Goal: Information Seeking & Learning: Compare options

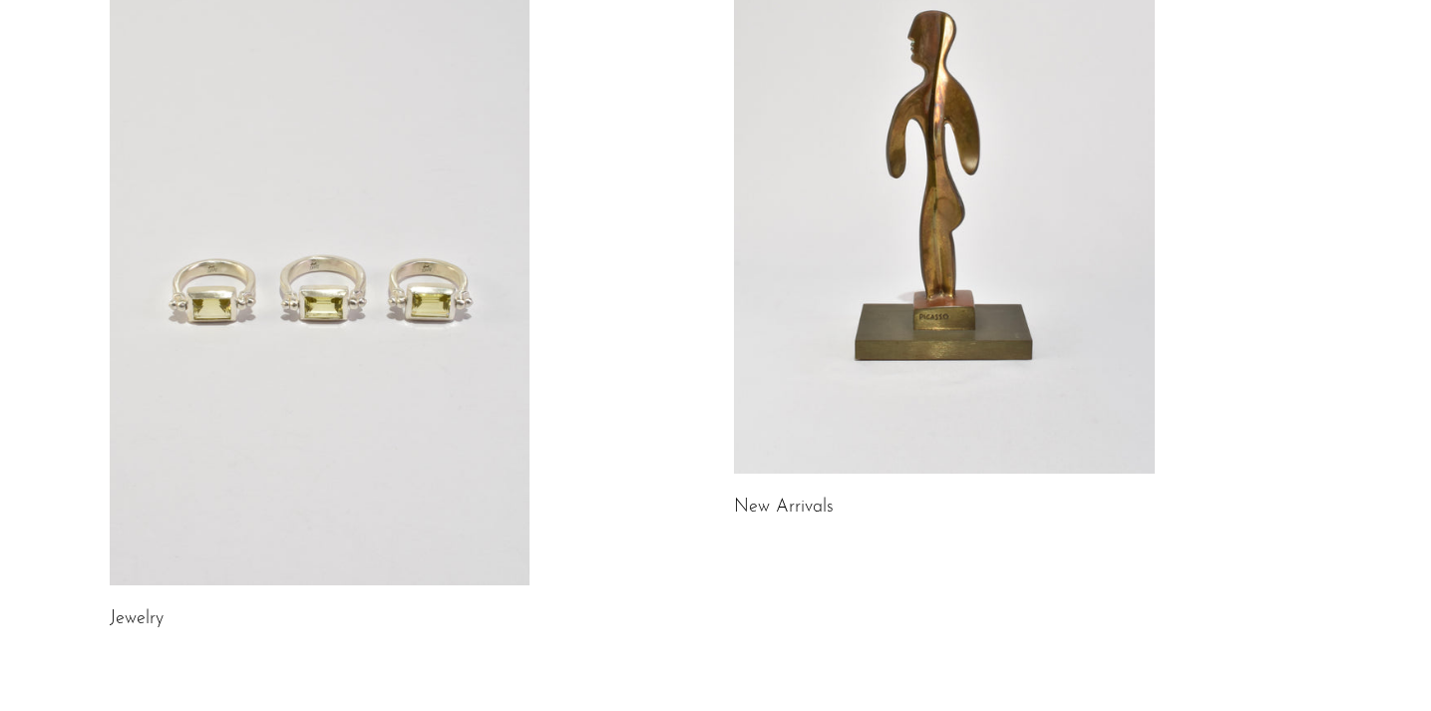
scroll to position [251, 0]
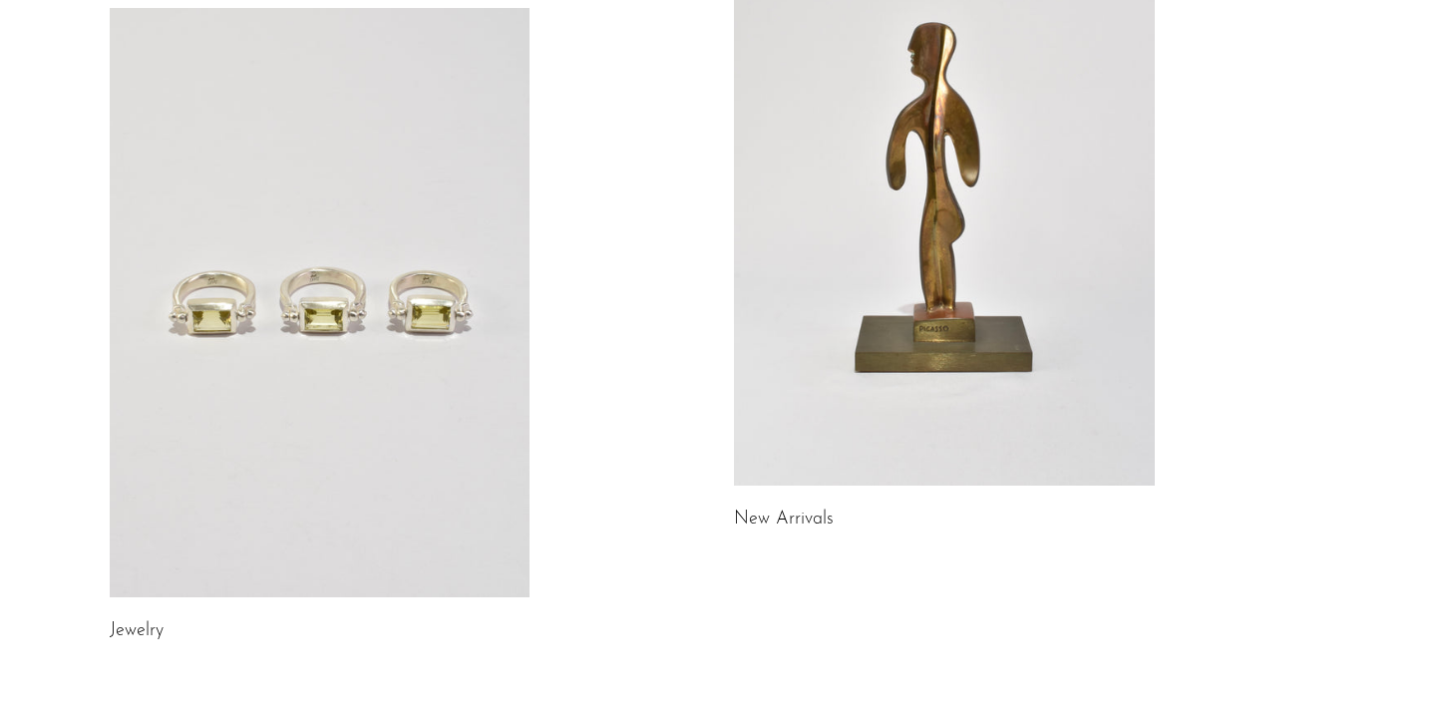
click at [197, 368] on link at bounding box center [320, 302] width 421 height 589
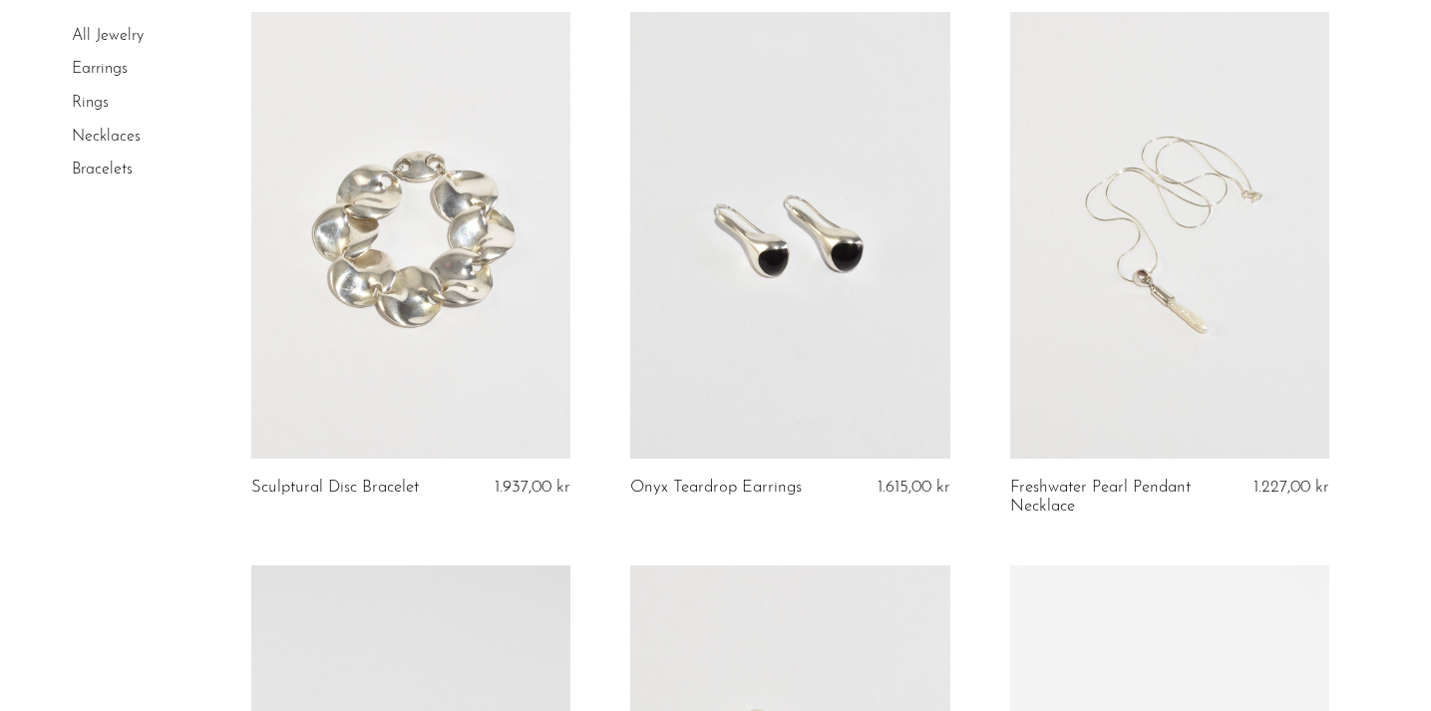
scroll to position [179, 0]
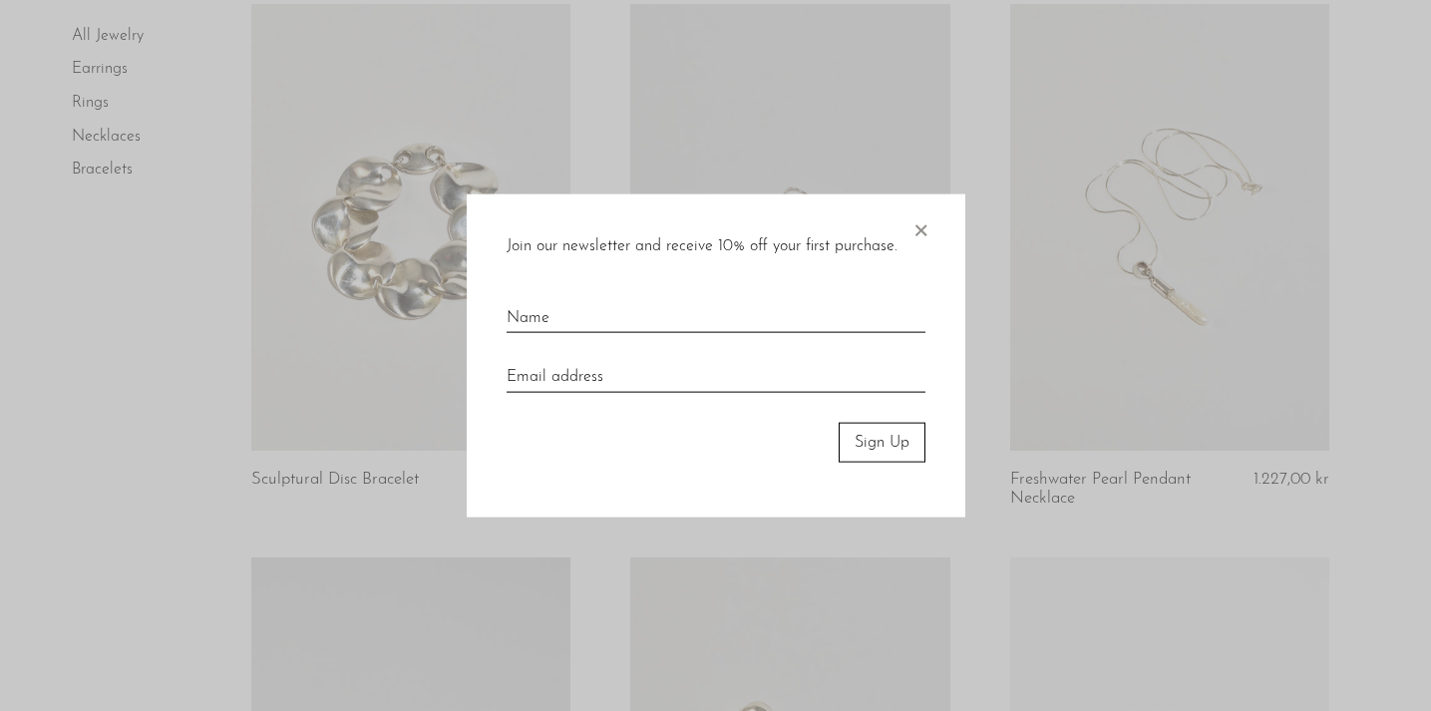
click at [921, 233] on span "×" at bounding box center [920, 225] width 20 height 64
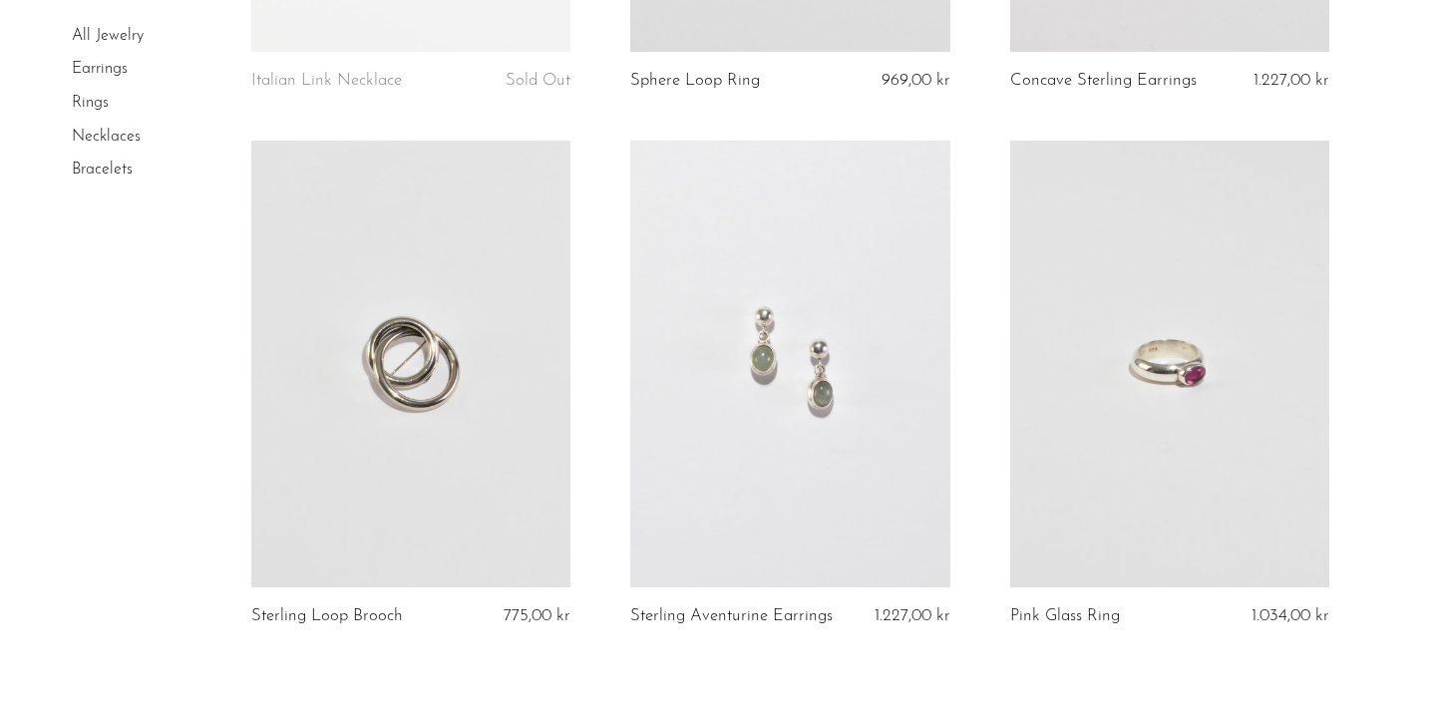
scroll to position [6375, 0]
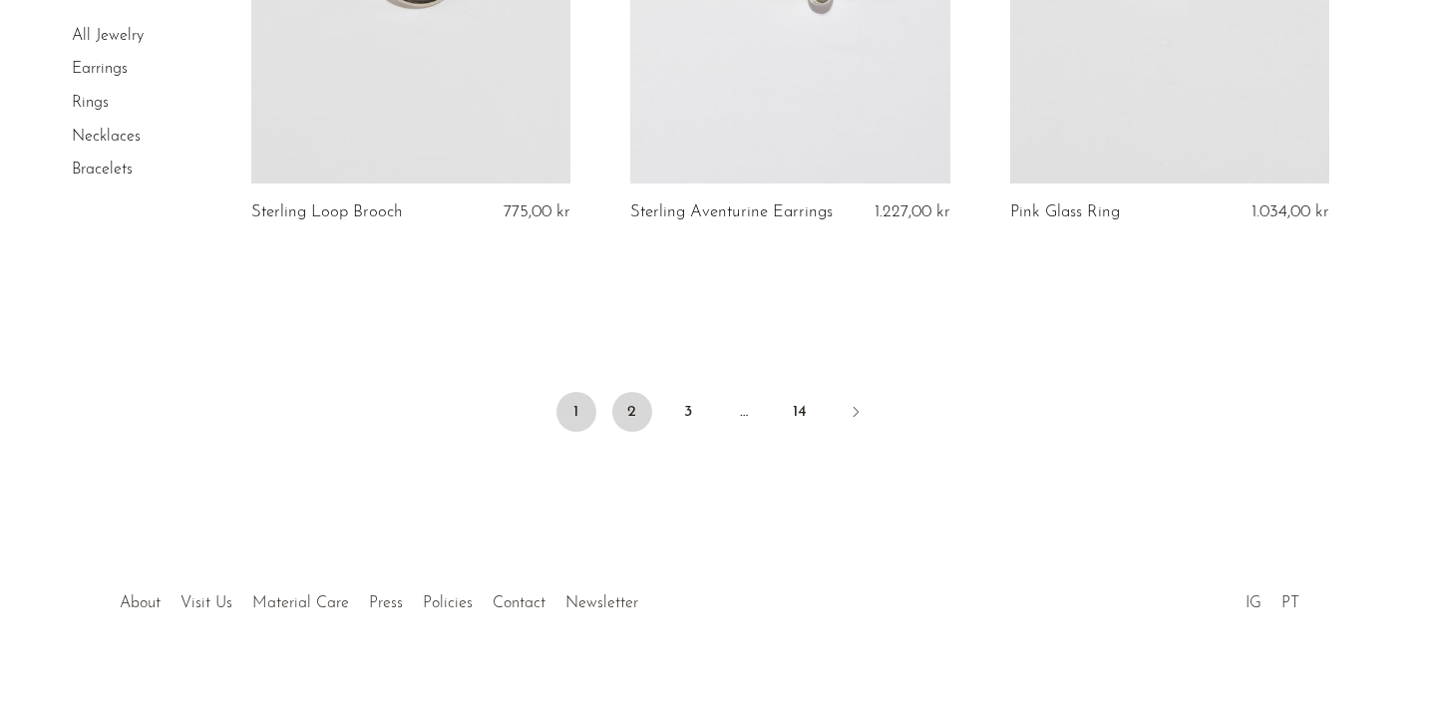
click at [639, 392] on link "2" at bounding box center [632, 412] width 40 height 40
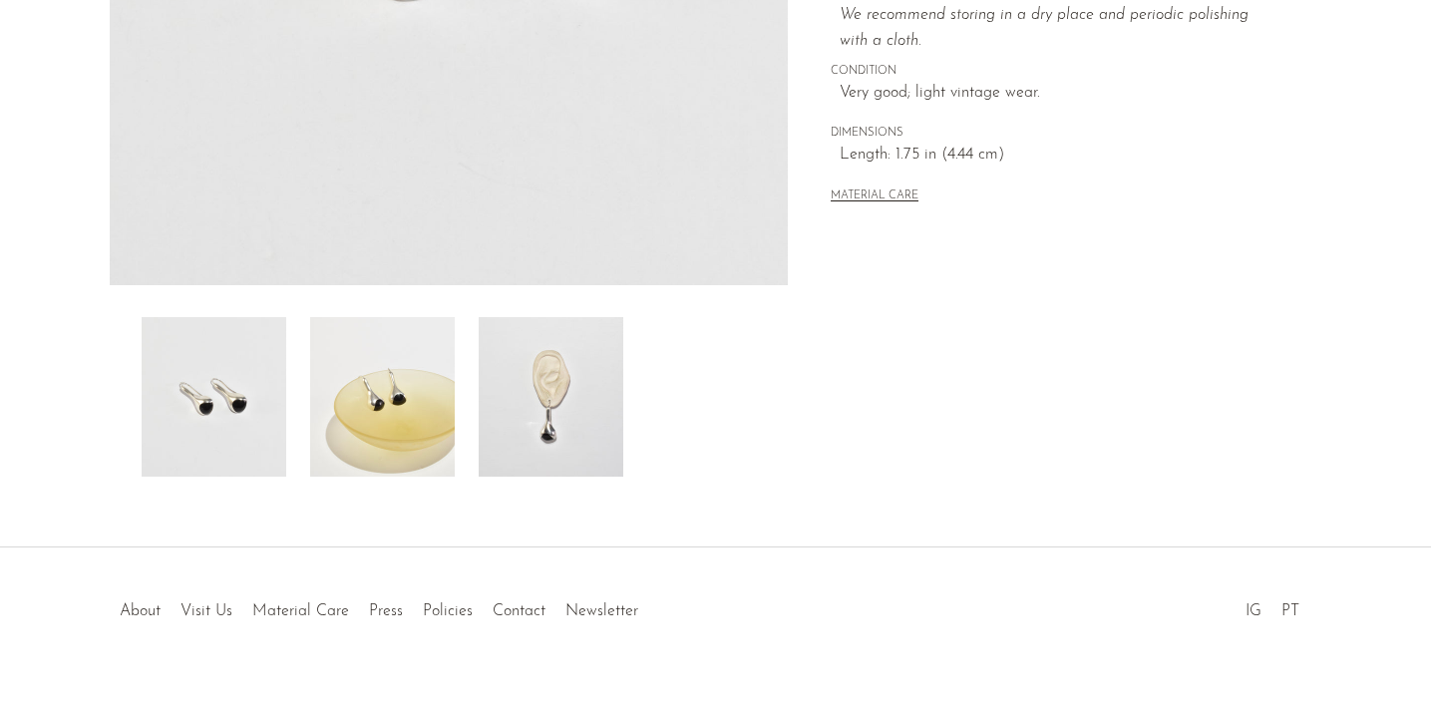
scroll to position [587, 0]
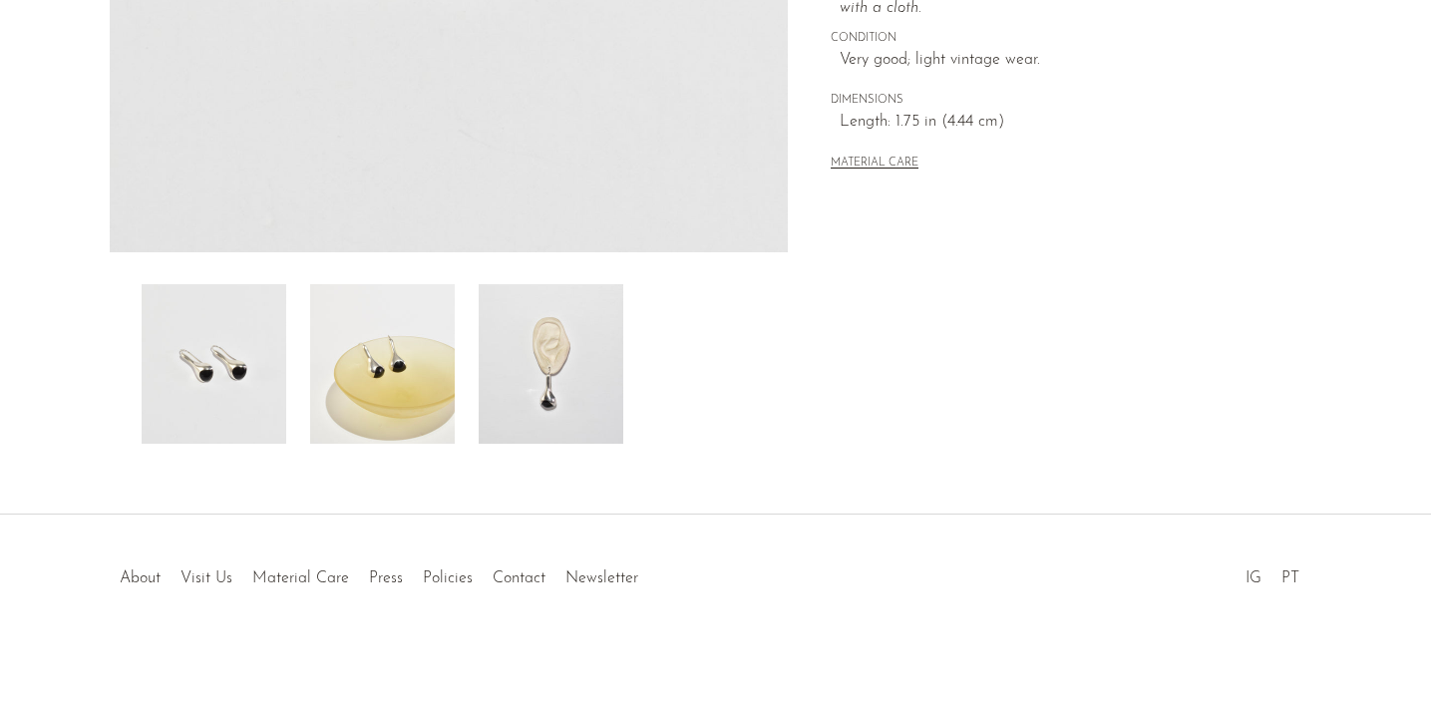
click at [567, 397] on img at bounding box center [551, 364] width 145 height 160
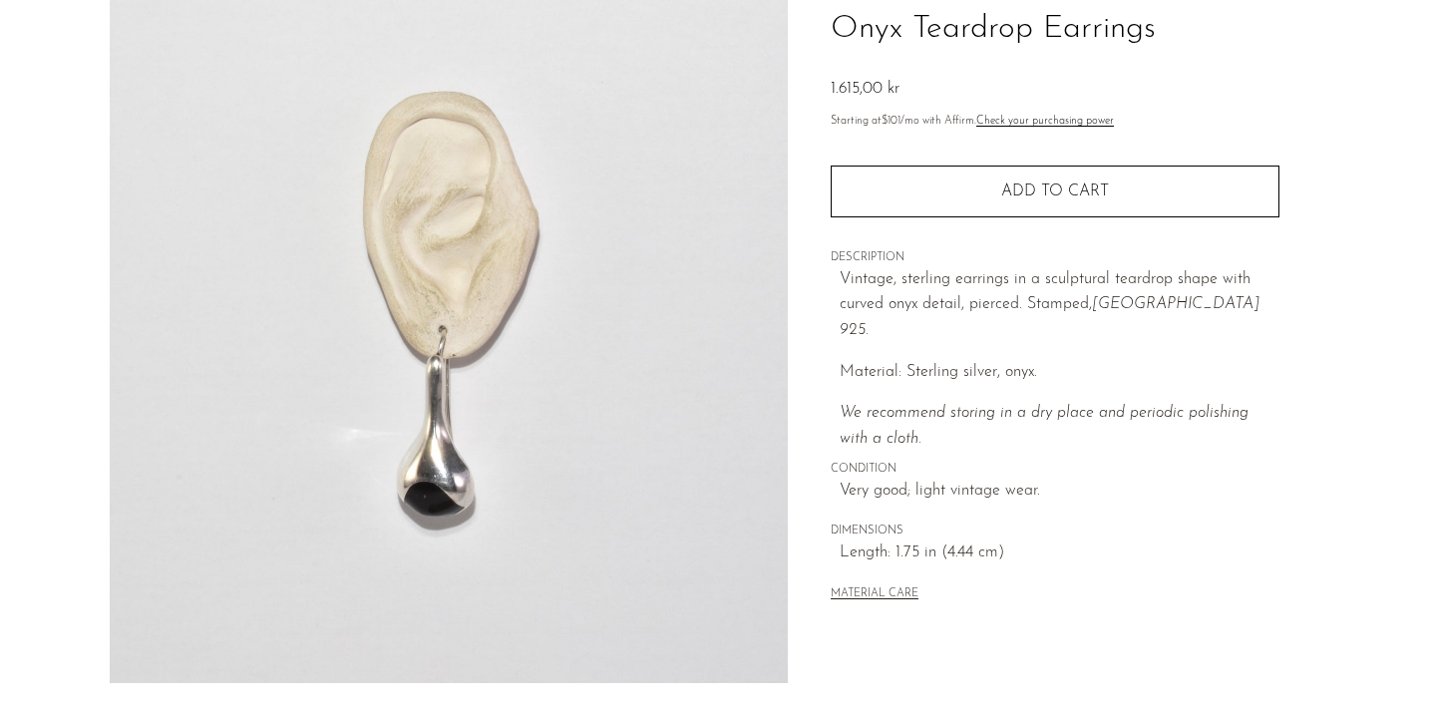
scroll to position [153, 0]
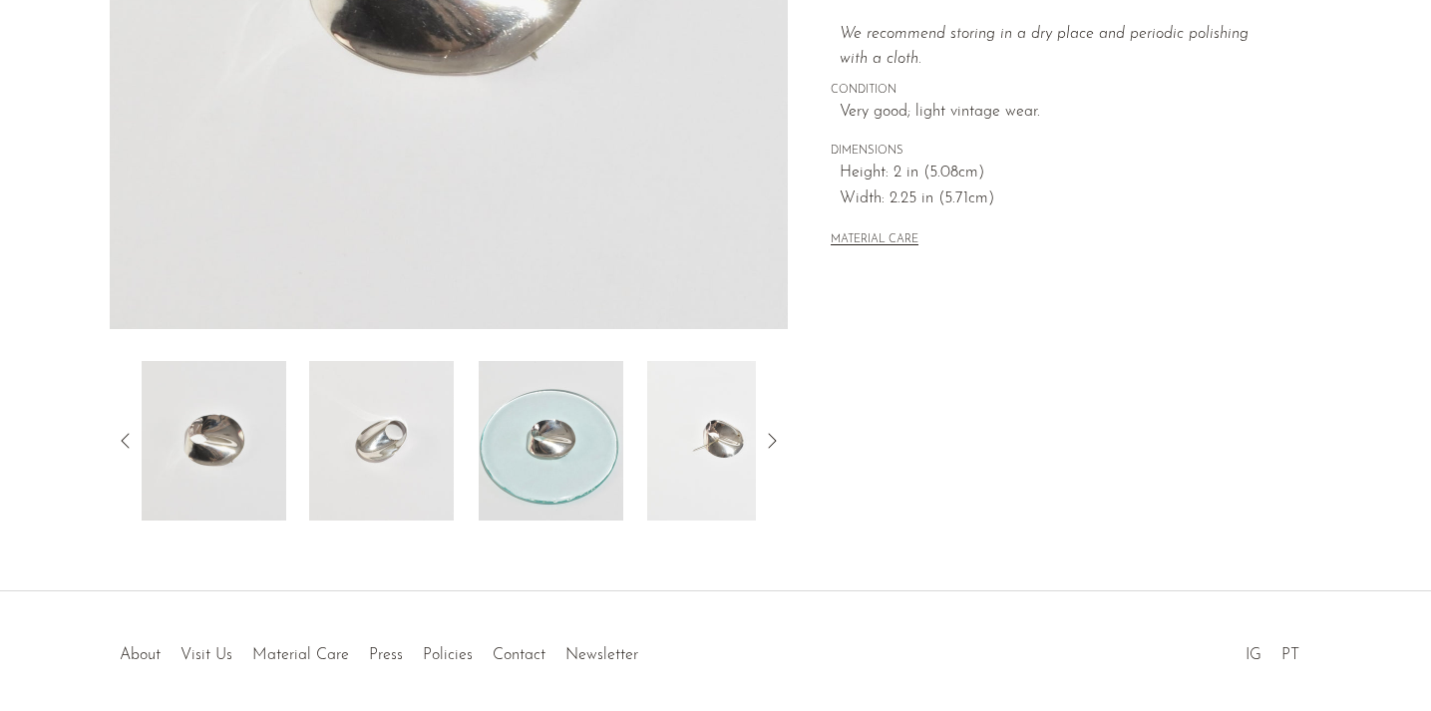
scroll to position [515, 0]
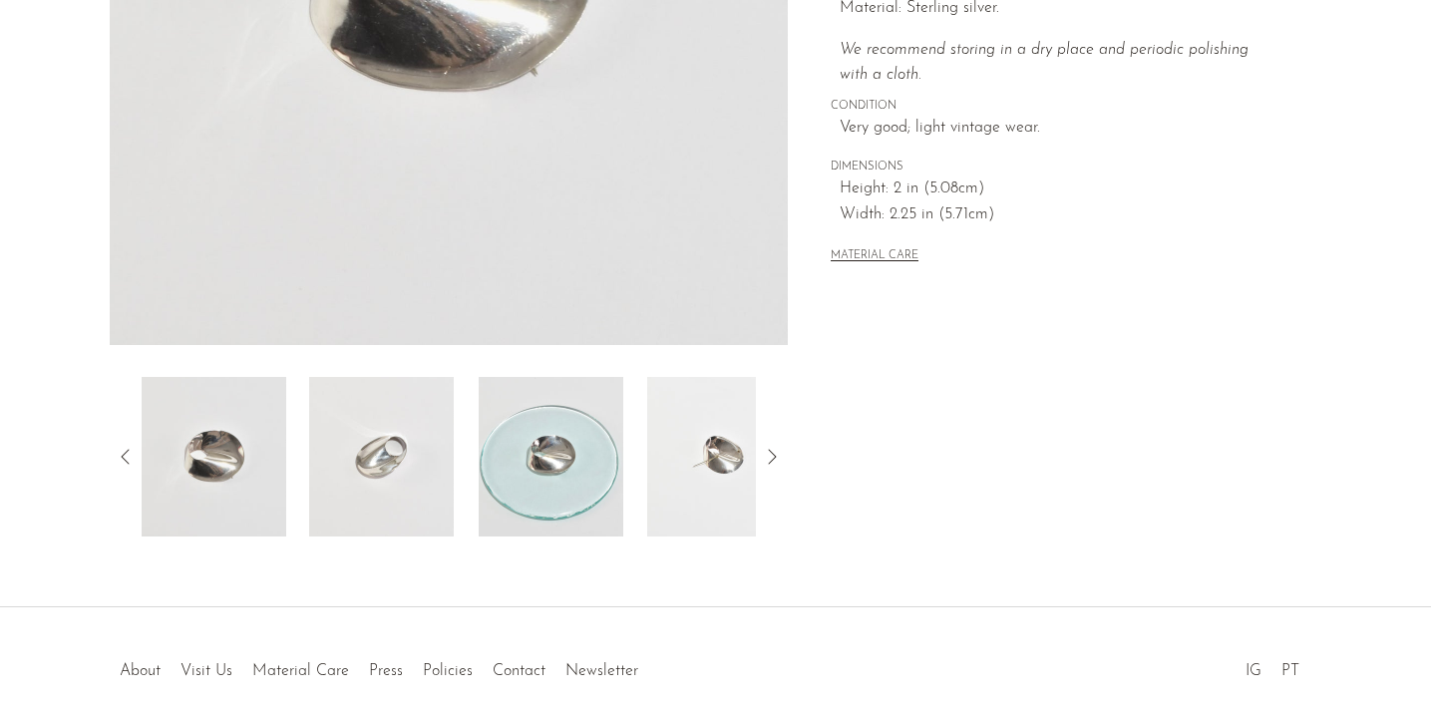
click at [725, 448] on img at bounding box center [719, 457] width 145 height 160
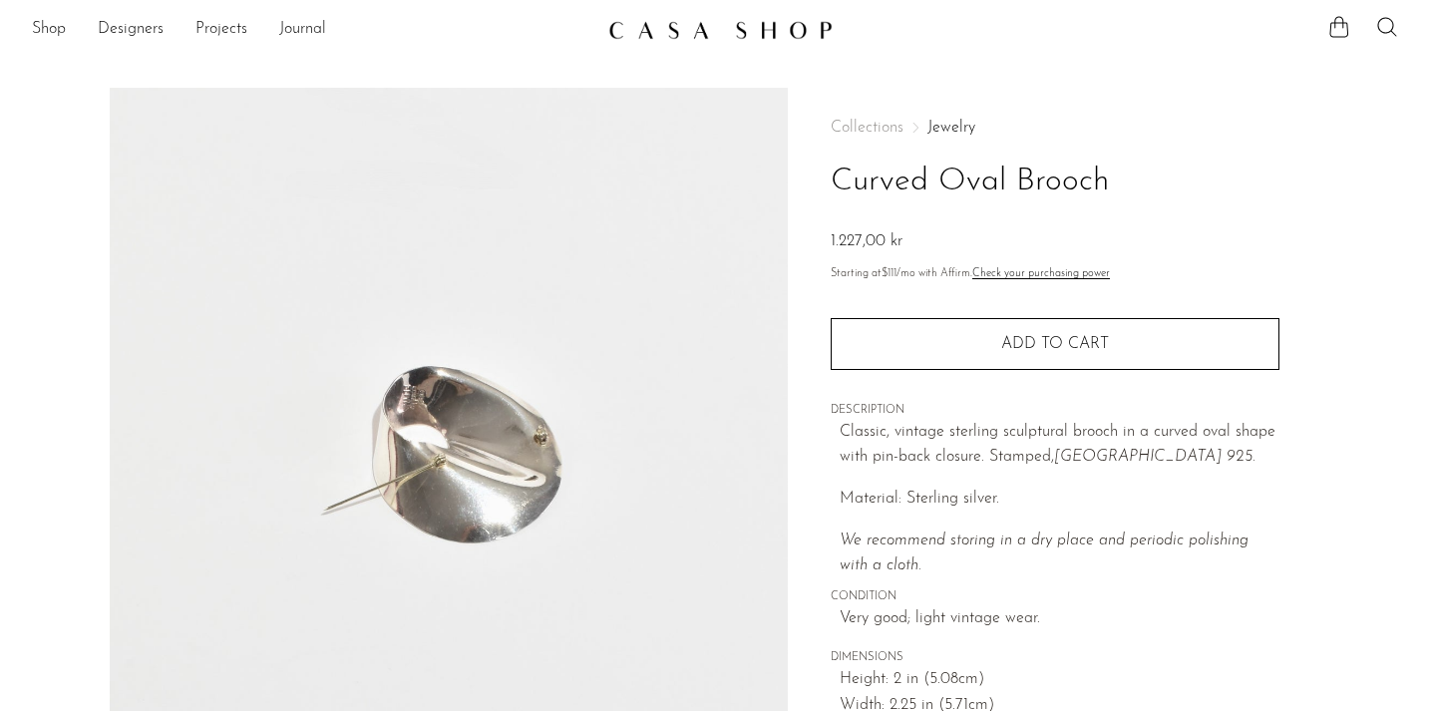
scroll to position [0, 0]
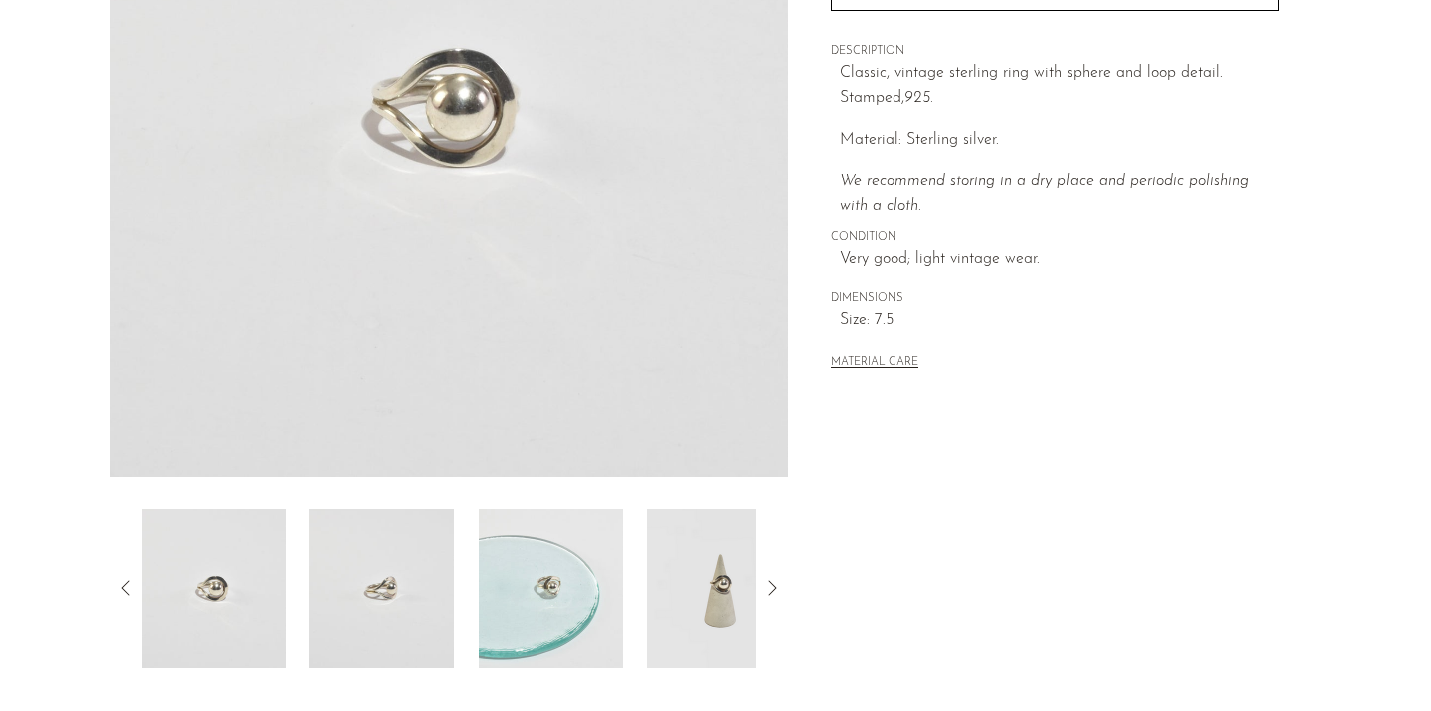
scroll to position [343, 0]
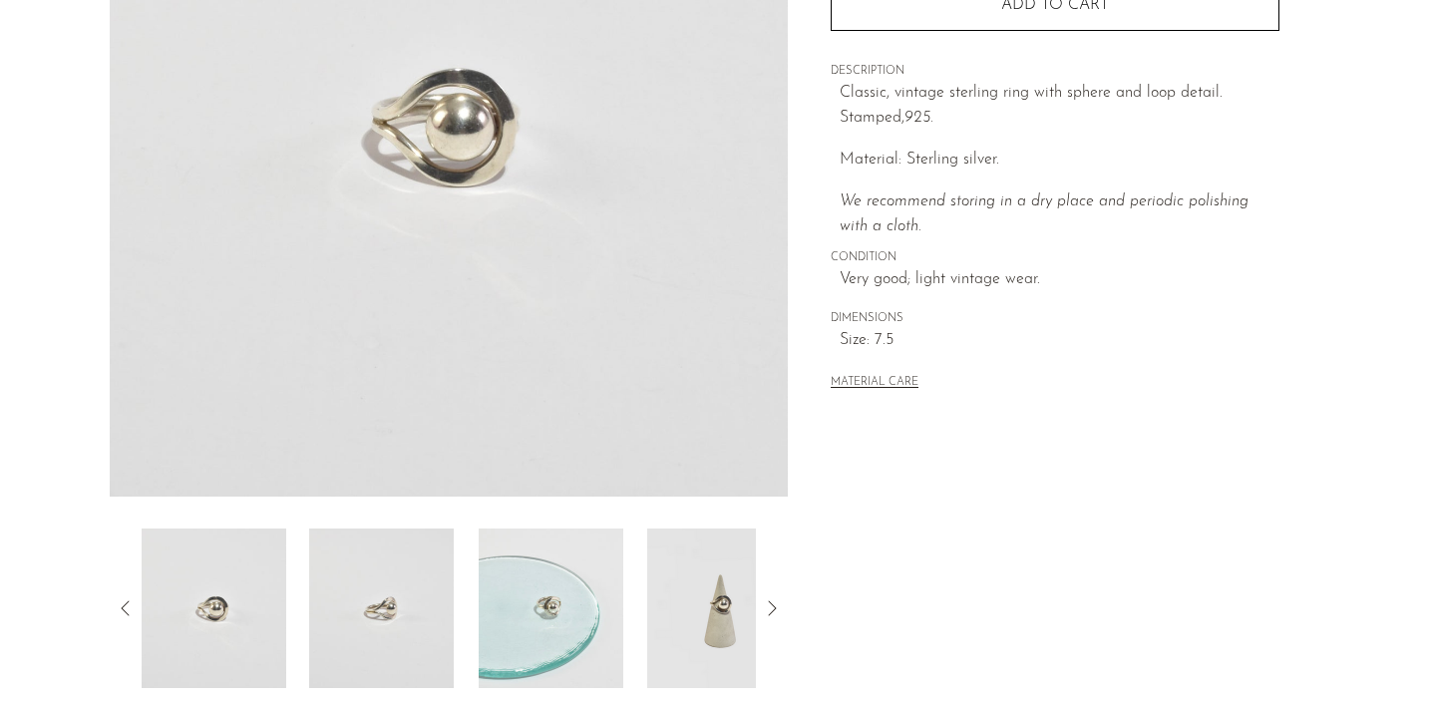
click at [370, 621] on img at bounding box center [381, 609] width 145 height 160
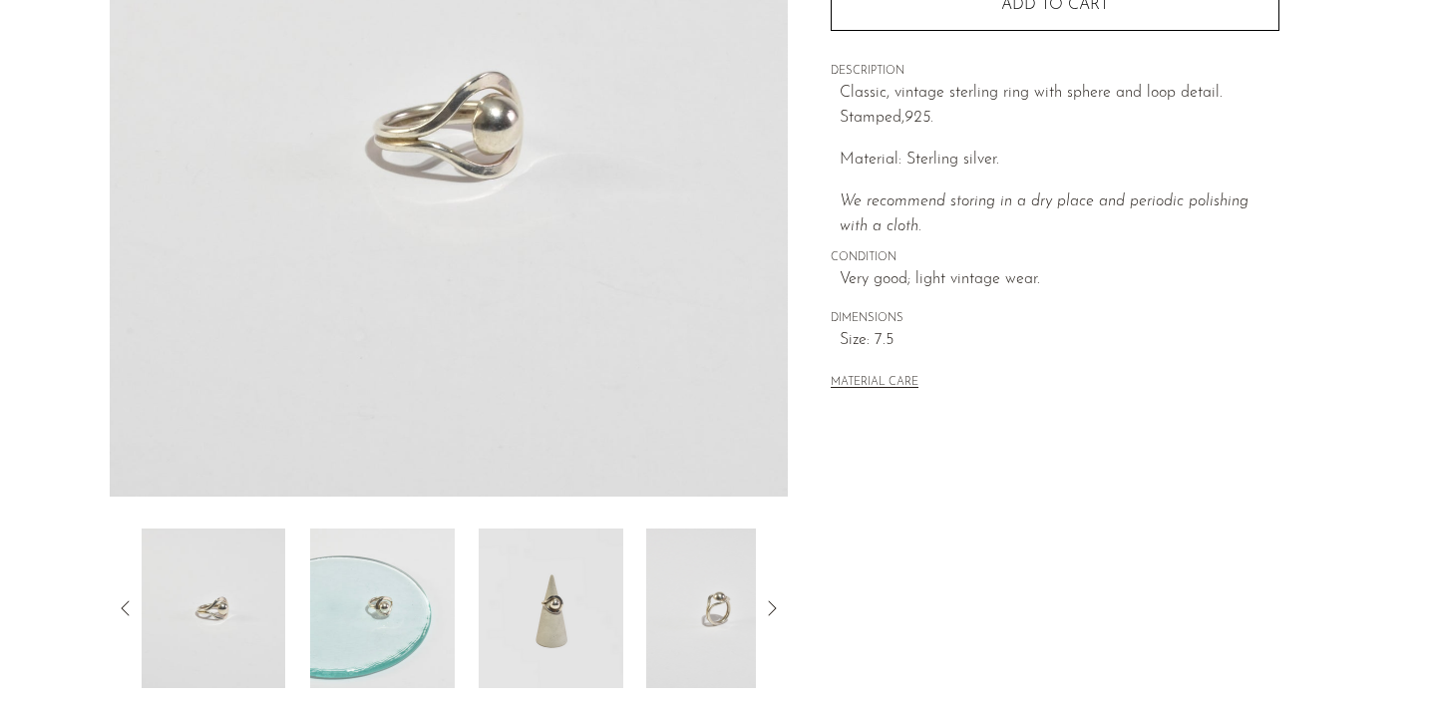
click at [734, 593] on img at bounding box center [719, 609] width 145 height 160
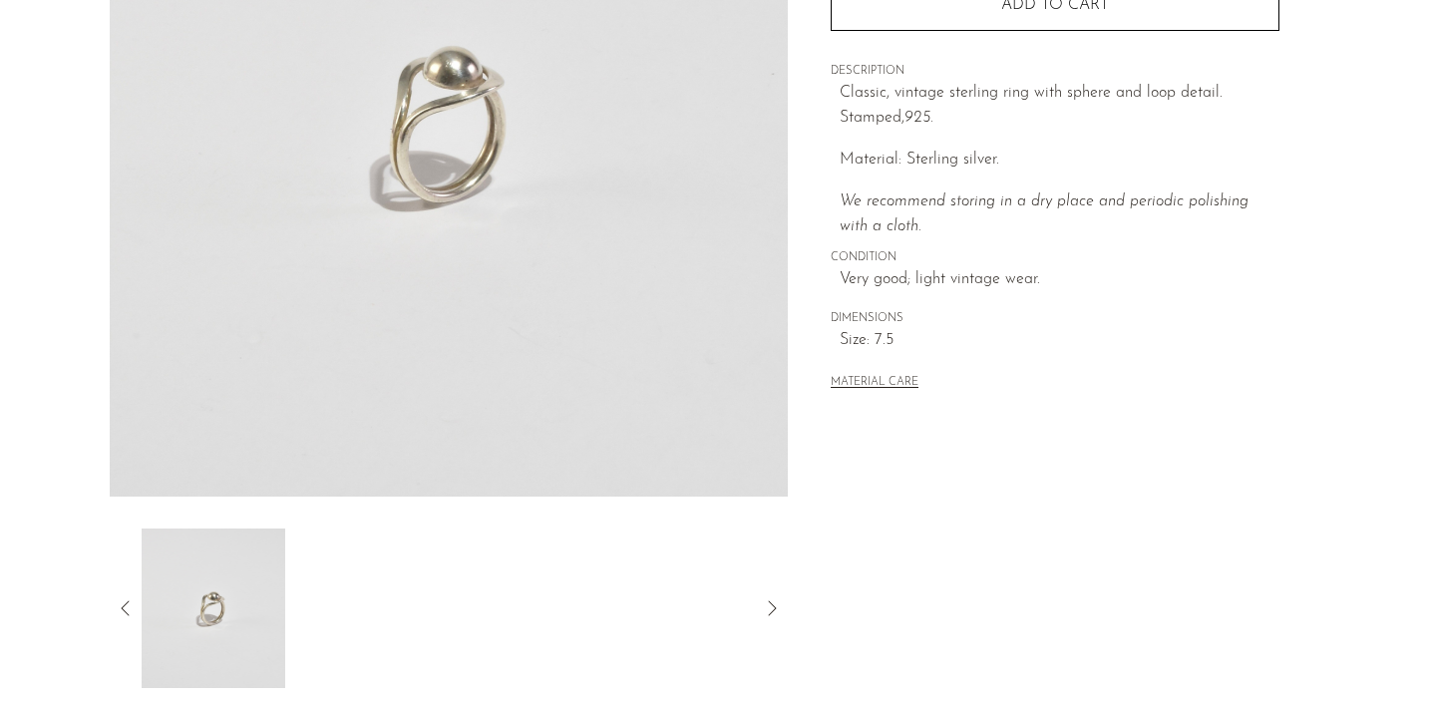
click at [131, 605] on icon at bounding box center [126, 608] width 24 height 24
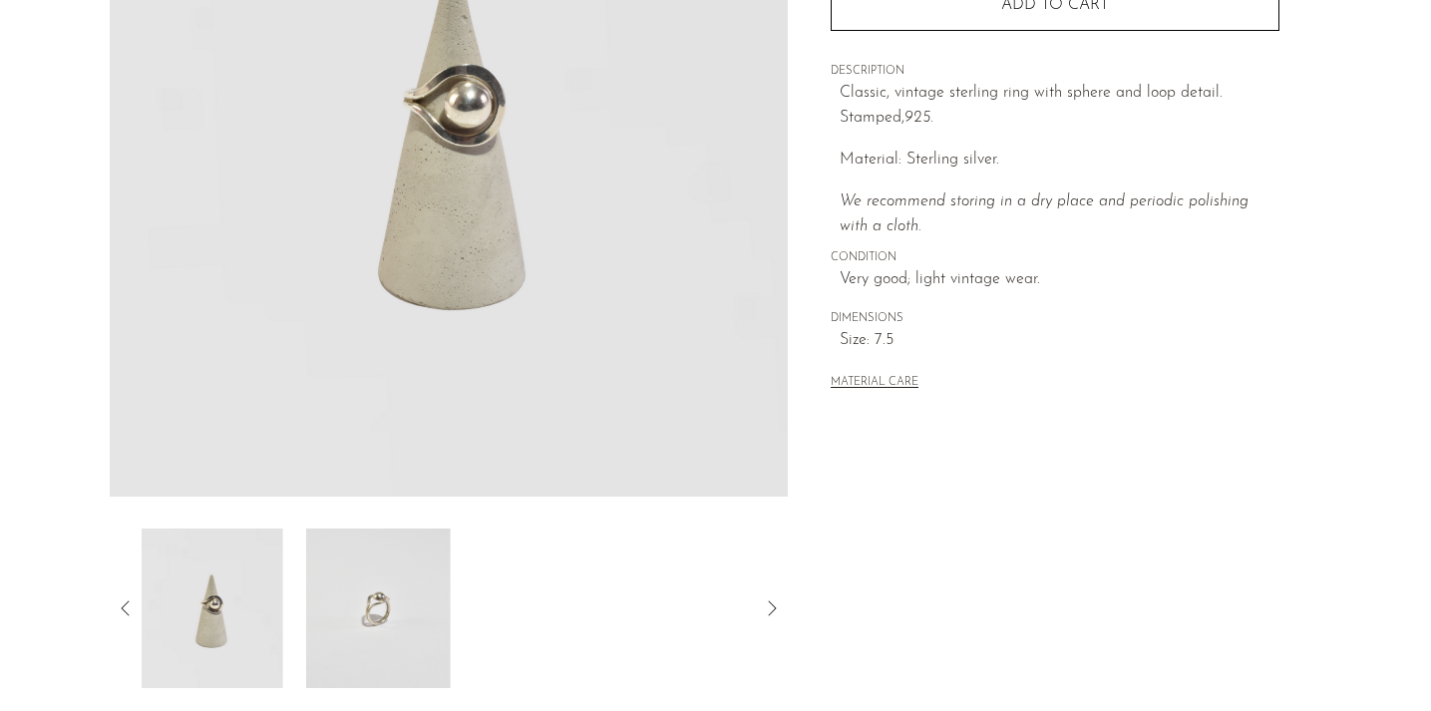
click at [135, 601] on icon at bounding box center [126, 608] width 24 height 24
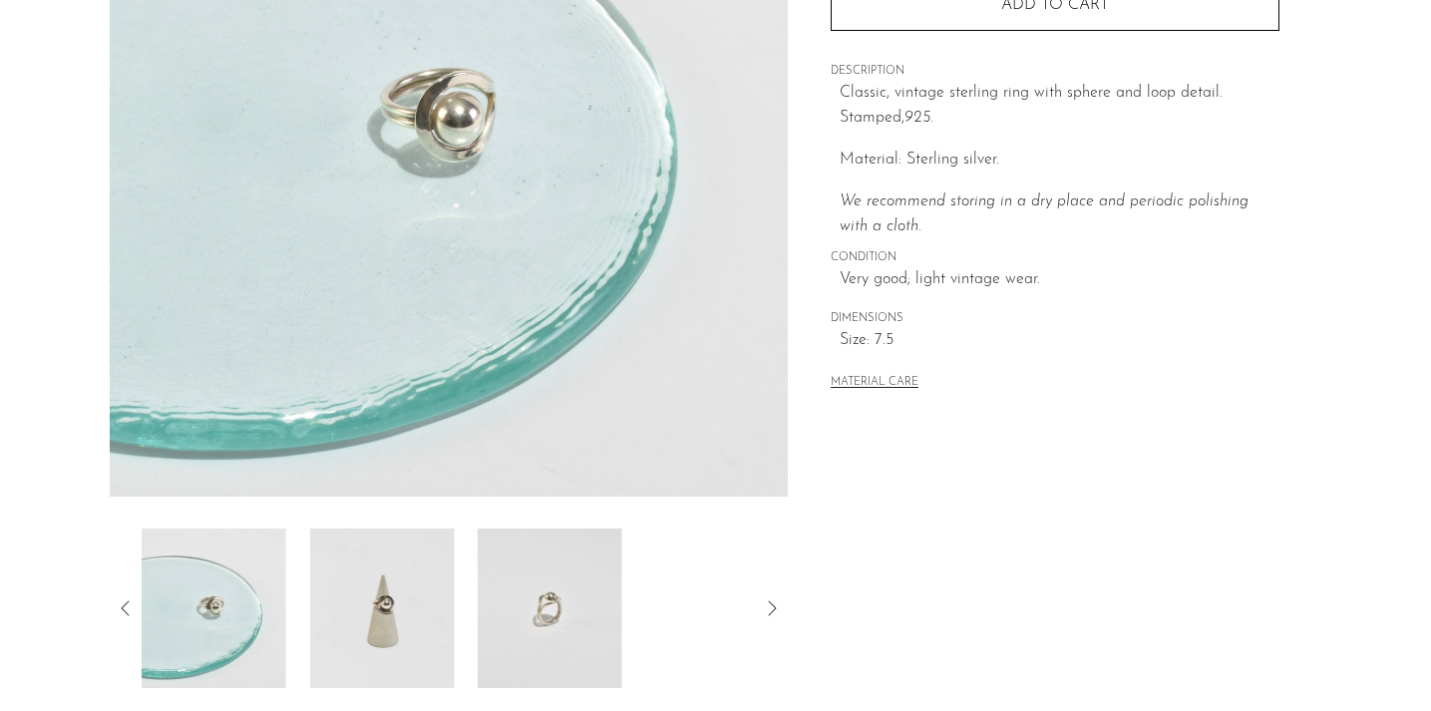
scroll to position [0, 0]
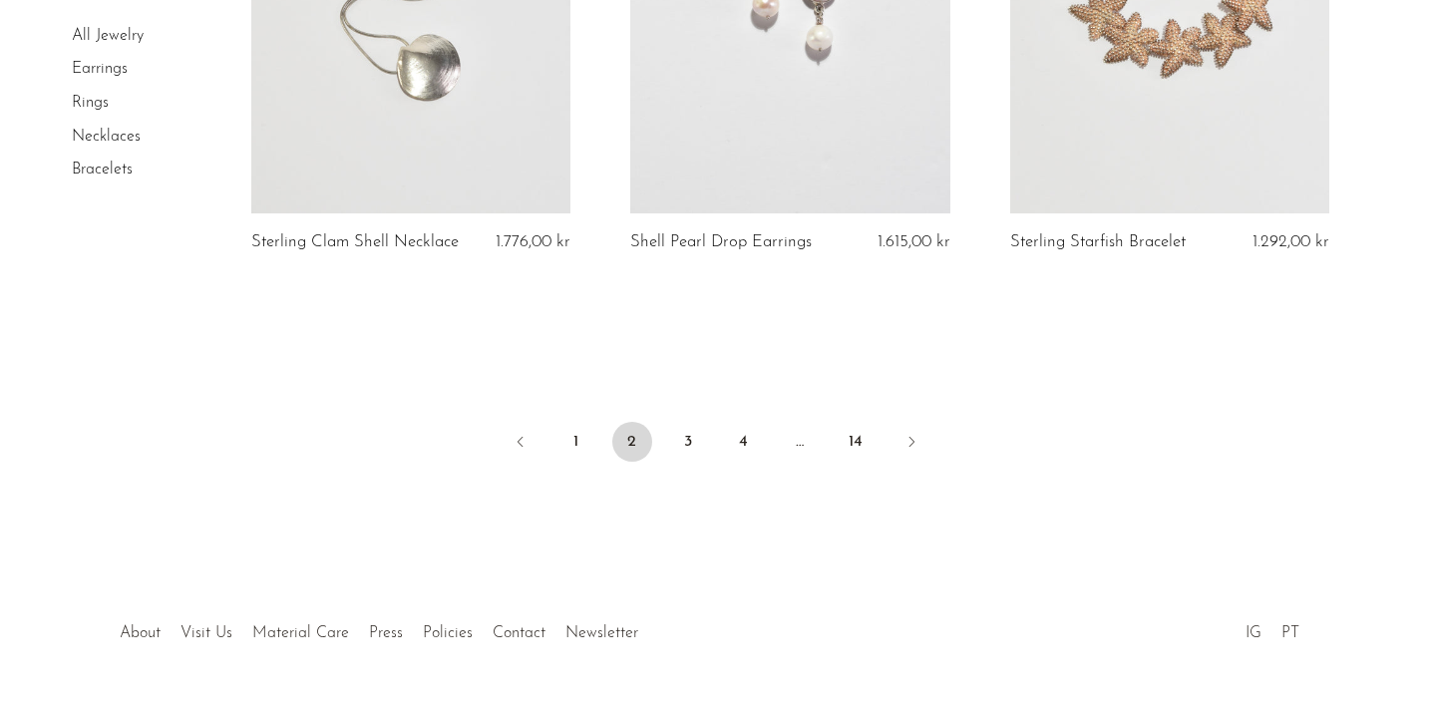
scroll to position [6429, 0]
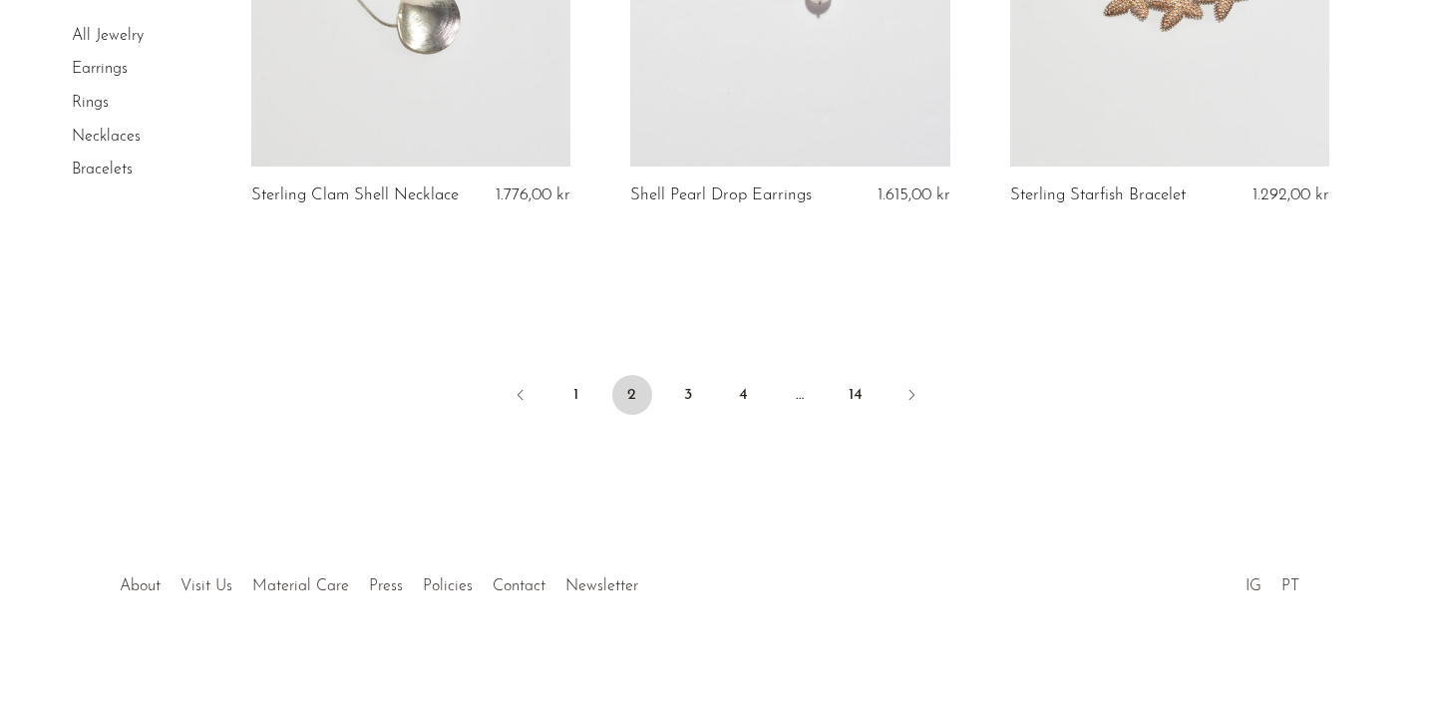
click at [94, 101] on link "Rings" at bounding box center [90, 103] width 37 height 16
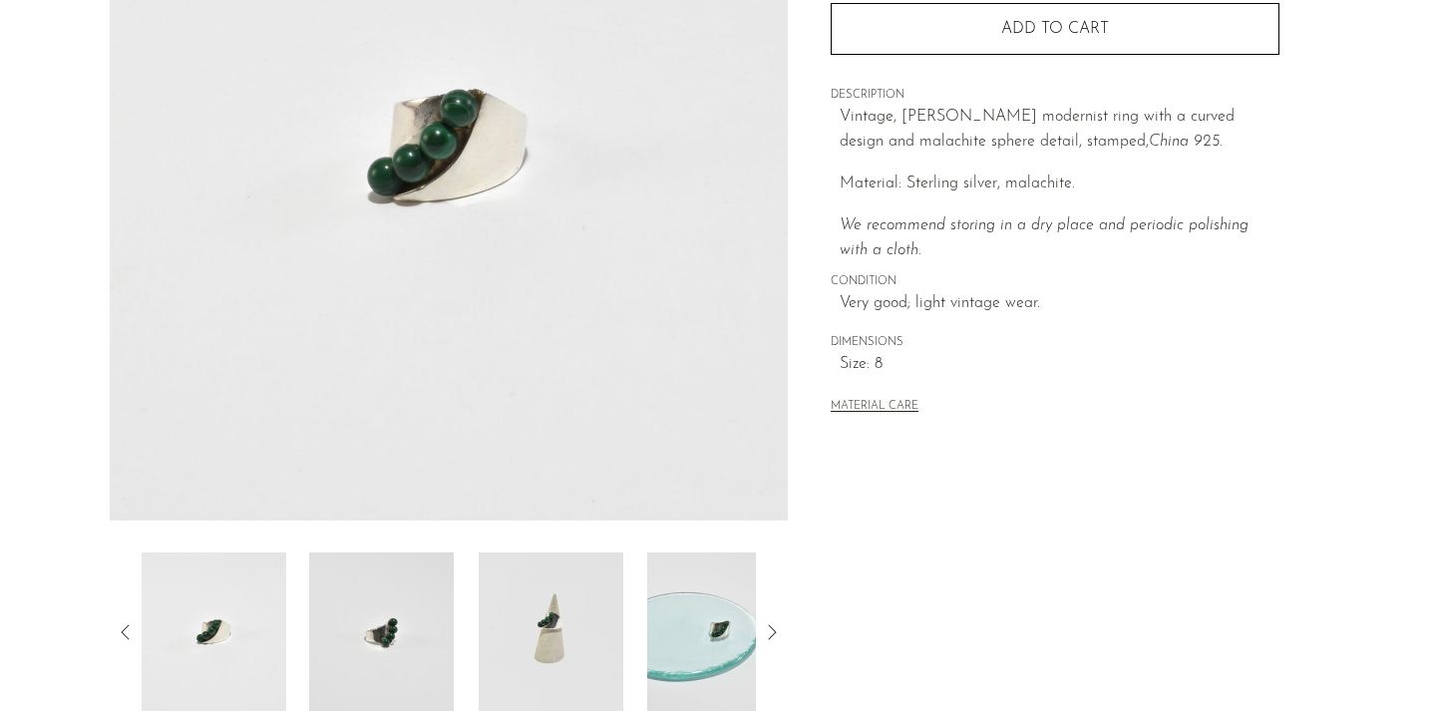
scroll to position [315, 0]
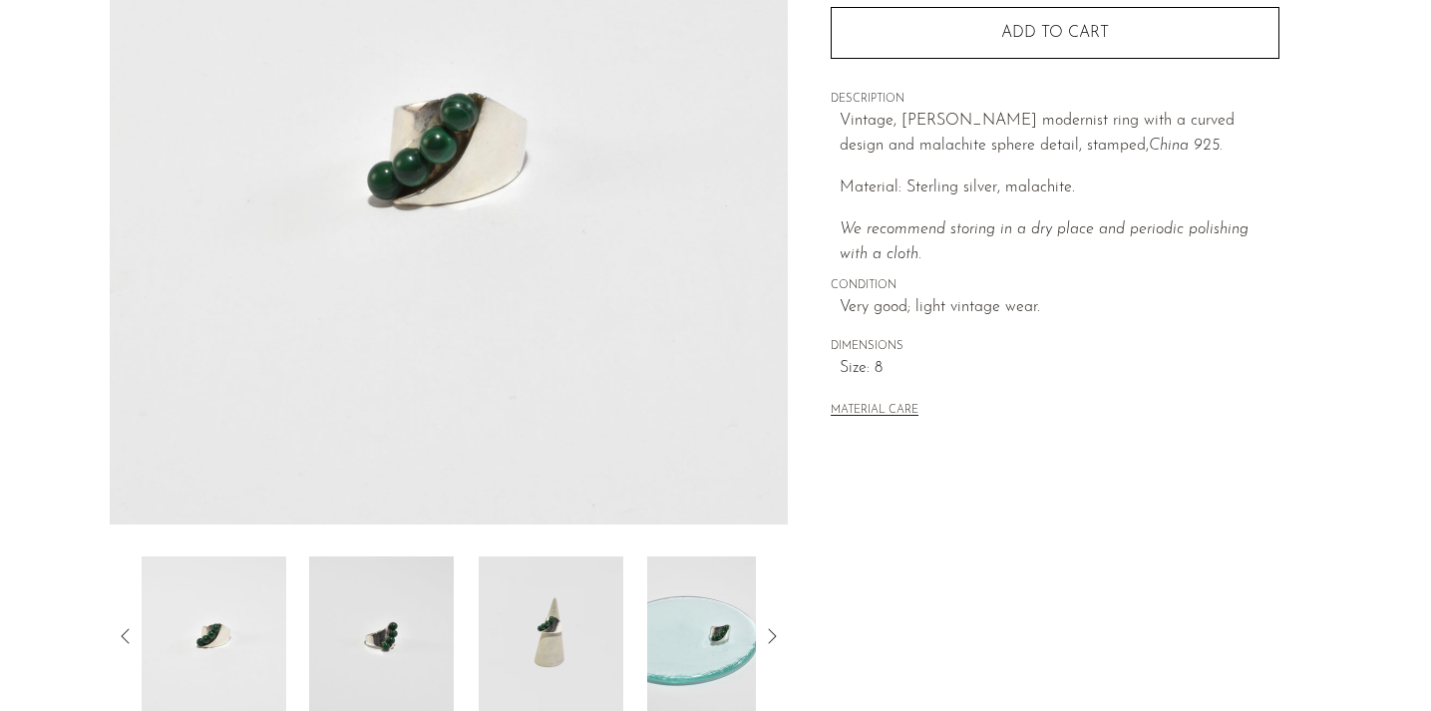
click at [384, 638] on img at bounding box center [381, 636] width 145 height 160
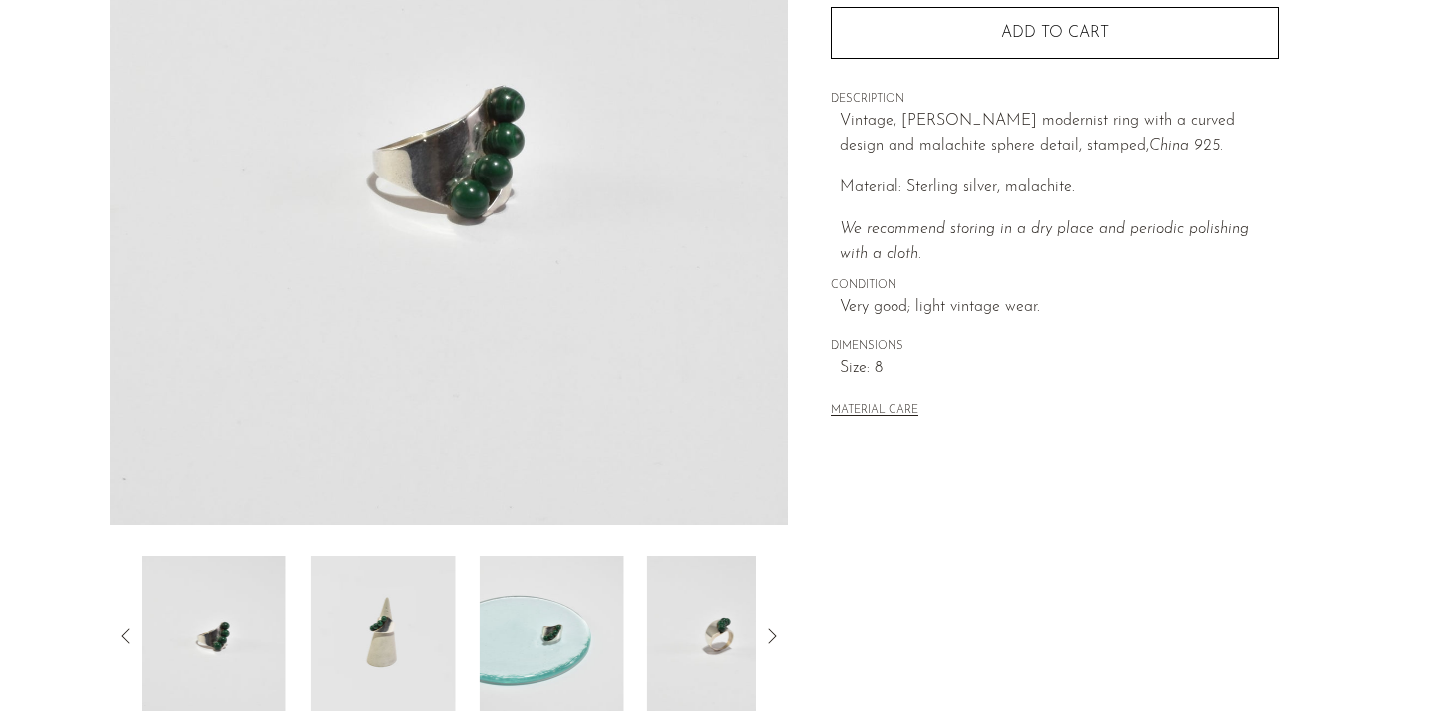
click at [405, 613] on img at bounding box center [382, 636] width 145 height 160
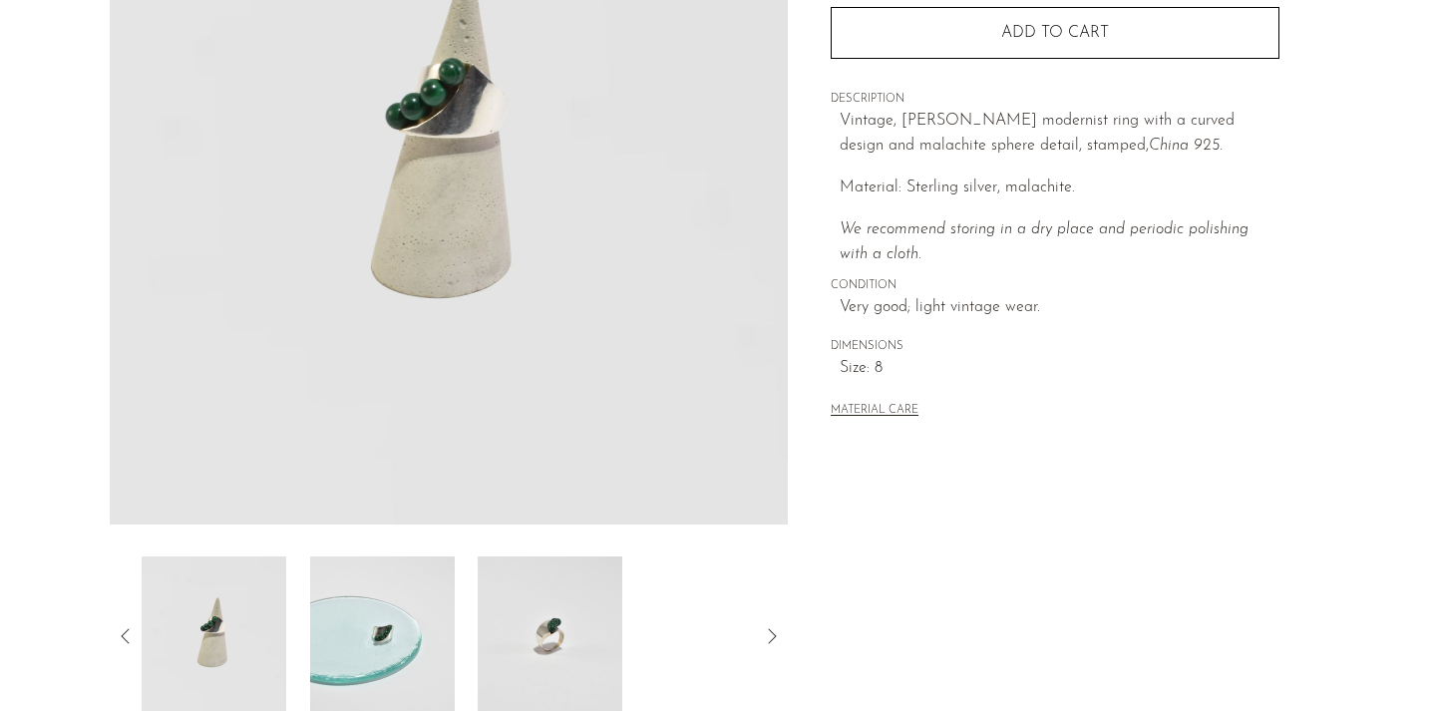
click at [546, 617] on img at bounding box center [550, 636] width 145 height 160
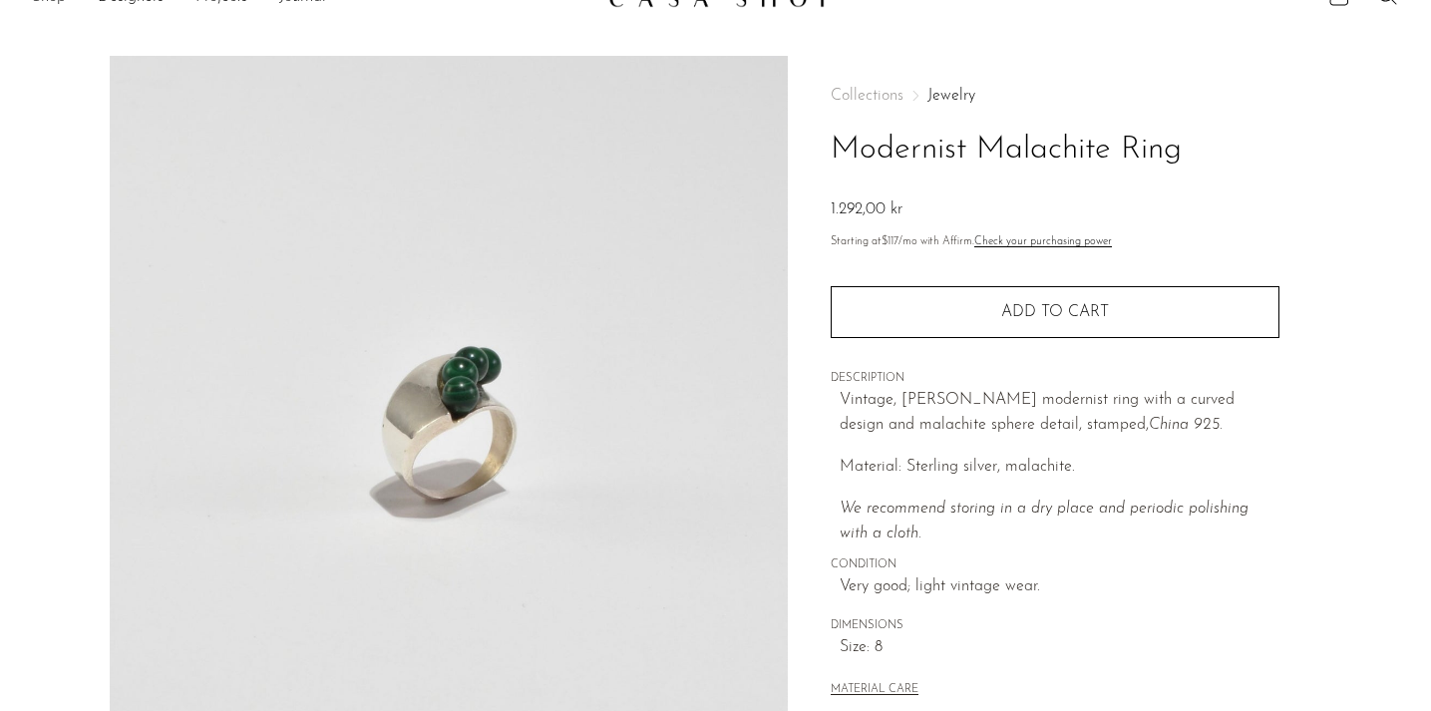
scroll to position [20, 0]
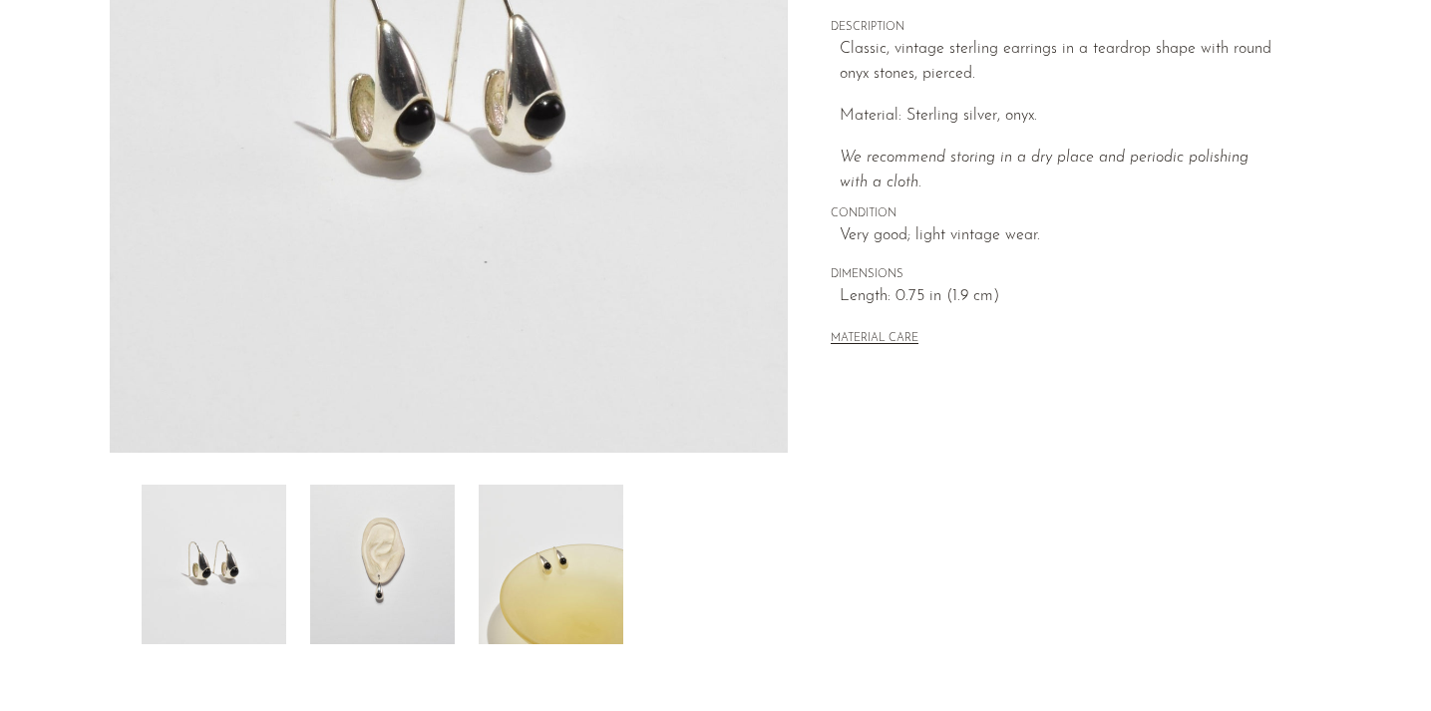
scroll to position [395, 0]
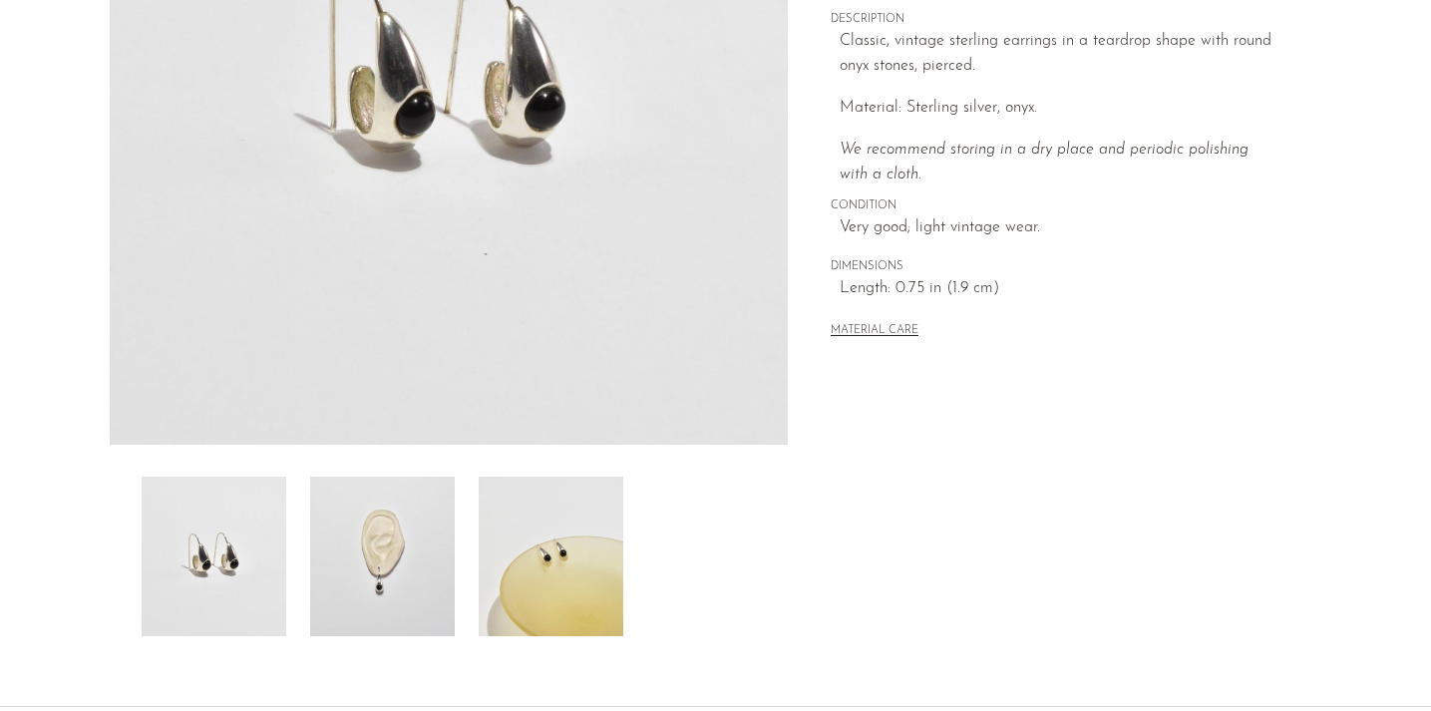
click at [364, 534] on img at bounding box center [382, 557] width 145 height 160
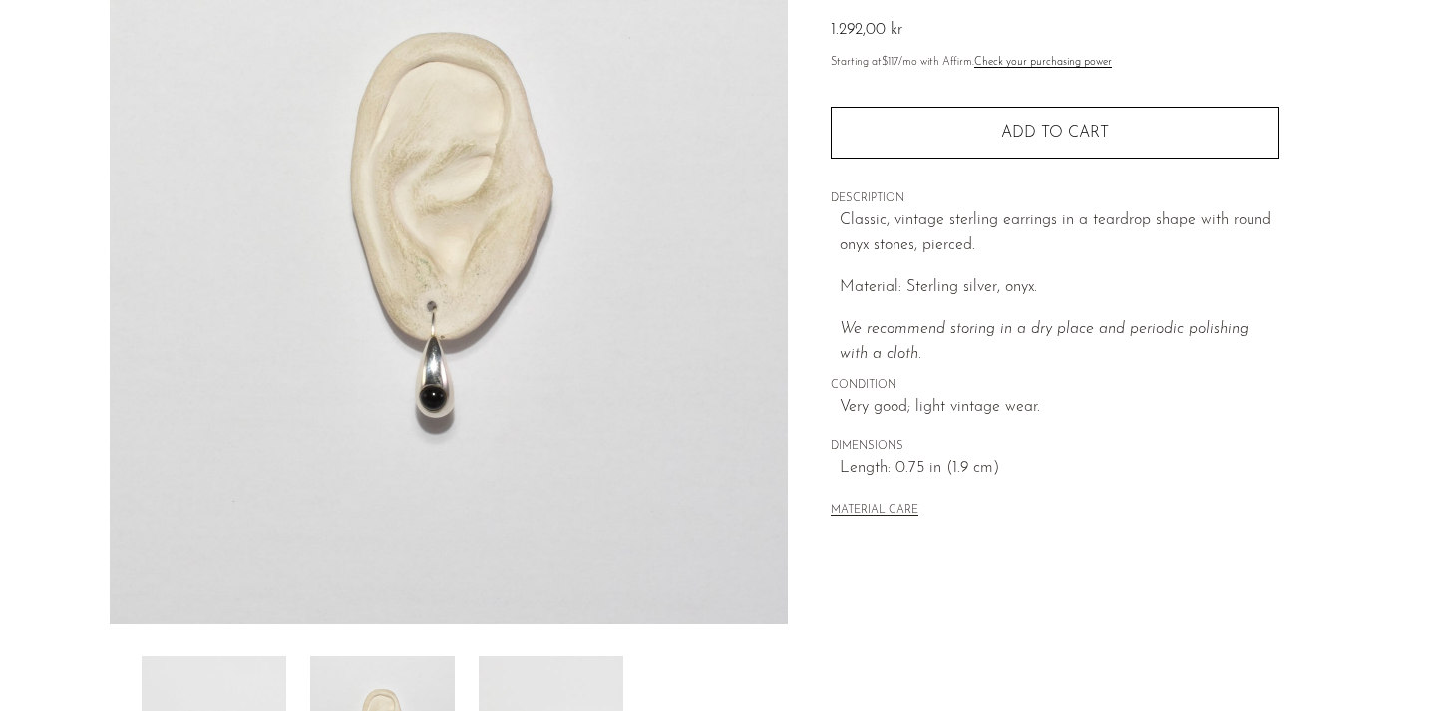
scroll to position [219, 0]
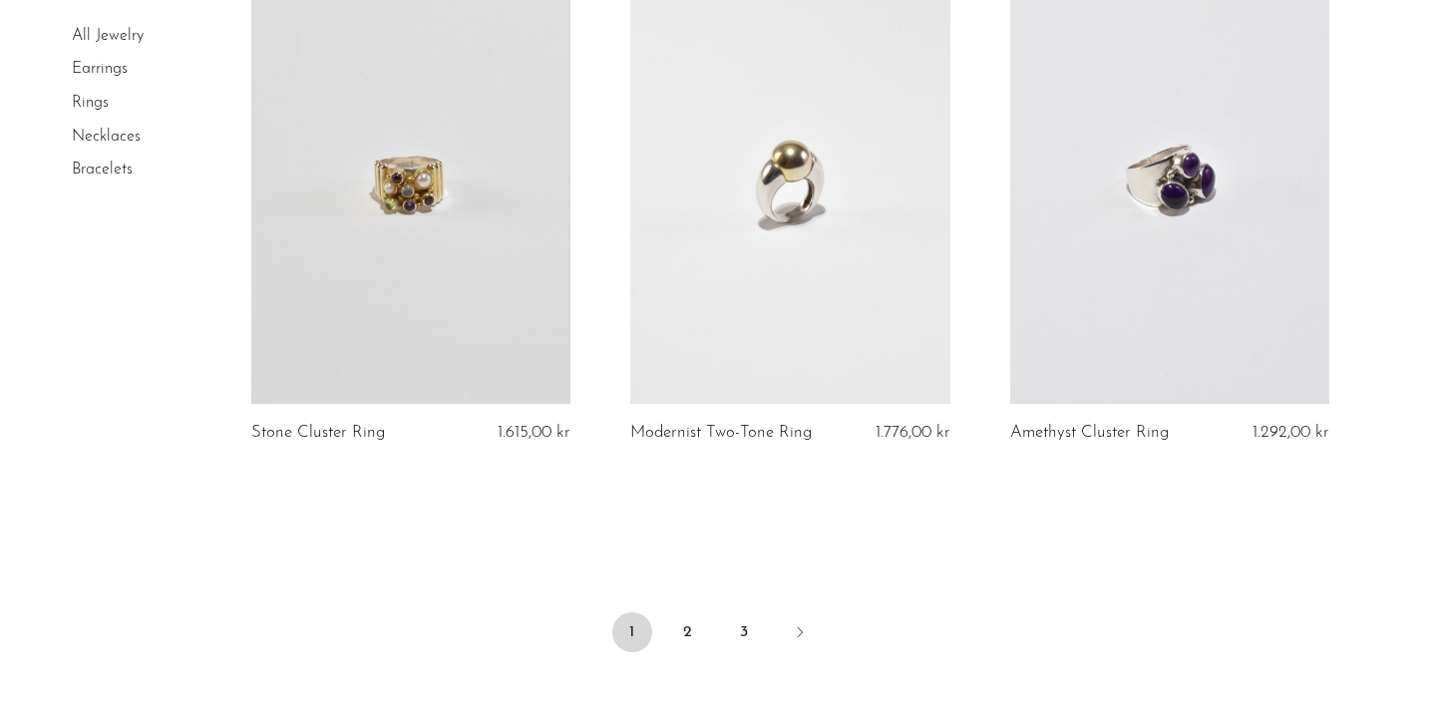
scroll to position [6163, 0]
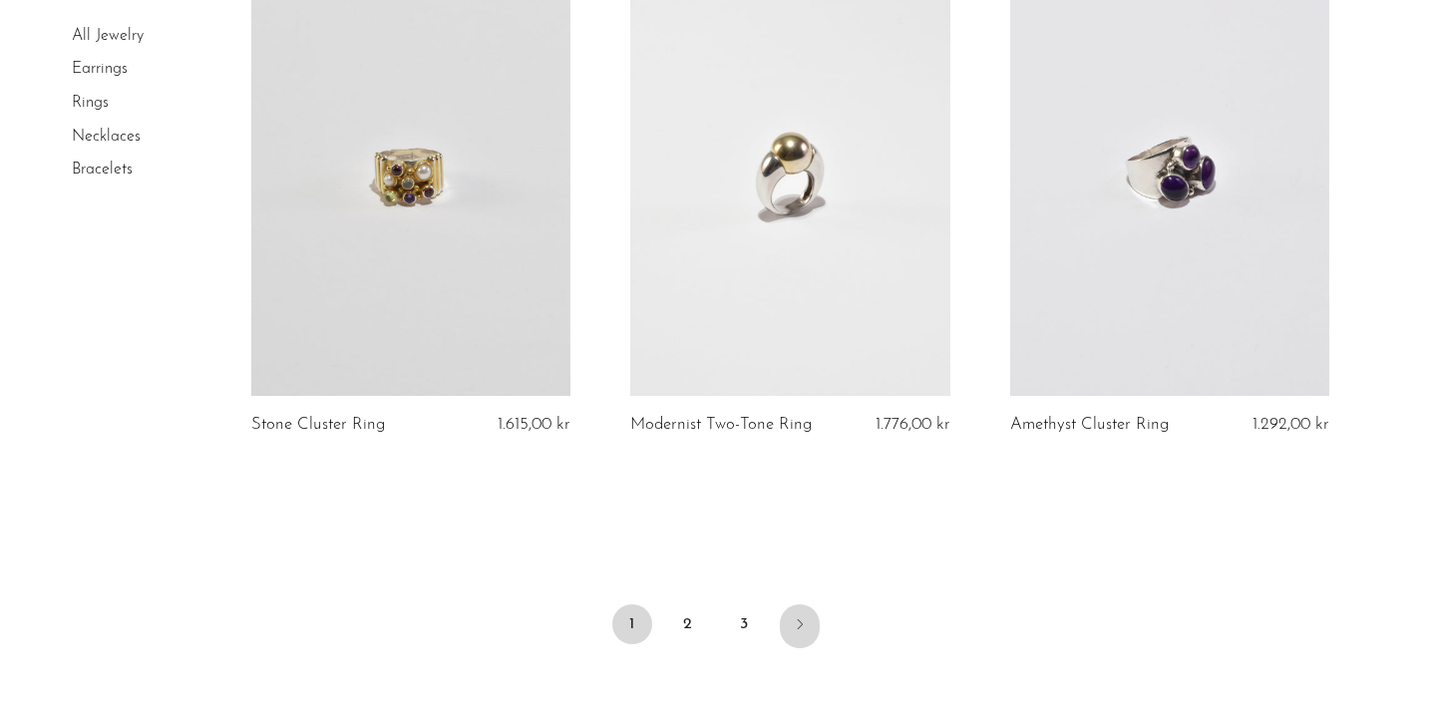
click at [796, 622] on icon "Next" at bounding box center [800, 624] width 16 height 16
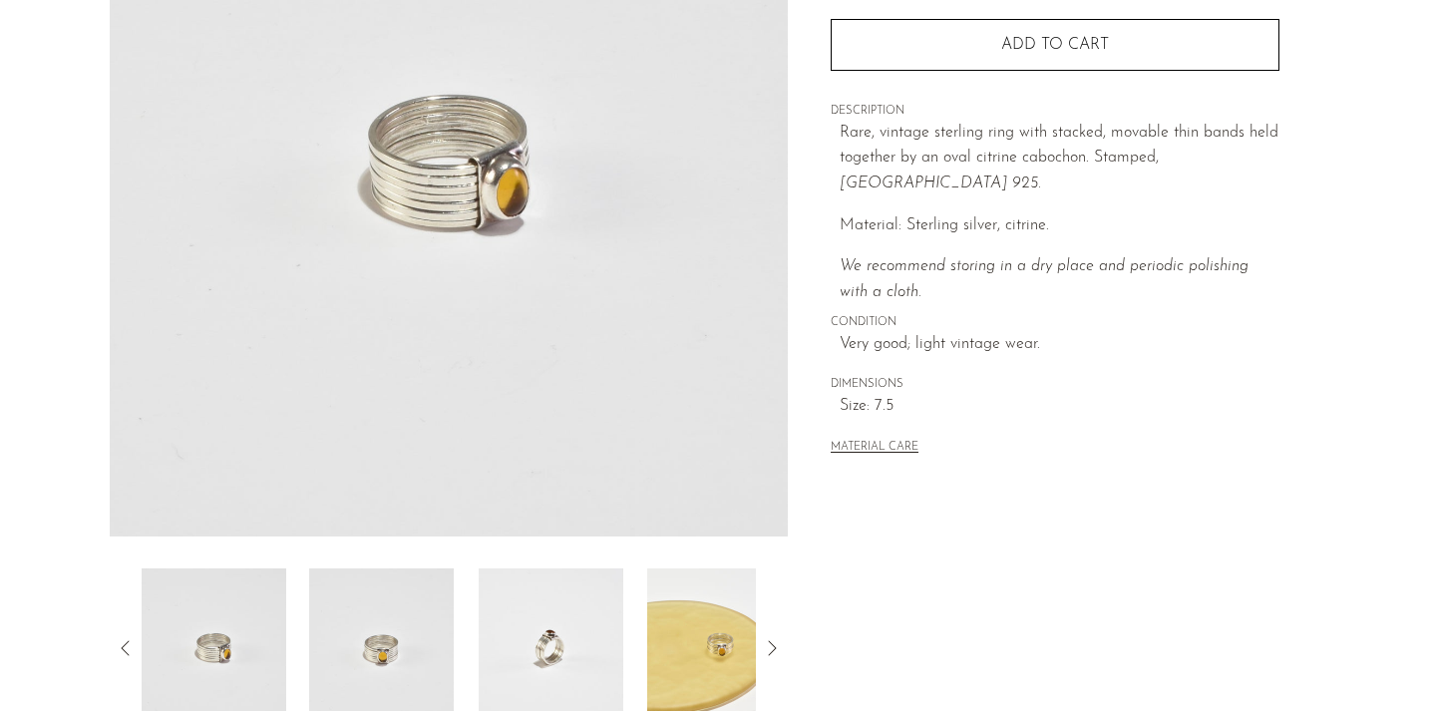
scroll to position [299, 0]
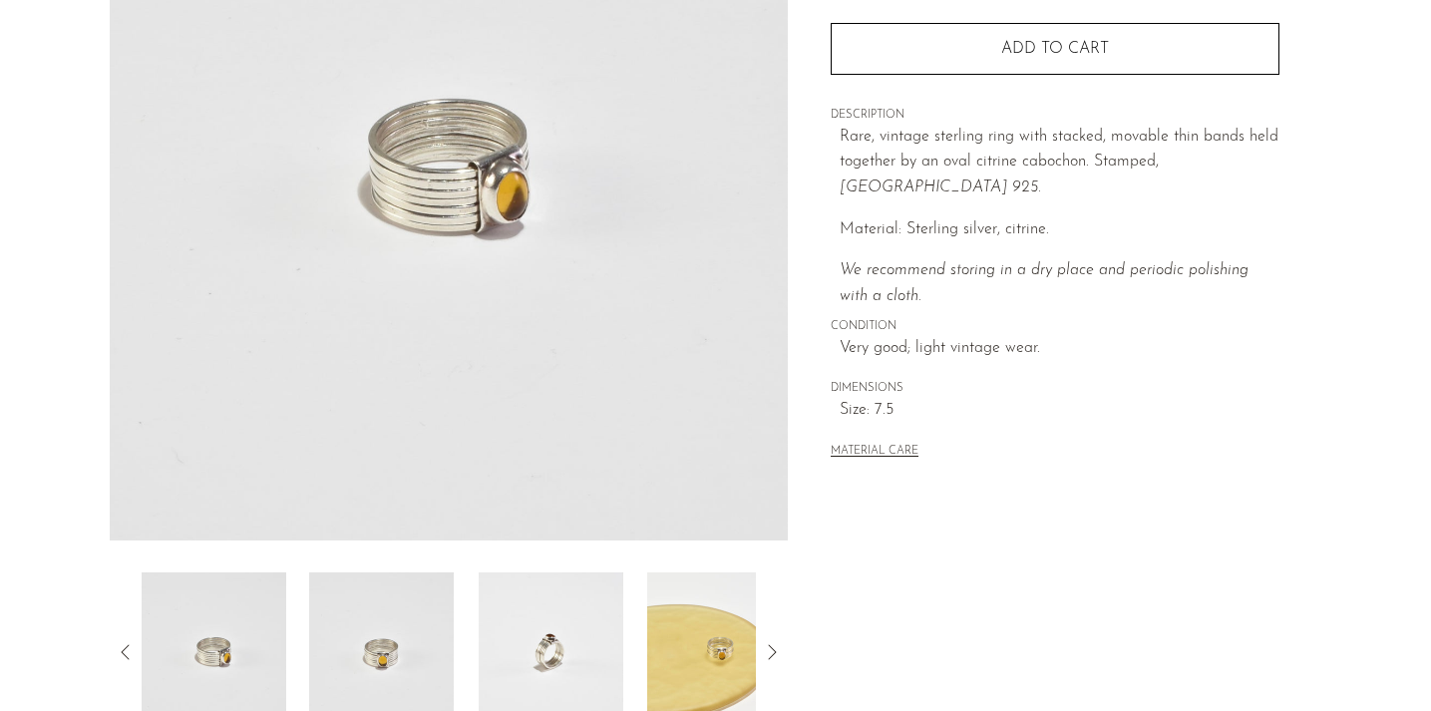
click at [400, 655] on img at bounding box center [381, 652] width 145 height 160
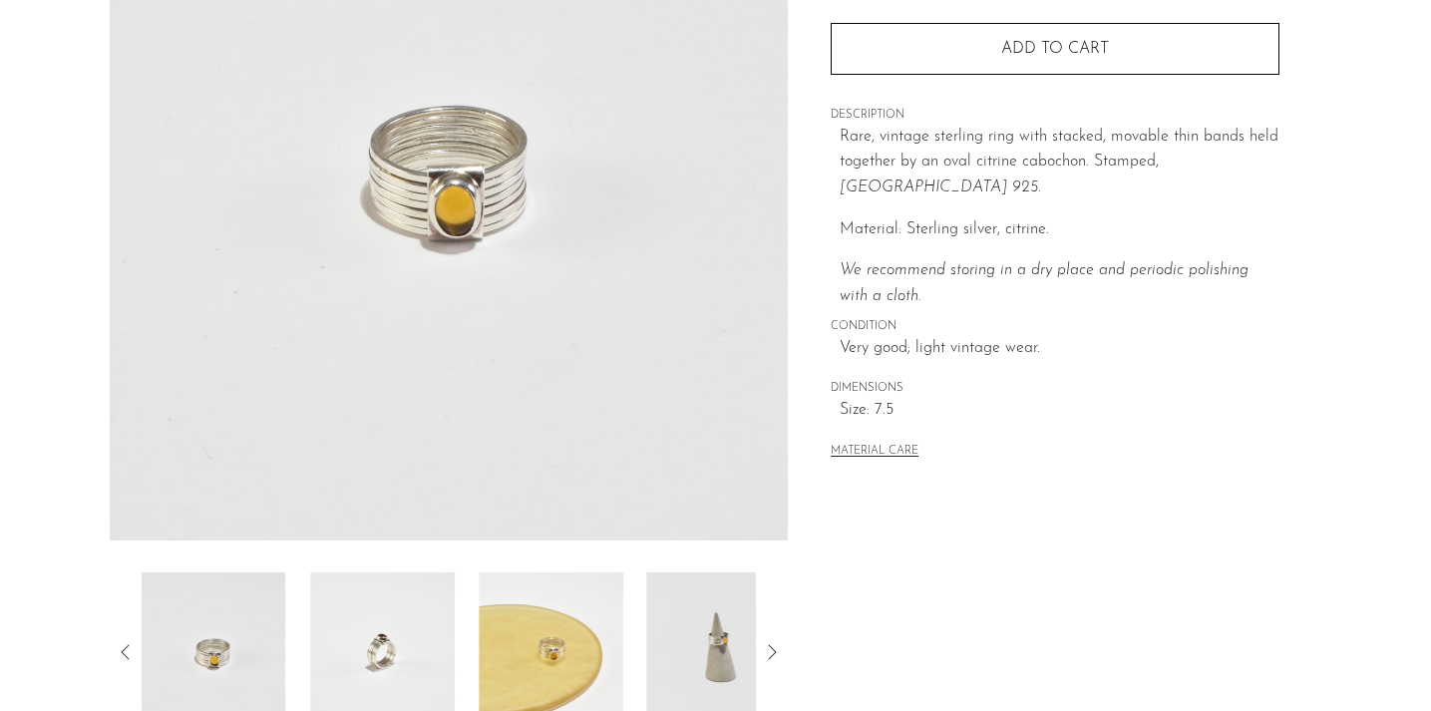
click at [397, 644] on img at bounding box center [382, 652] width 145 height 160
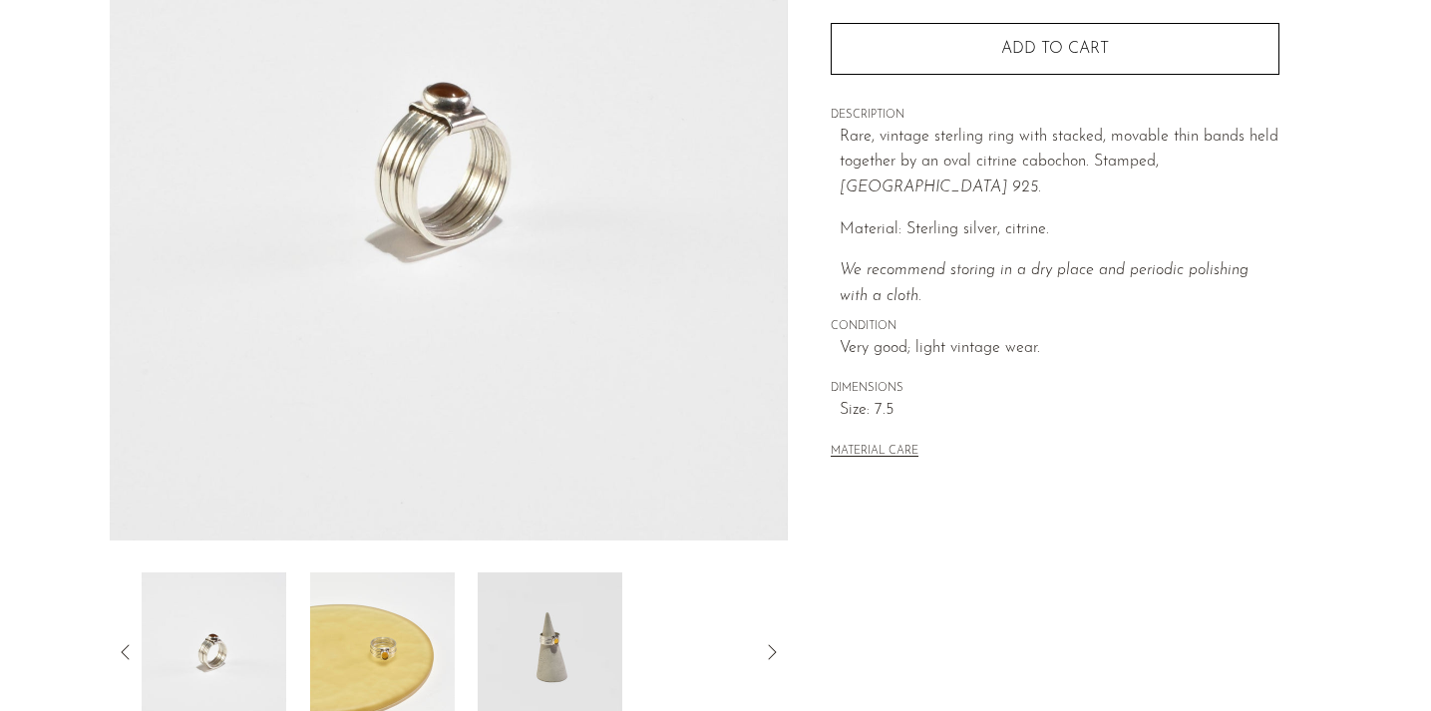
click at [113, 644] on div at bounding box center [449, 652] width 679 height 160
click at [111, 641] on div at bounding box center [449, 652] width 679 height 160
click at [121, 650] on icon at bounding box center [126, 652] width 24 height 24
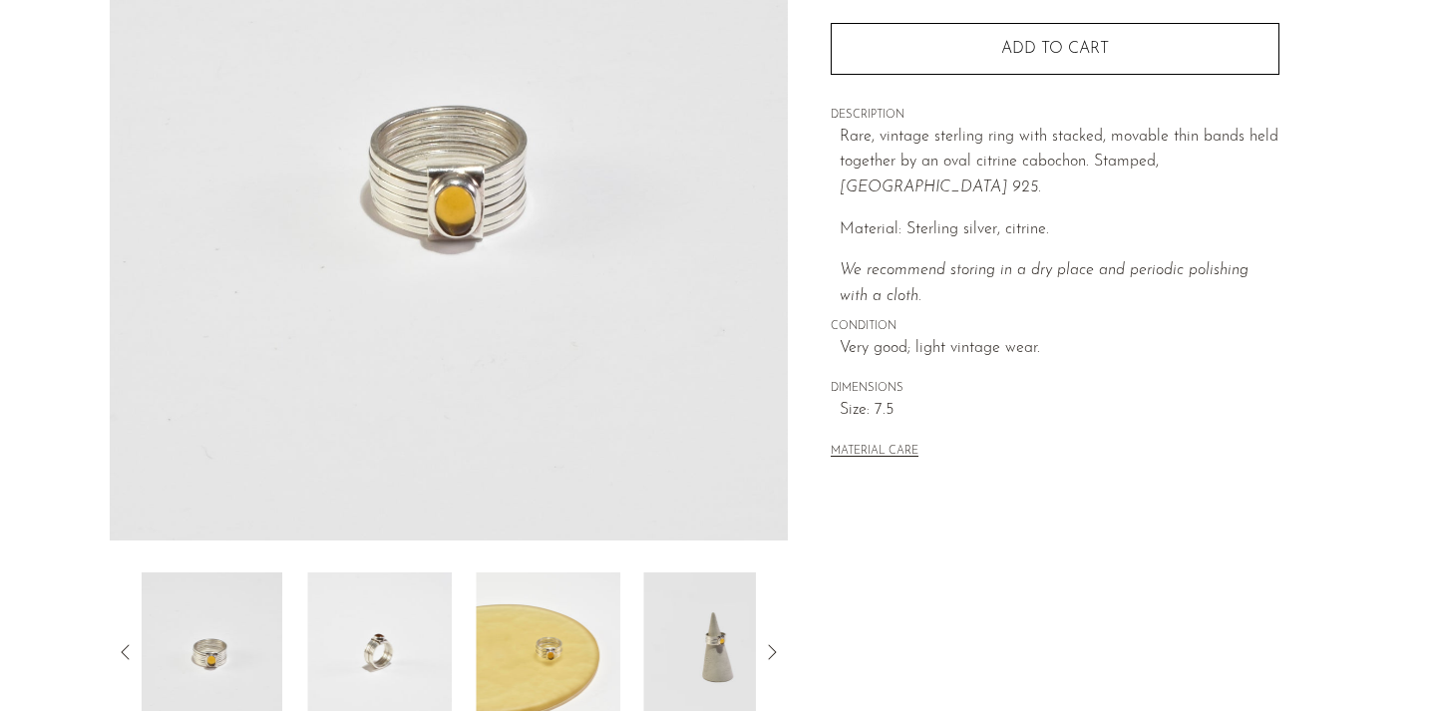
click at [124, 657] on icon at bounding box center [126, 652] width 24 height 24
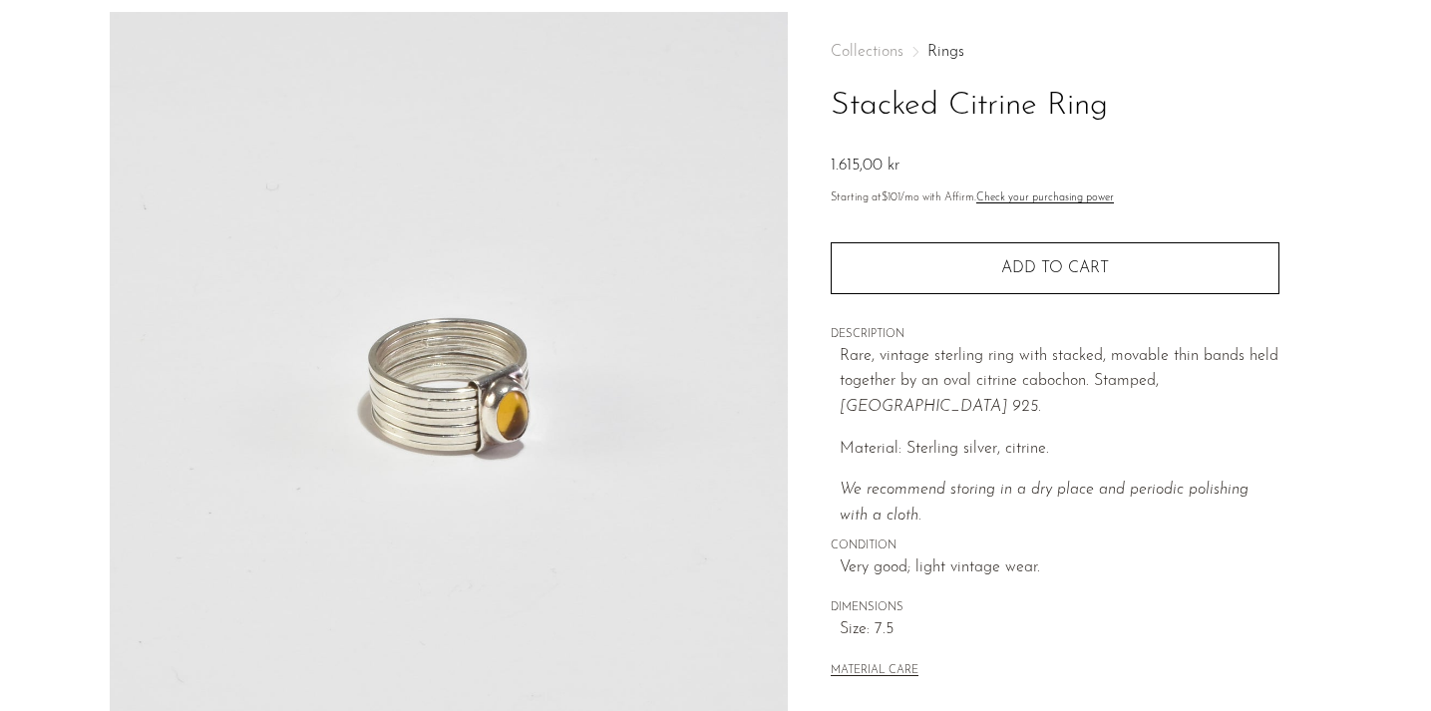
scroll to position [68, 0]
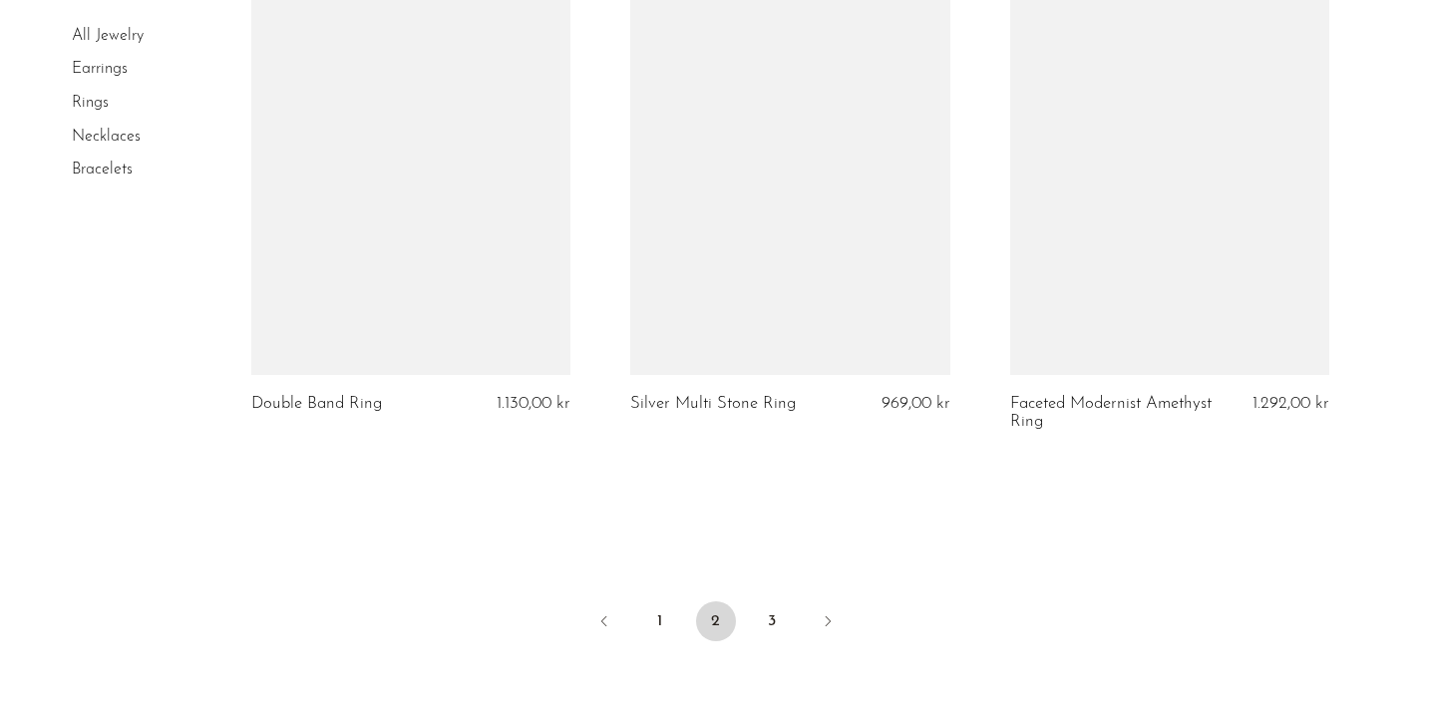
scroll to position [6411, 0]
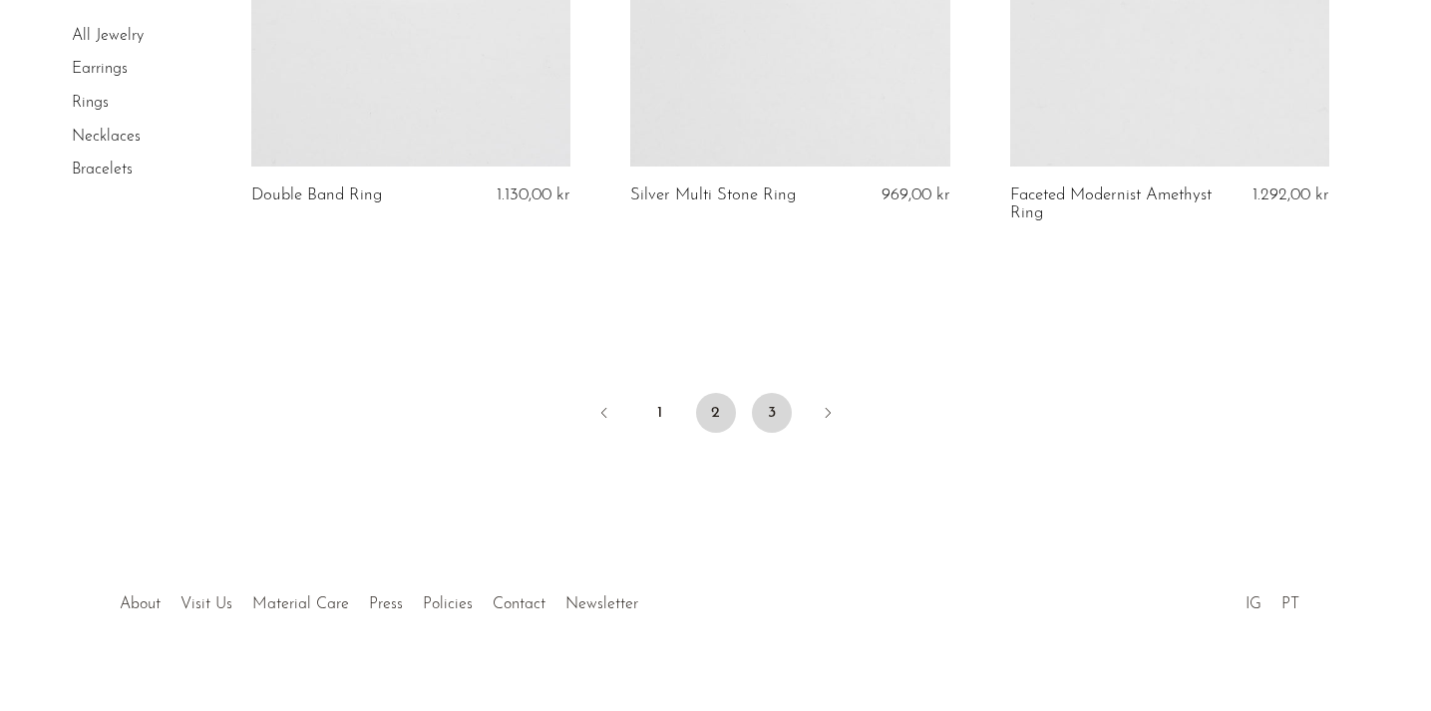
click at [778, 393] on link "3" at bounding box center [772, 413] width 40 height 40
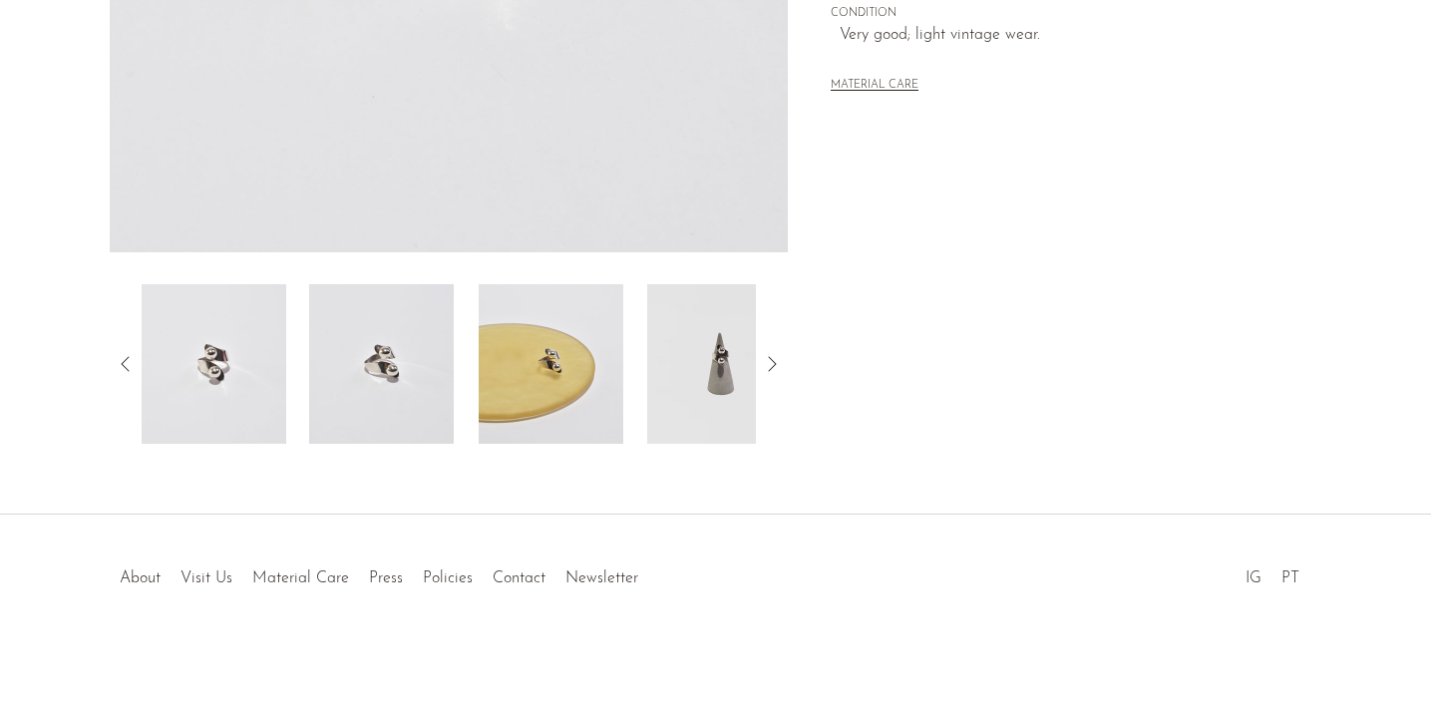
scroll to position [384, 0]
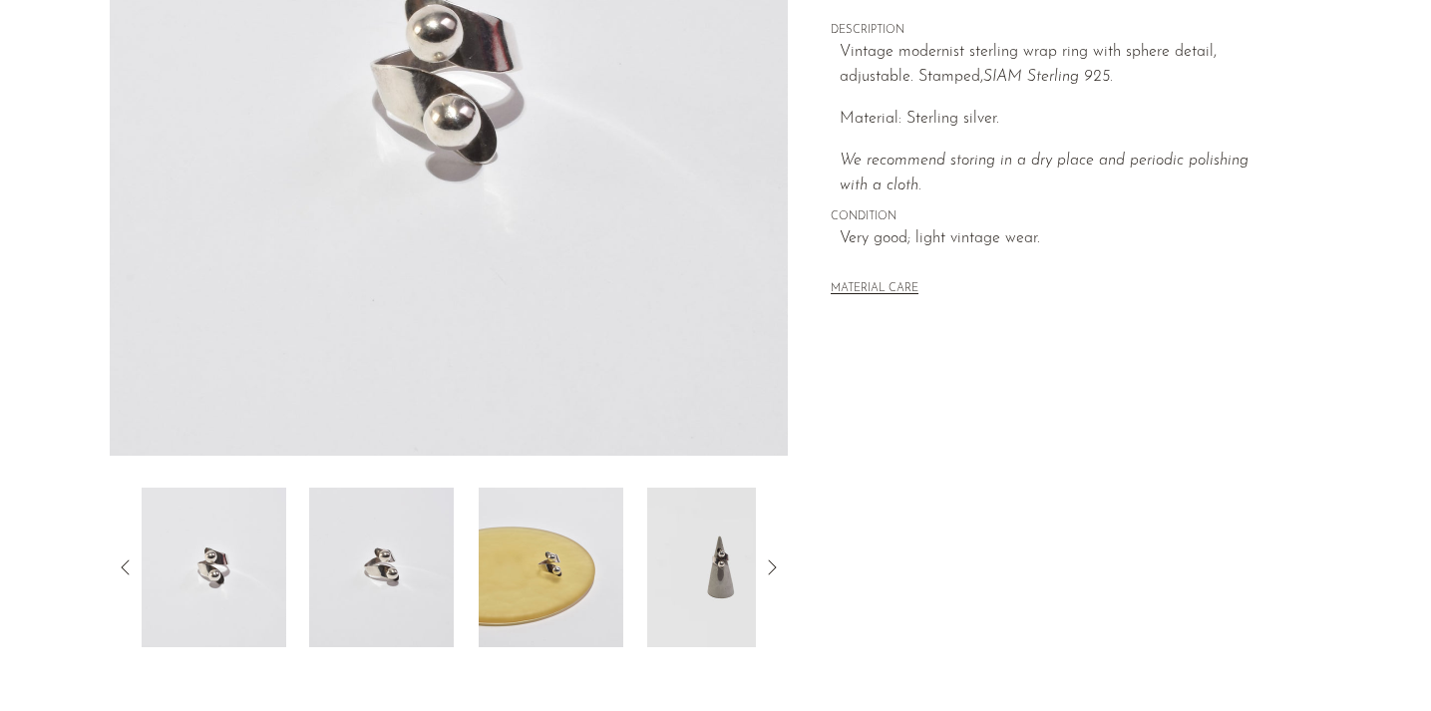
click at [393, 544] on img at bounding box center [381, 568] width 145 height 160
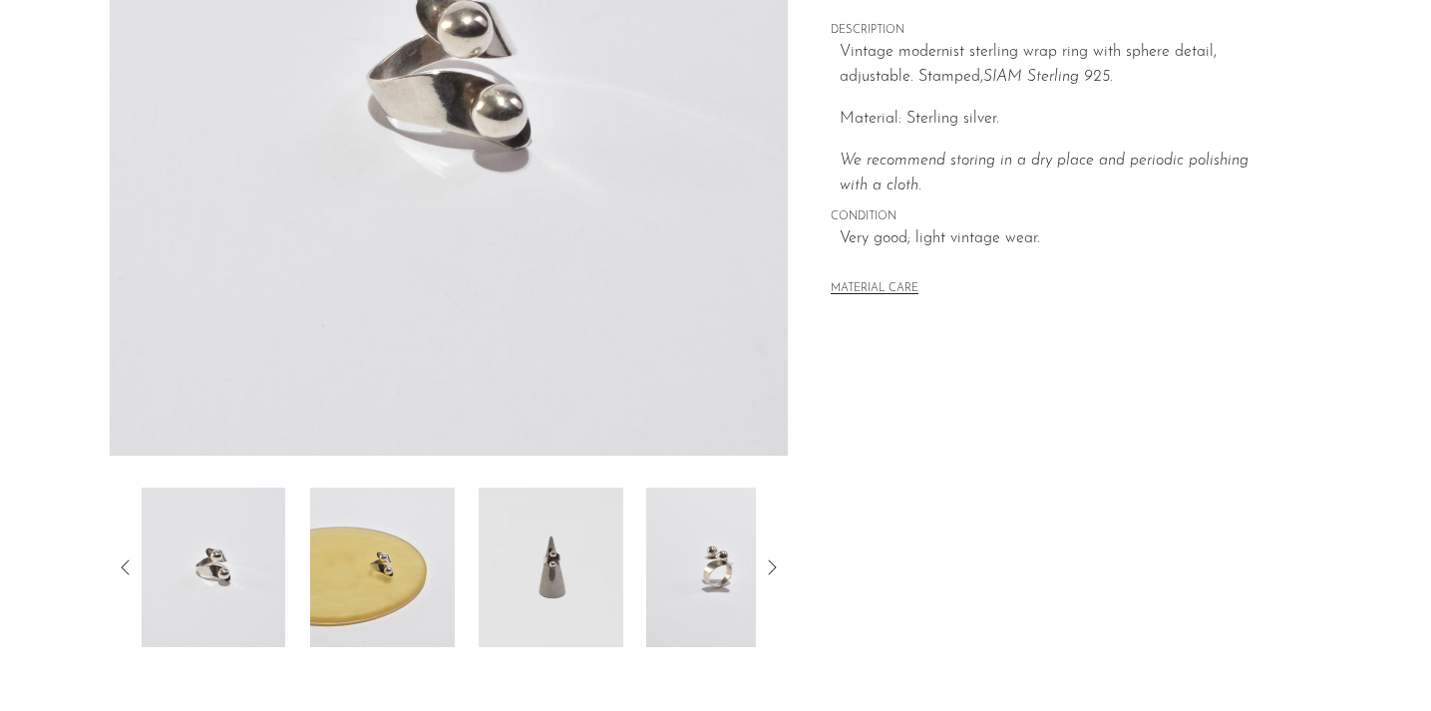
click at [698, 546] on img at bounding box center [719, 568] width 145 height 160
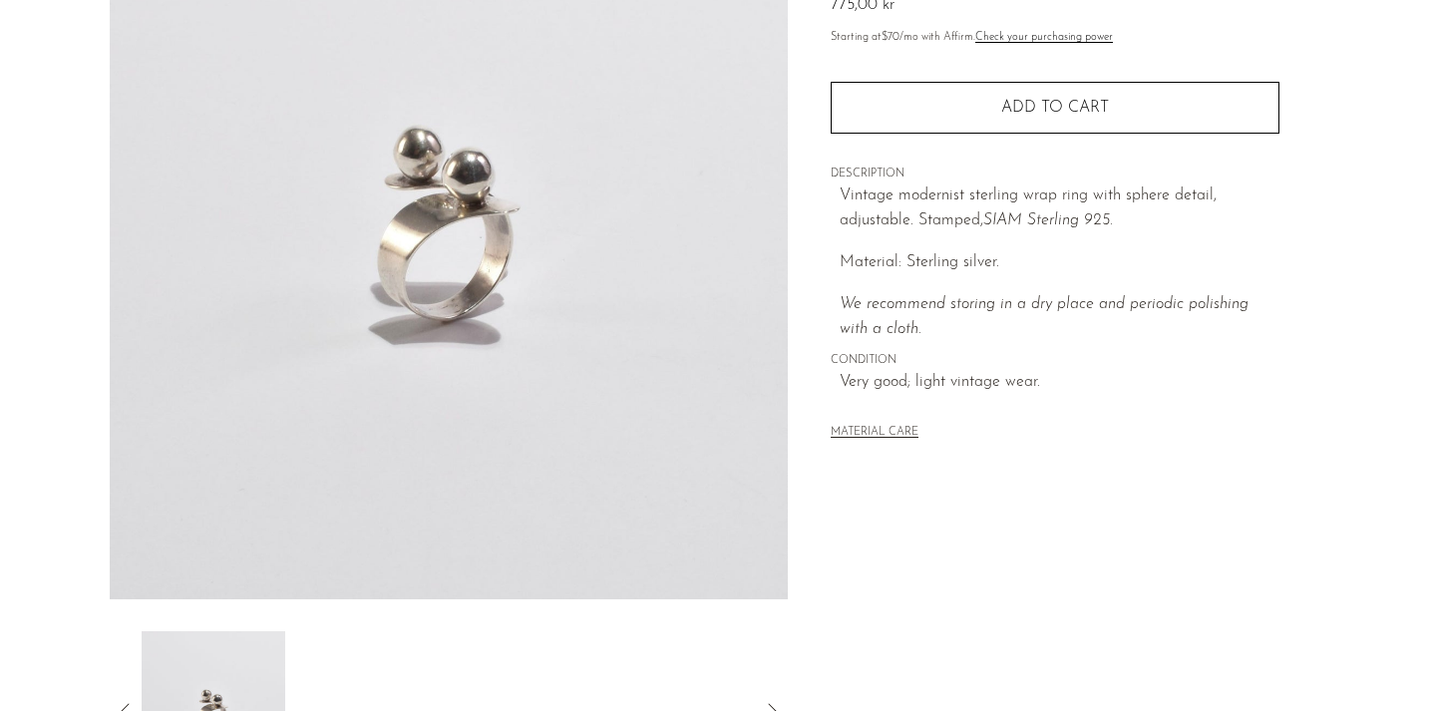
scroll to position [228, 0]
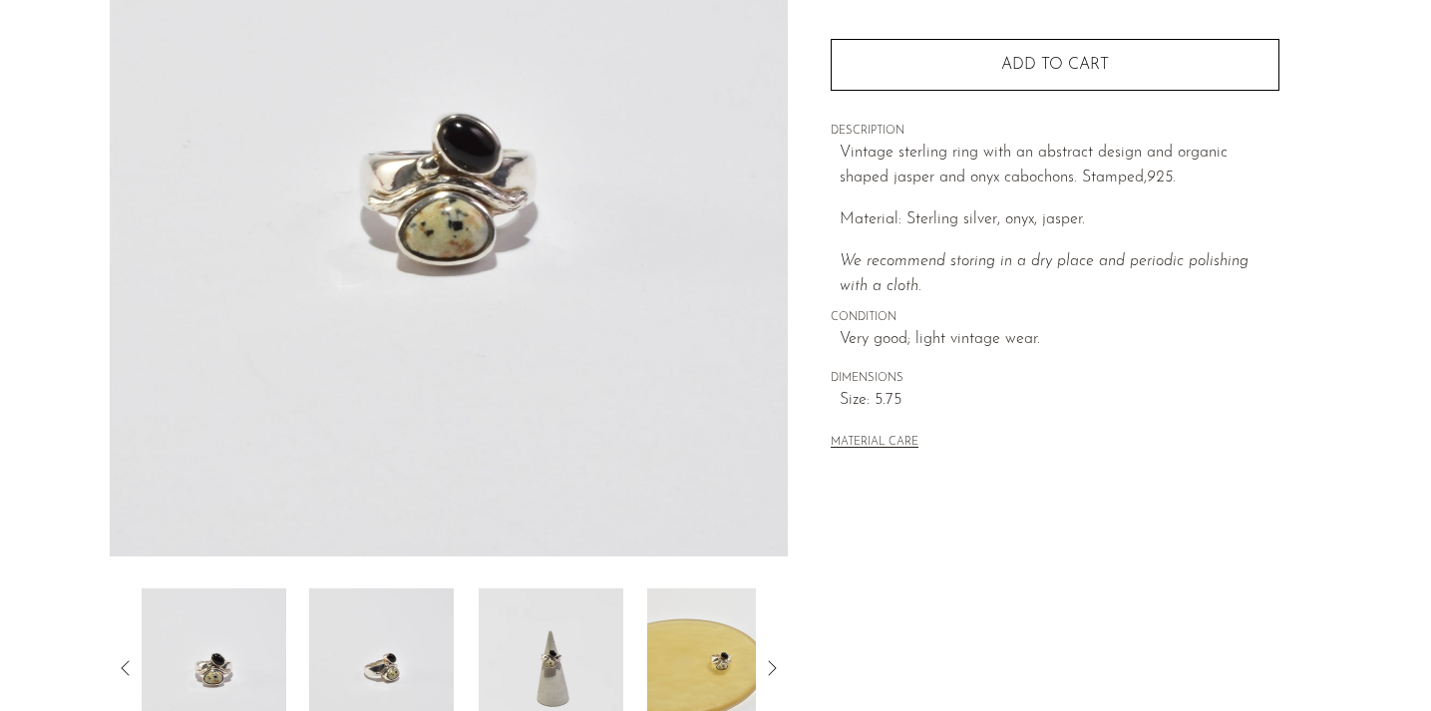
scroll to position [279, 0]
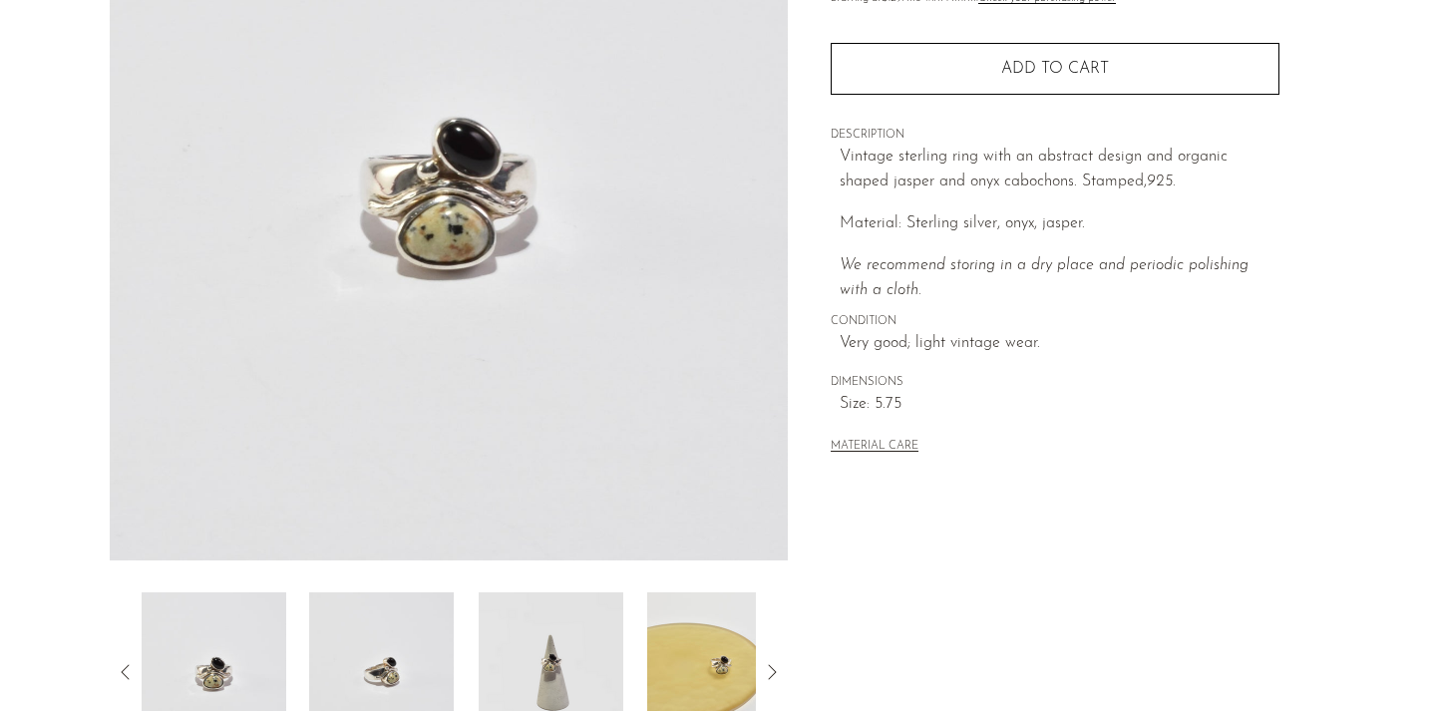
click at [394, 675] on img at bounding box center [381, 672] width 145 height 160
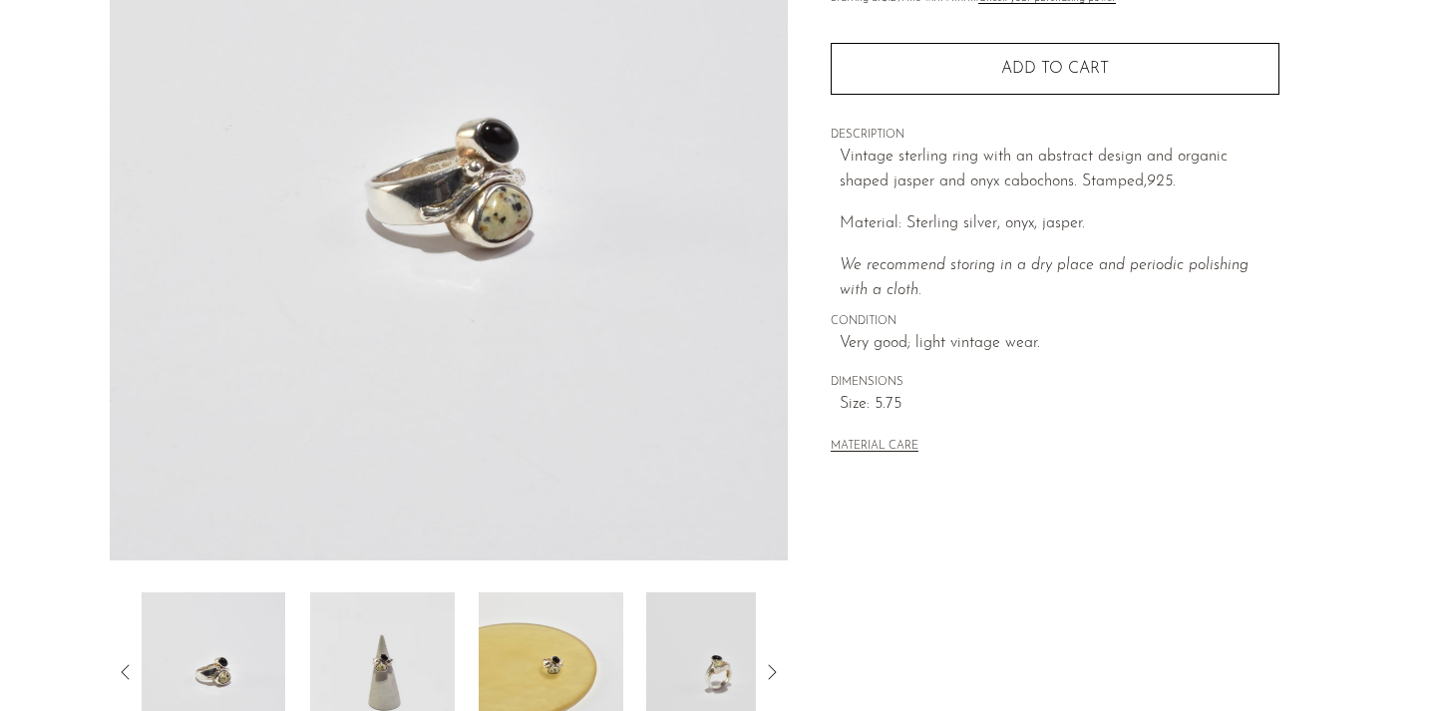
click at [406, 645] on img at bounding box center [382, 672] width 145 height 160
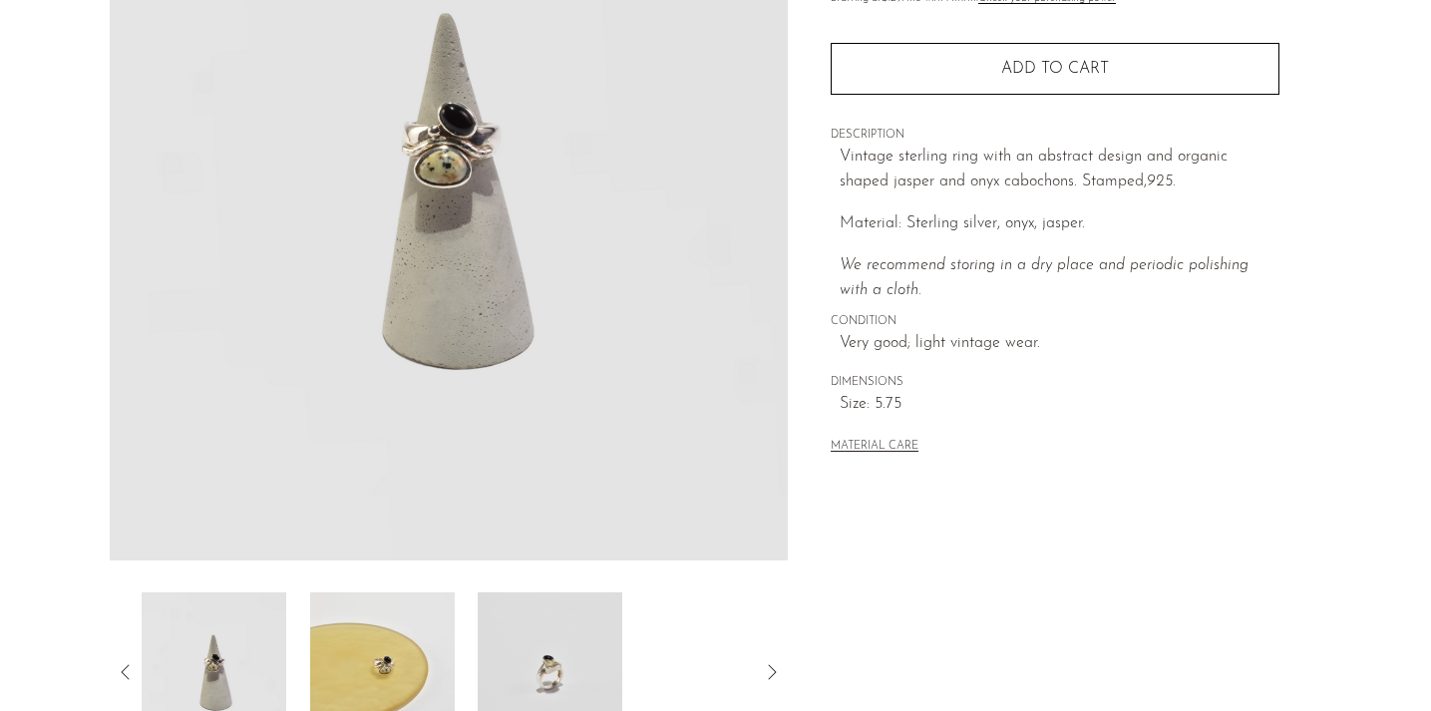
click at [525, 613] on img at bounding box center [551, 672] width 145 height 160
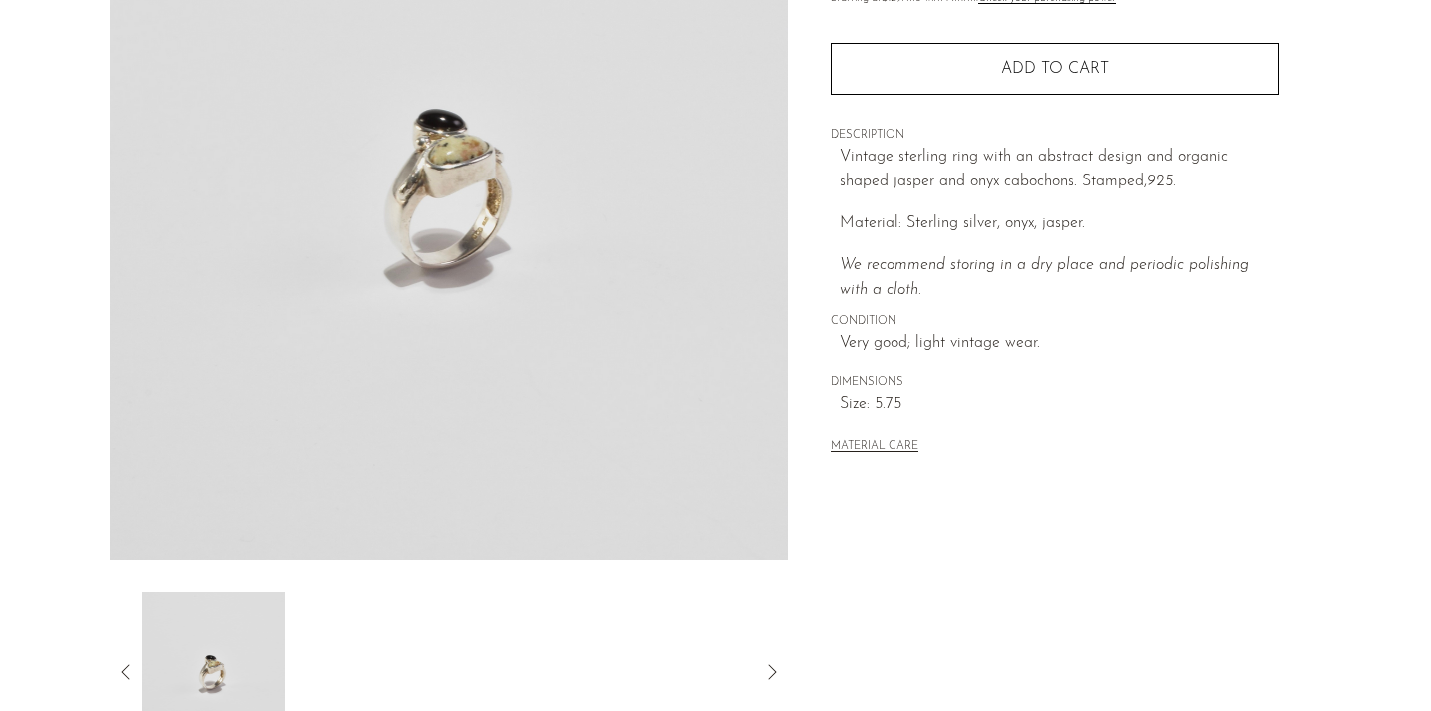
click at [121, 669] on icon at bounding box center [126, 672] width 24 height 24
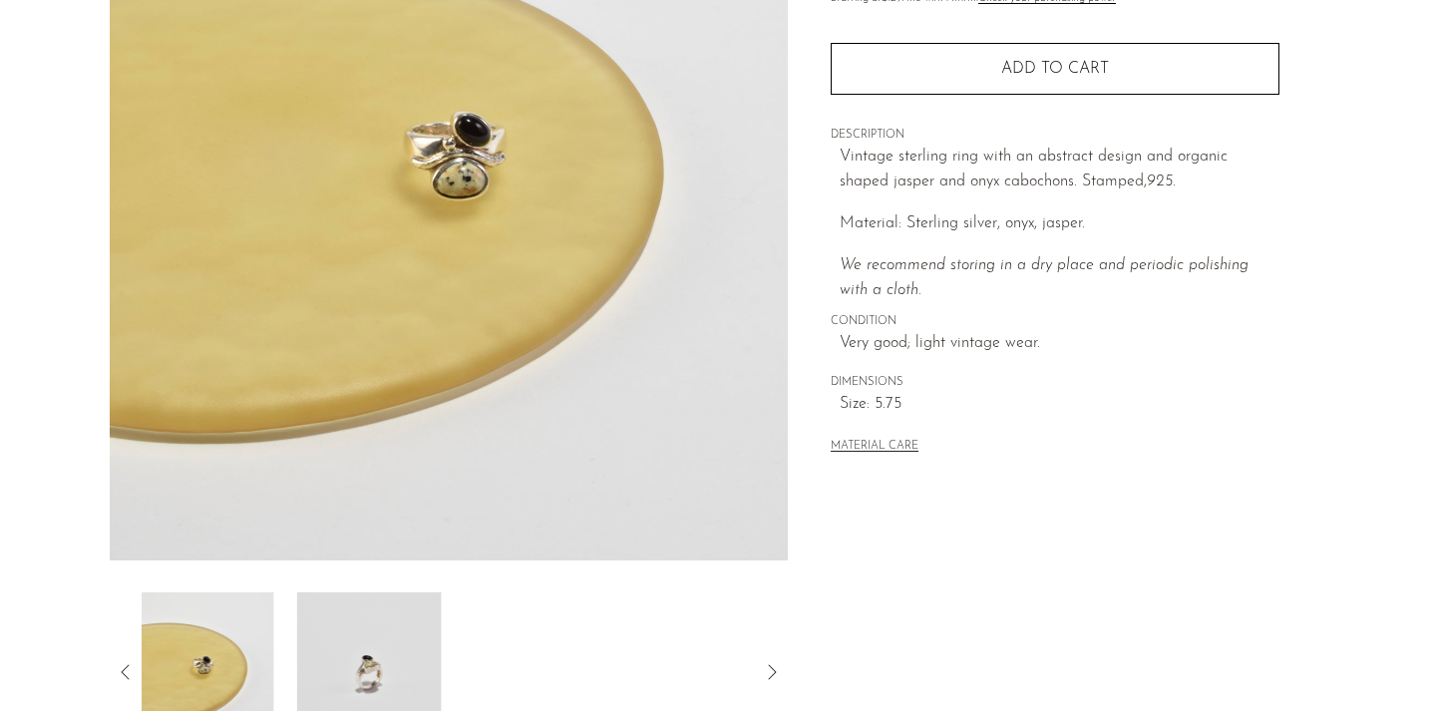
click at [125, 663] on icon at bounding box center [126, 672] width 24 height 24
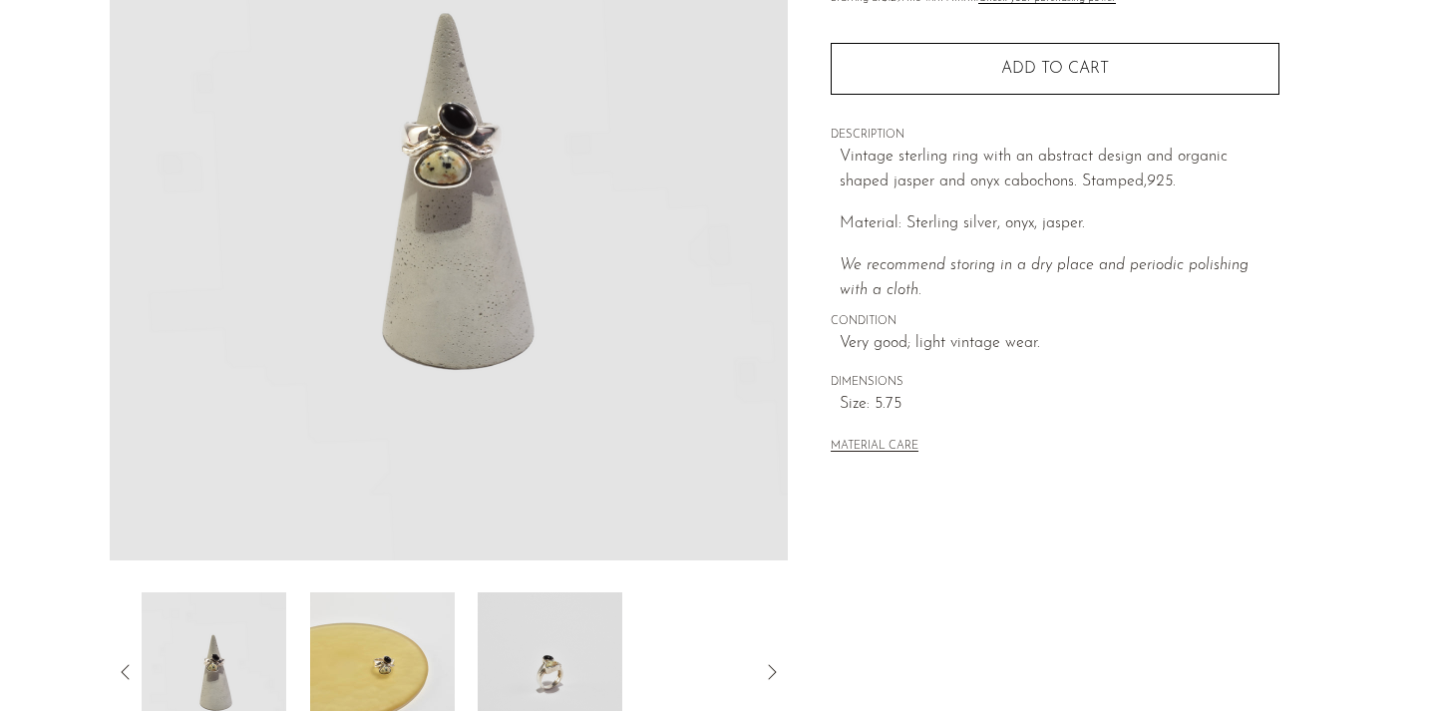
click at [195, 655] on img at bounding box center [213, 672] width 145 height 160
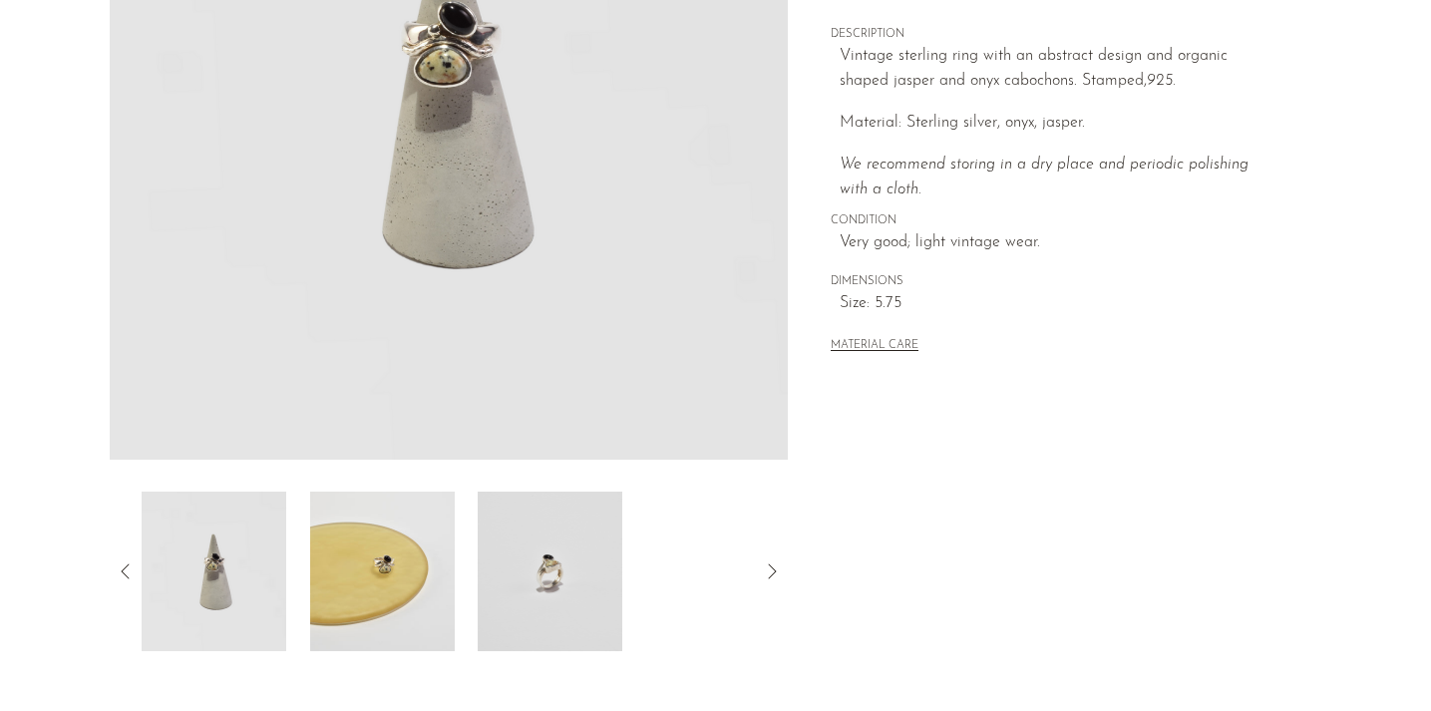
scroll to position [384, 0]
click at [535, 597] on img at bounding box center [551, 568] width 145 height 160
click at [128, 563] on icon at bounding box center [126, 567] width 24 height 24
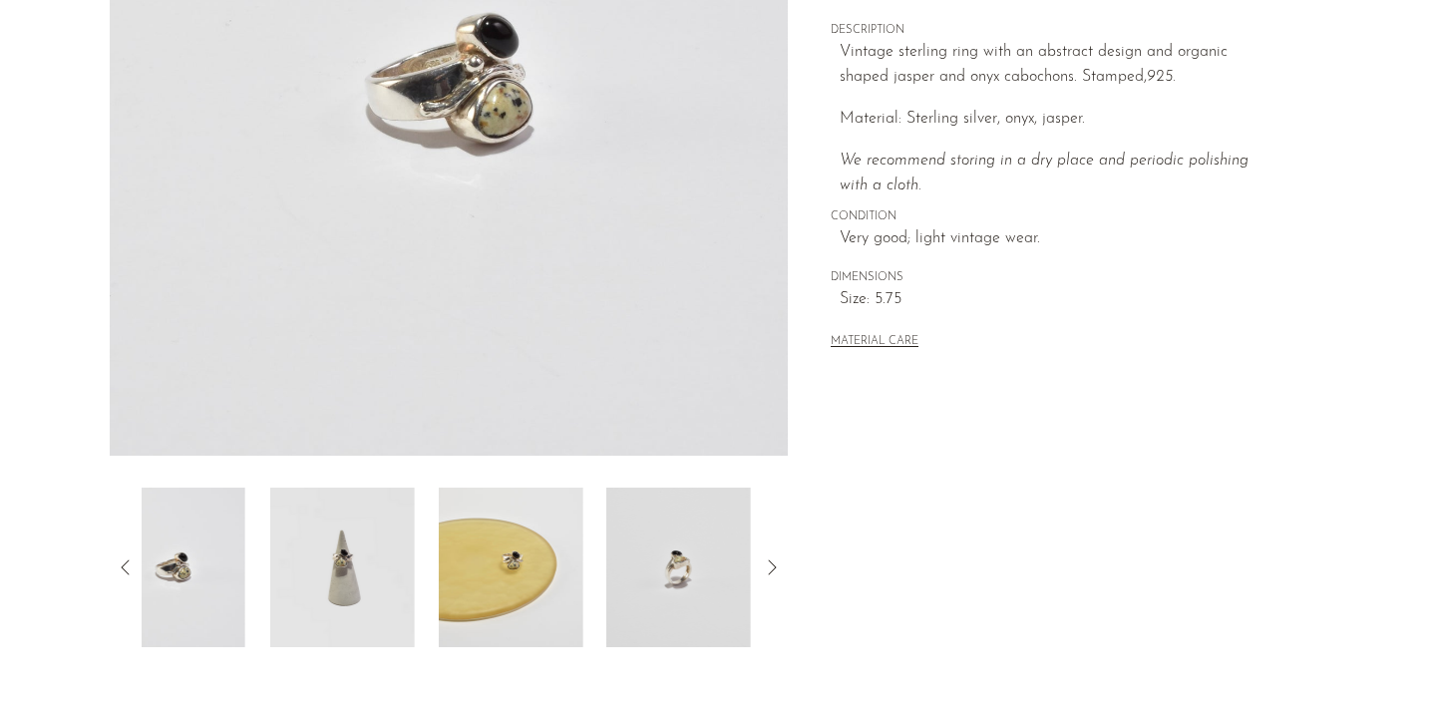
click at [128, 563] on icon at bounding box center [126, 567] width 24 height 24
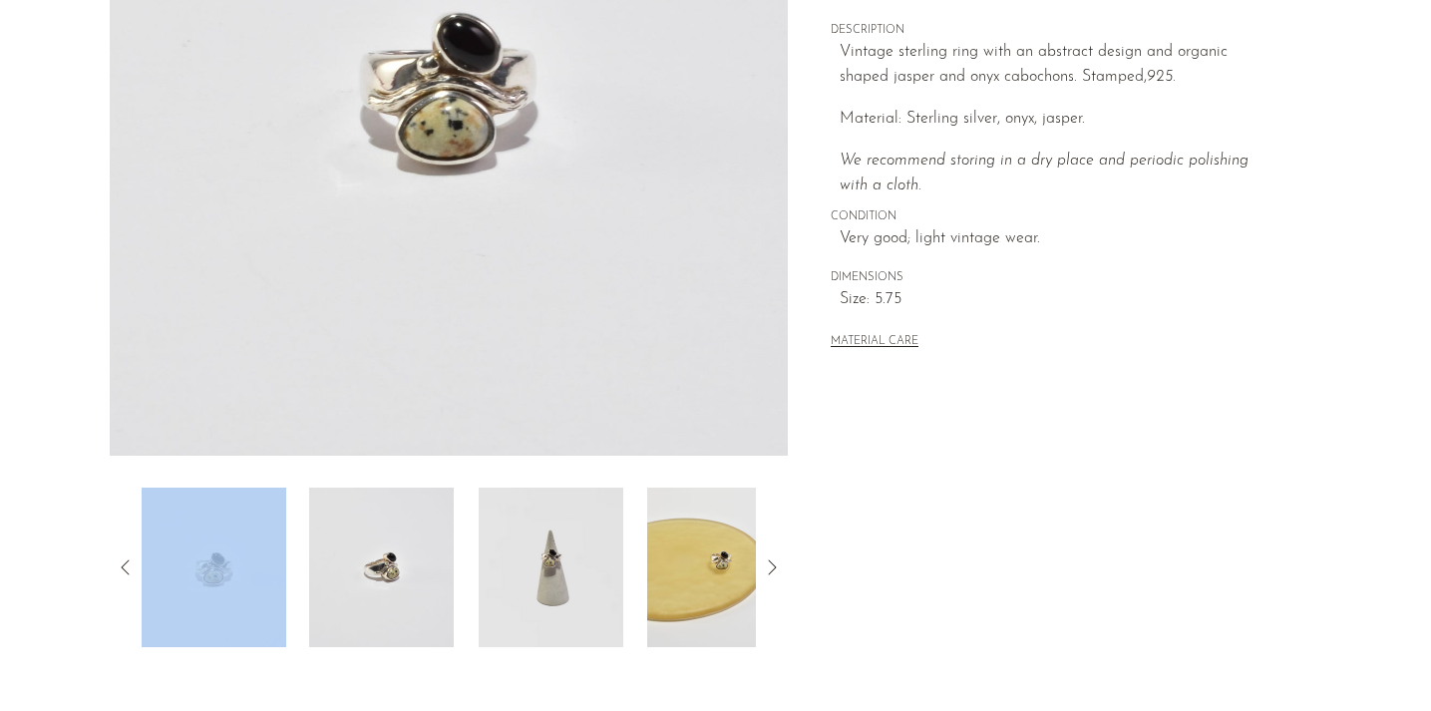
click at [376, 594] on img at bounding box center [381, 568] width 145 height 160
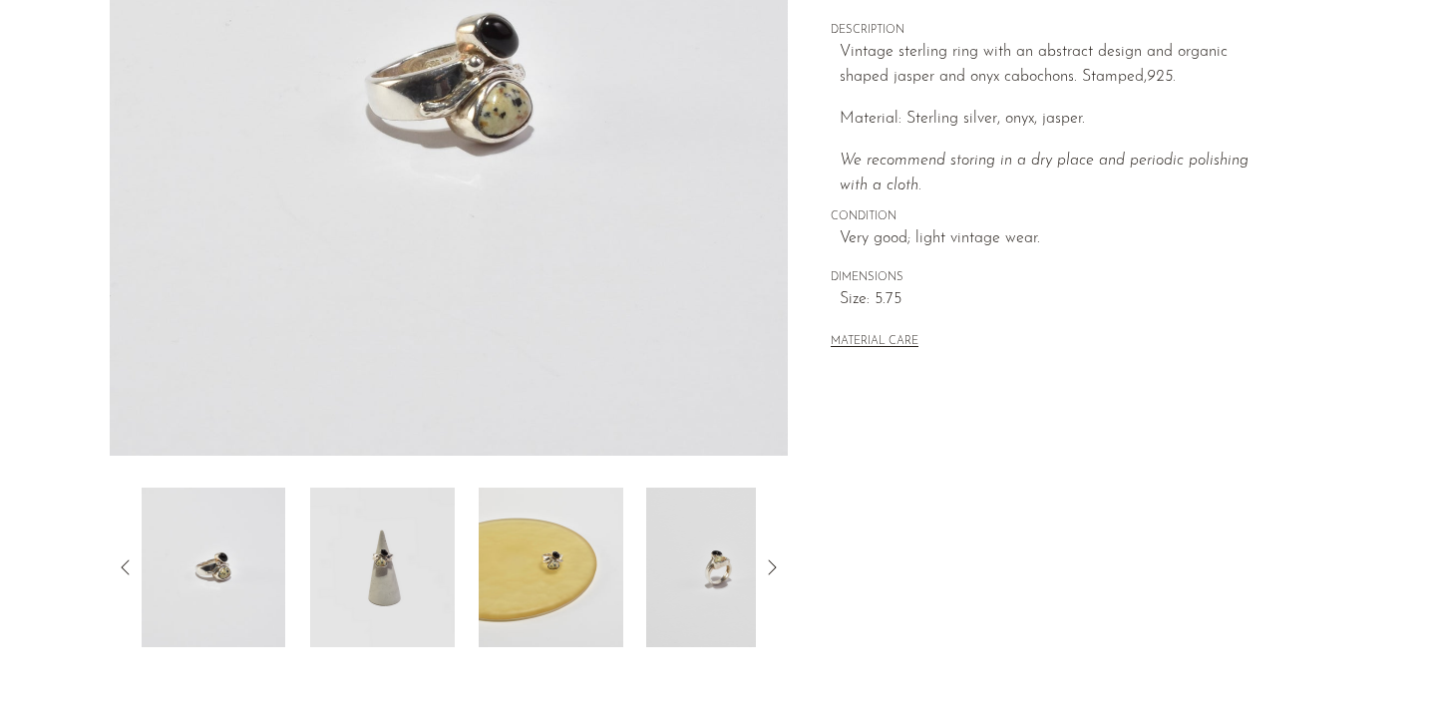
click at [126, 566] on icon at bounding box center [126, 567] width 24 height 24
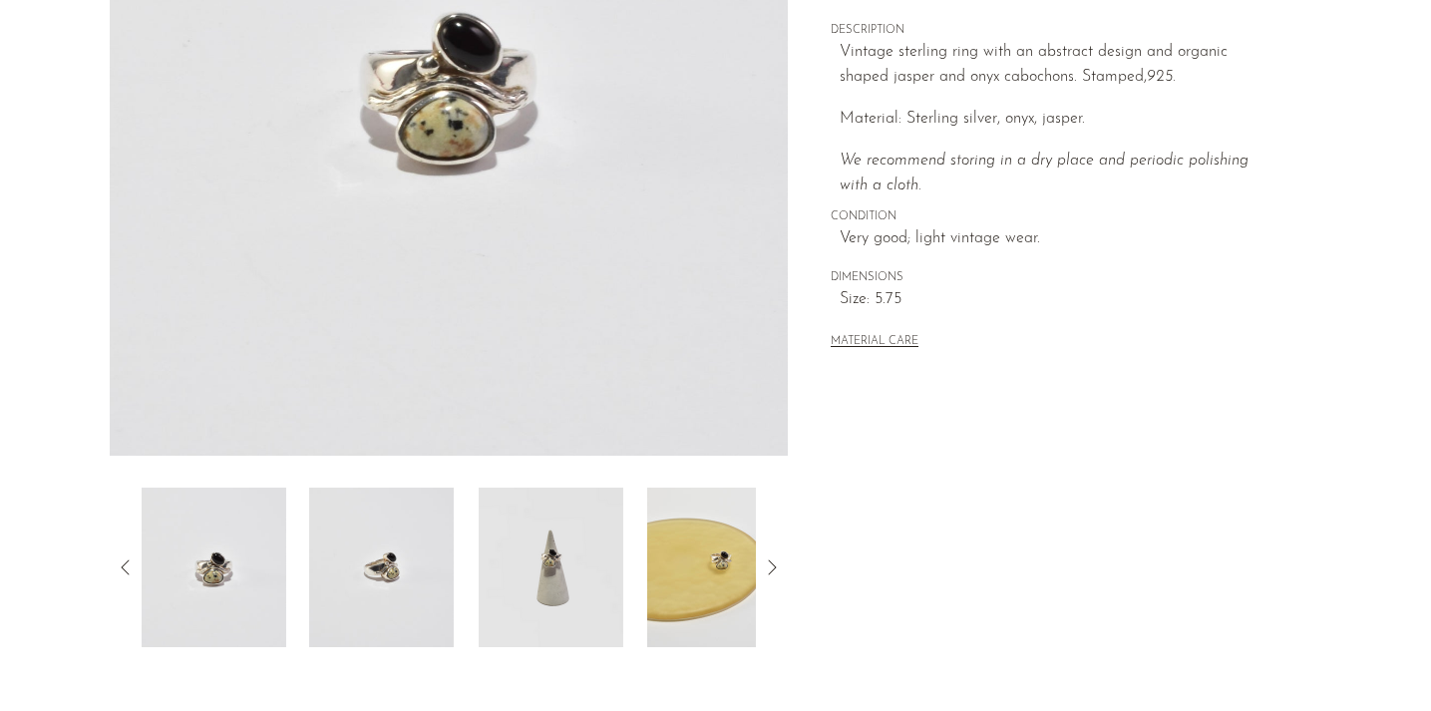
scroll to position [77, 0]
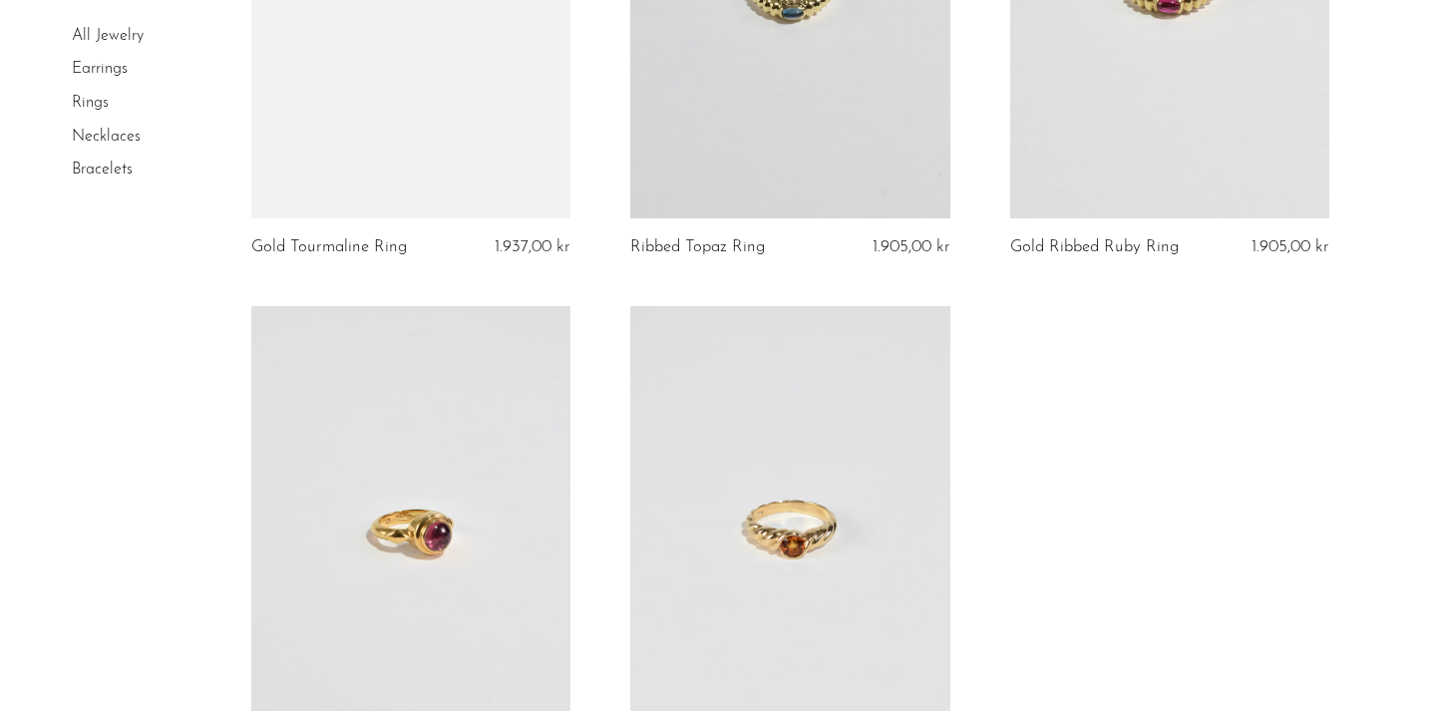
scroll to position [5832, 0]
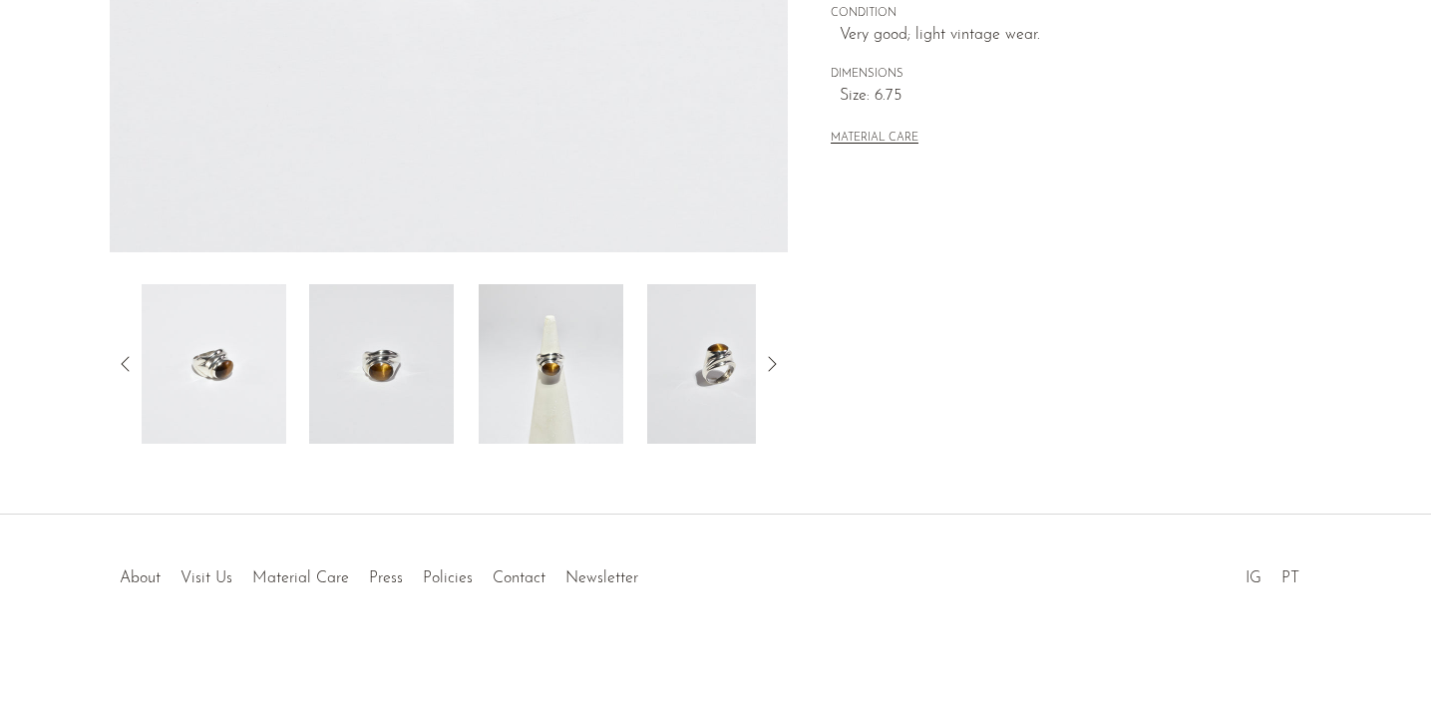
scroll to position [348, 0]
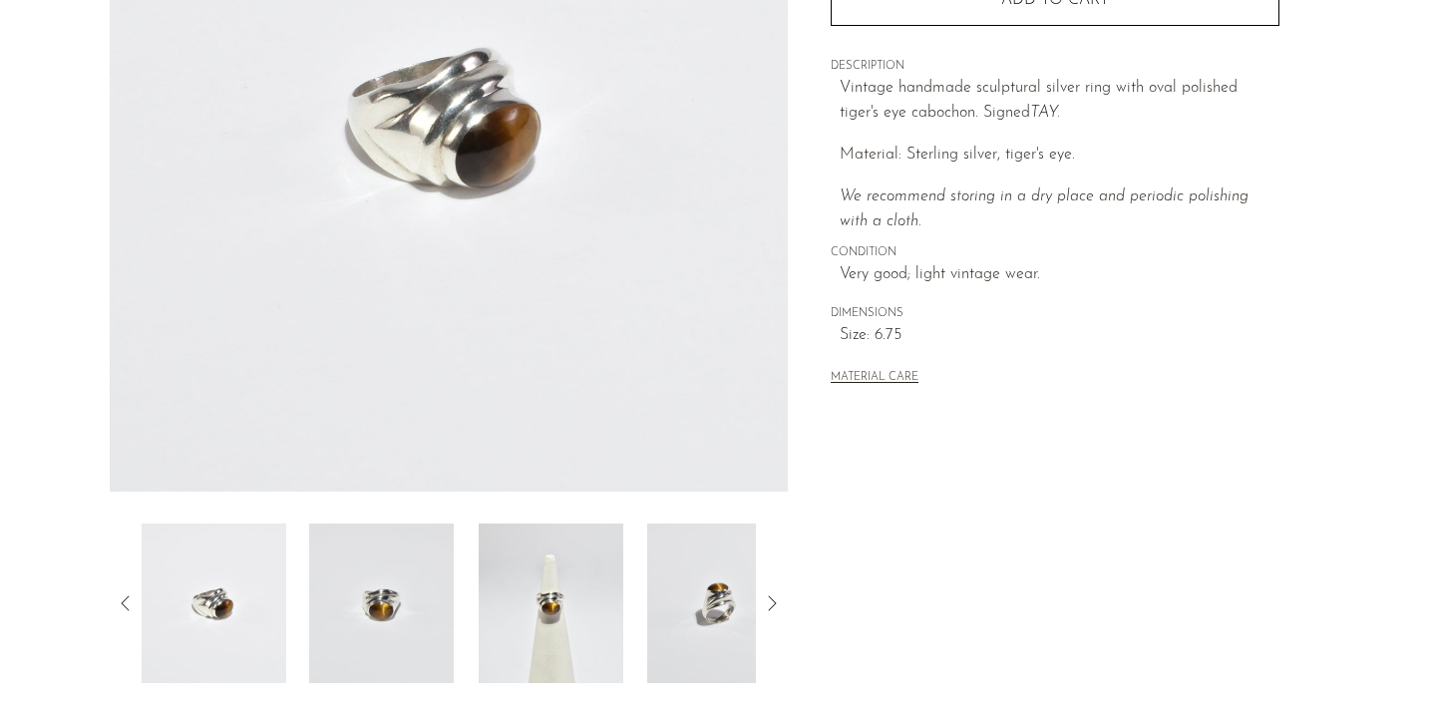
click at [676, 572] on img at bounding box center [719, 604] width 145 height 160
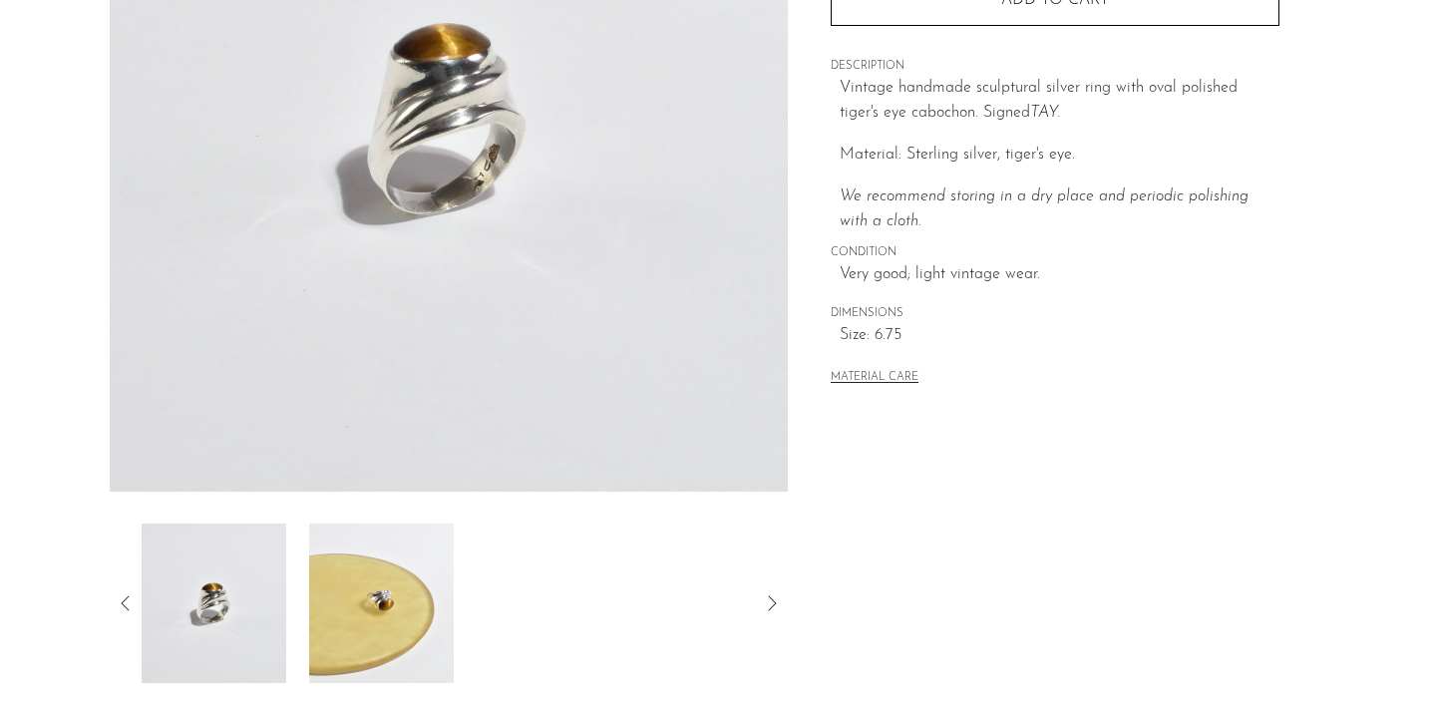
click at [418, 609] on img at bounding box center [381, 604] width 145 height 160
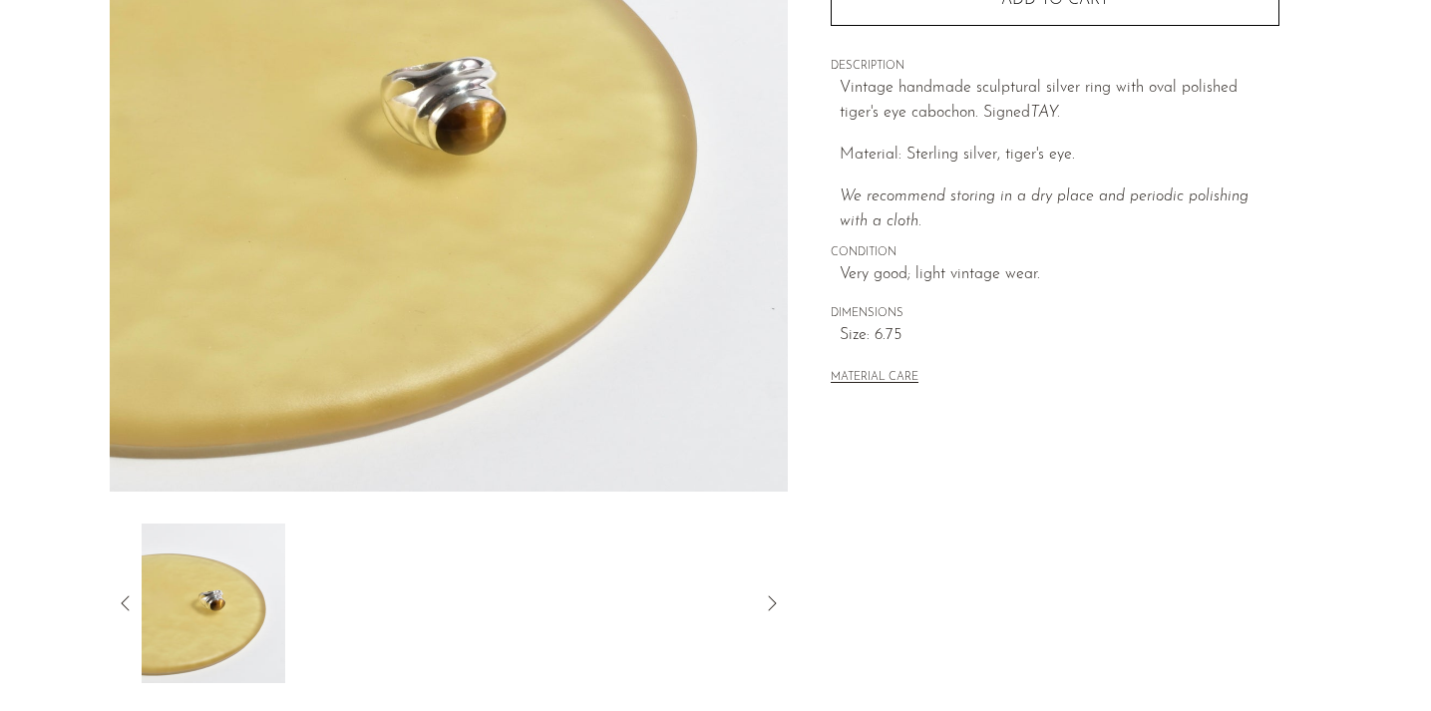
click at [121, 613] on icon at bounding box center [126, 603] width 24 height 24
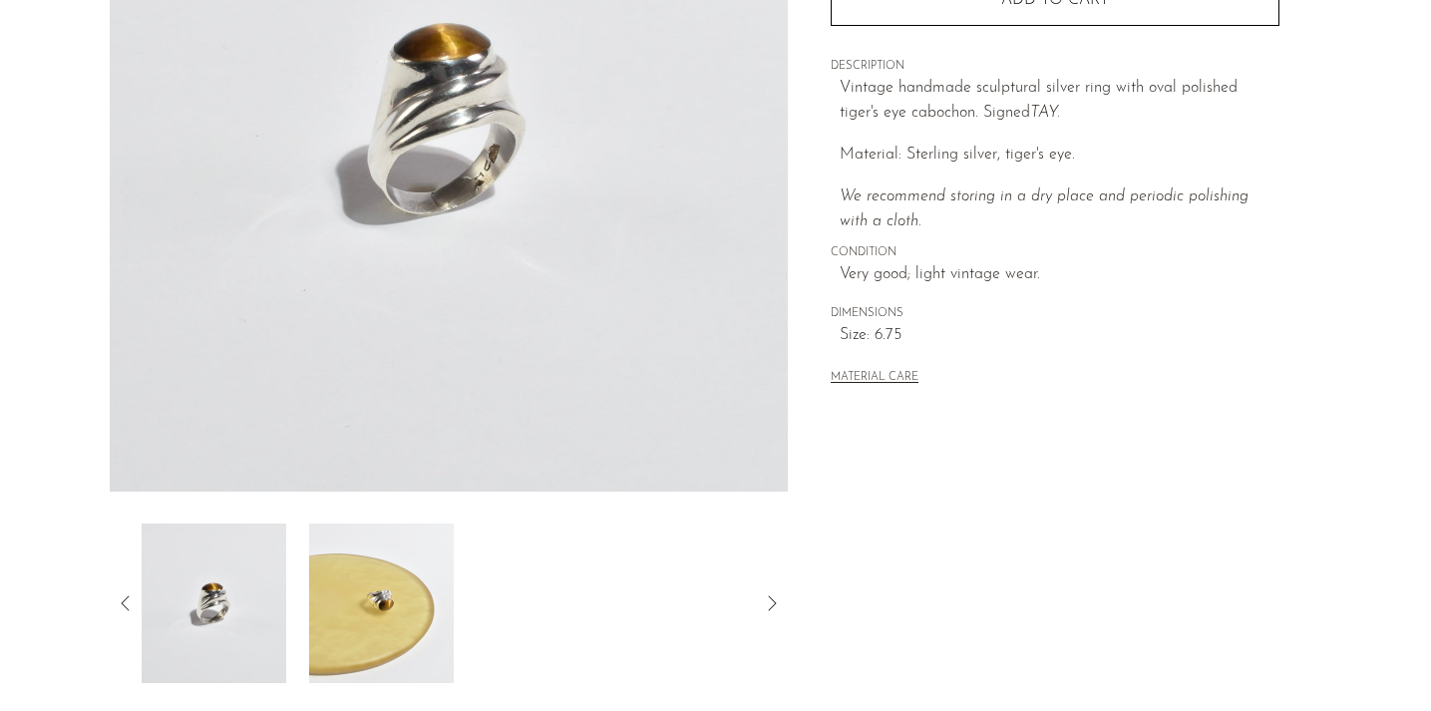
click at [130, 595] on icon at bounding box center [126, 603] width 24 height 24
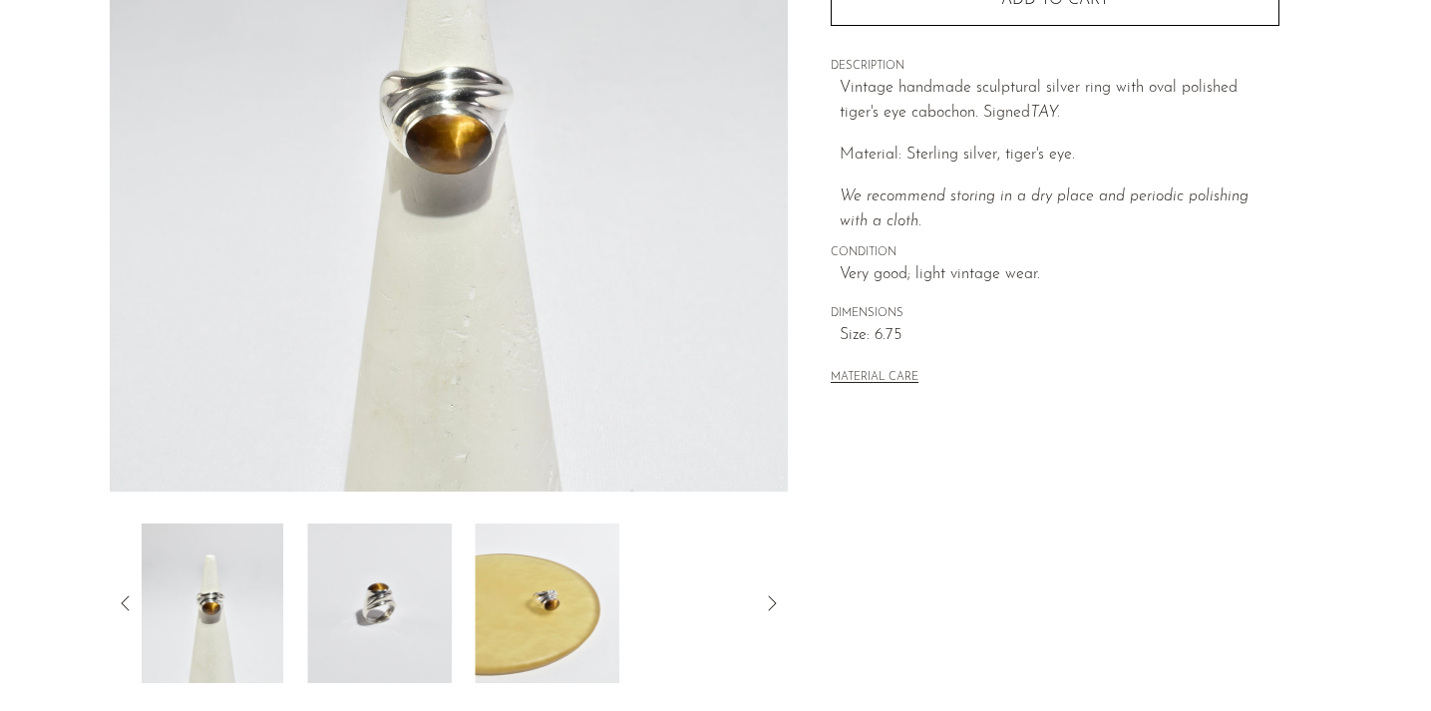
click at [132, 596] on icon at bounding box center [126, 603] width 24 height 24
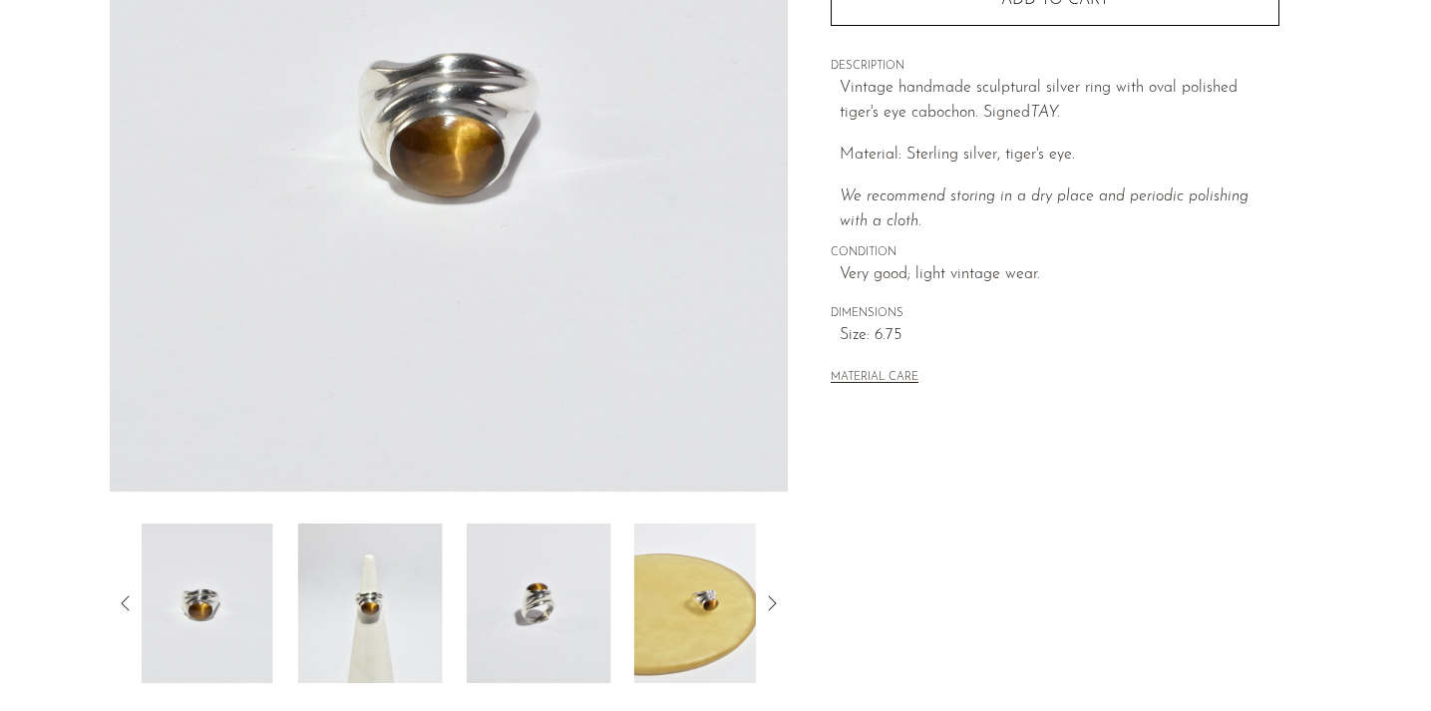
click at [133, 595] on icon at bounding box center [126, 603] width 24 height 24
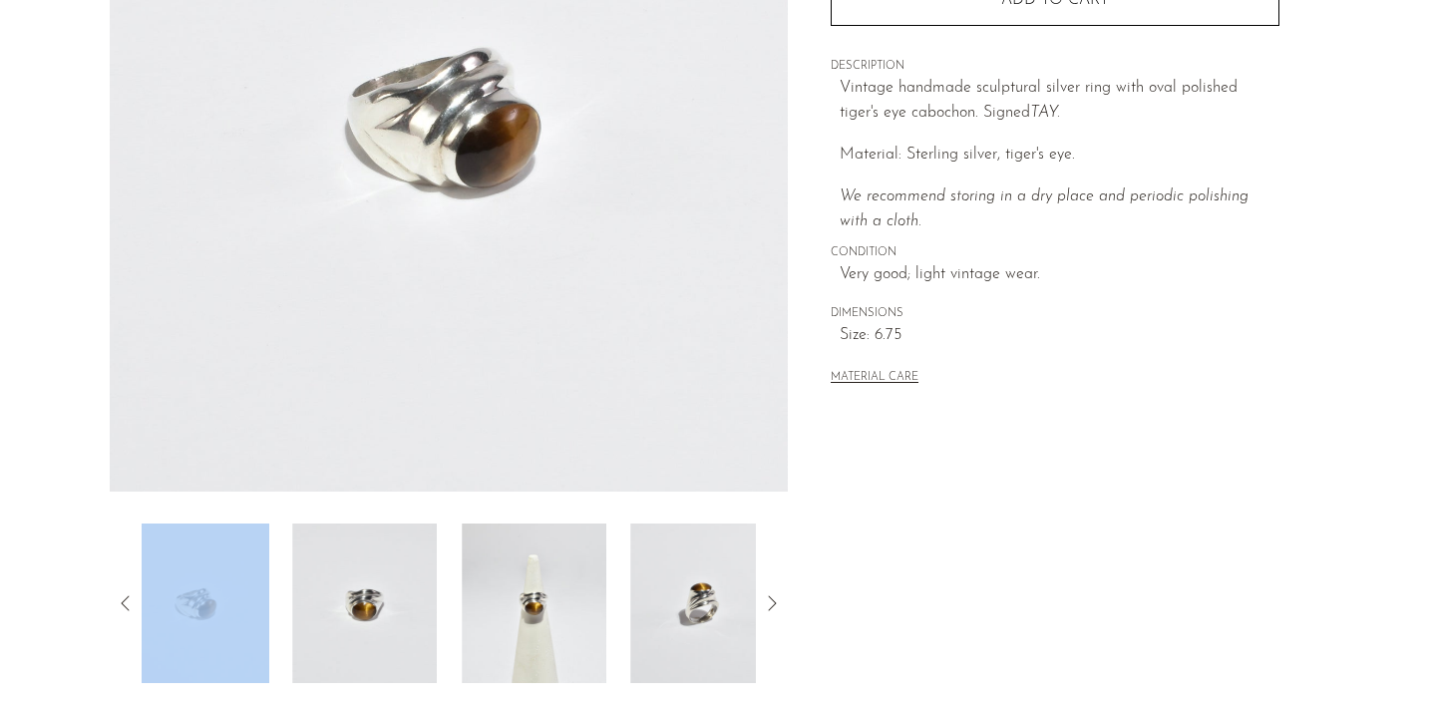
click at [132, 596] on icon at bounding box center [126, 603] width 24 height 24
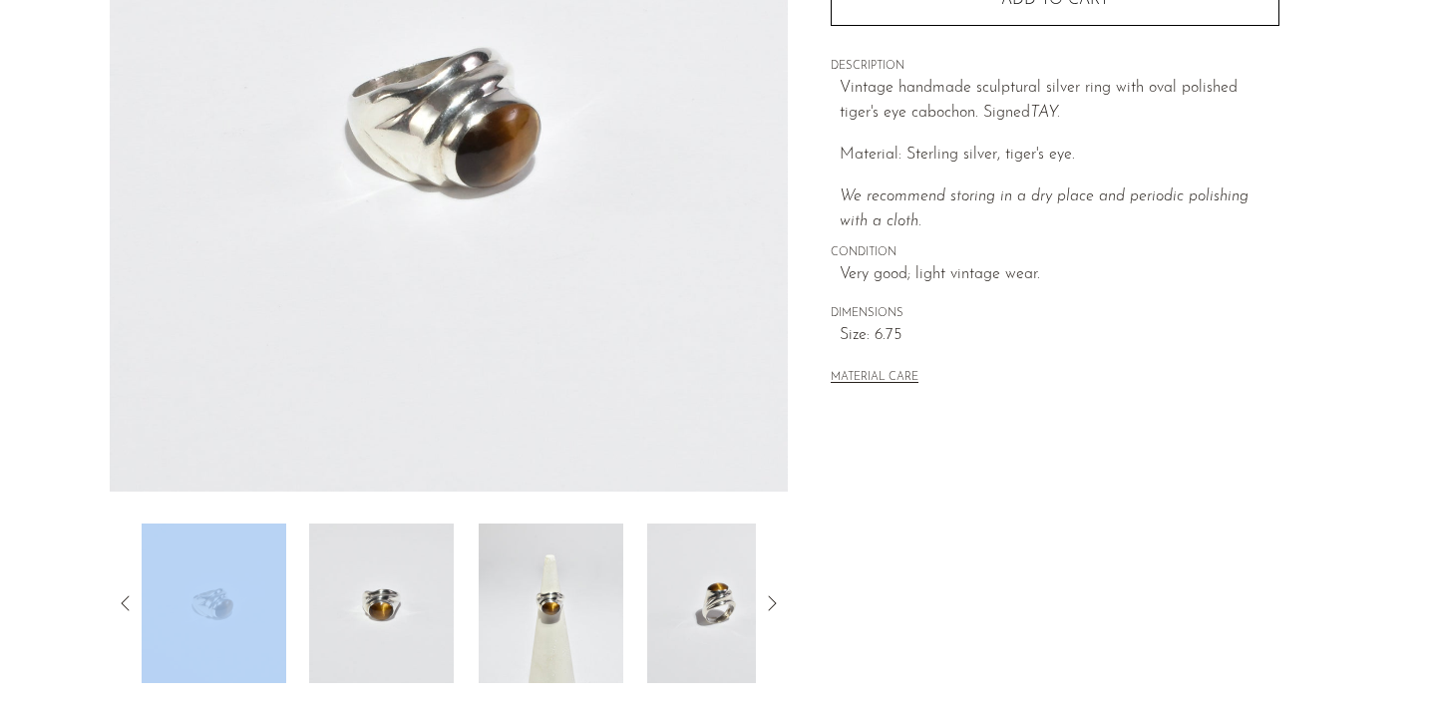
click at [129, 600] on icon at bounding box center [126, 603] width 24 height 24
click at [85, 598] on article "Silver Tiger's Eye Ring 646,00 kr" at bounding box center [716, 213] width 1276 height 939
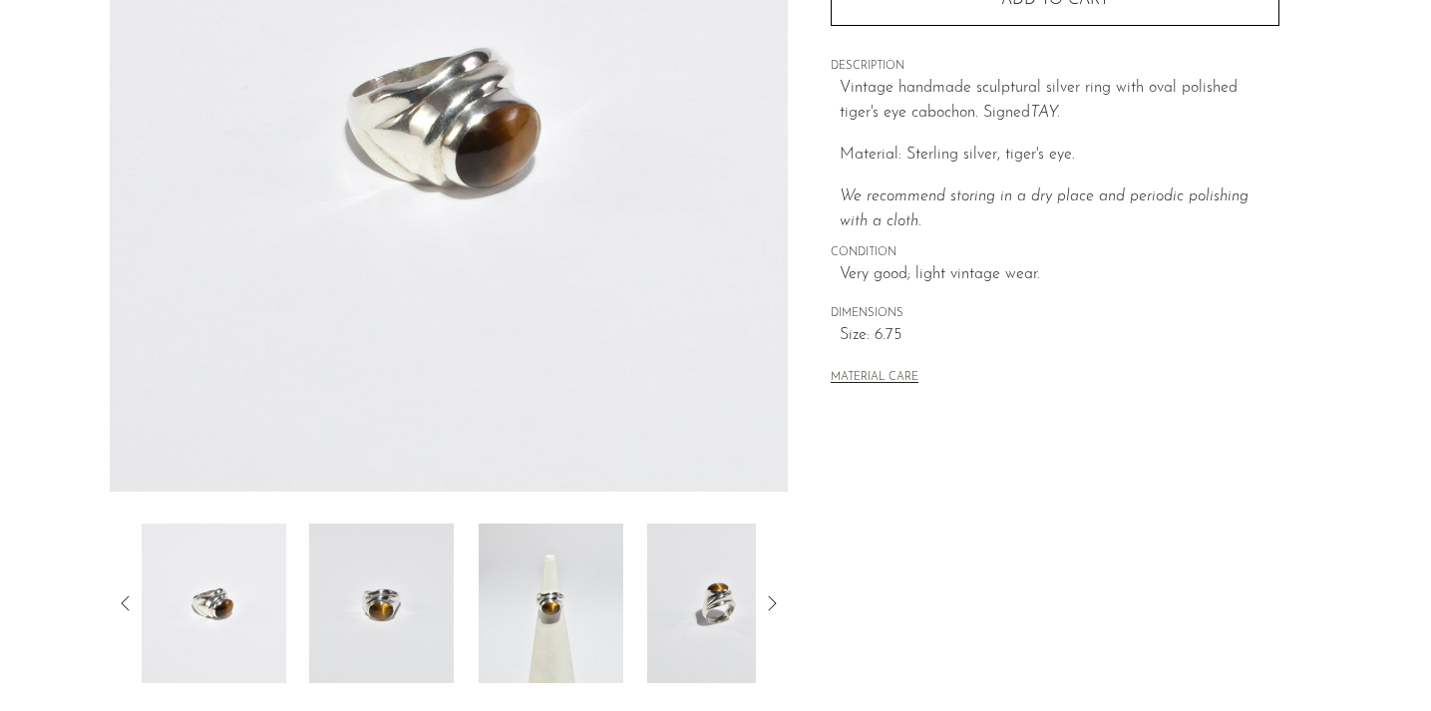
click at [87, 487] on article "Silver Tiger's Eye Ring 646,00 kr" at bounding box center [716, 213] width 1276 height 939
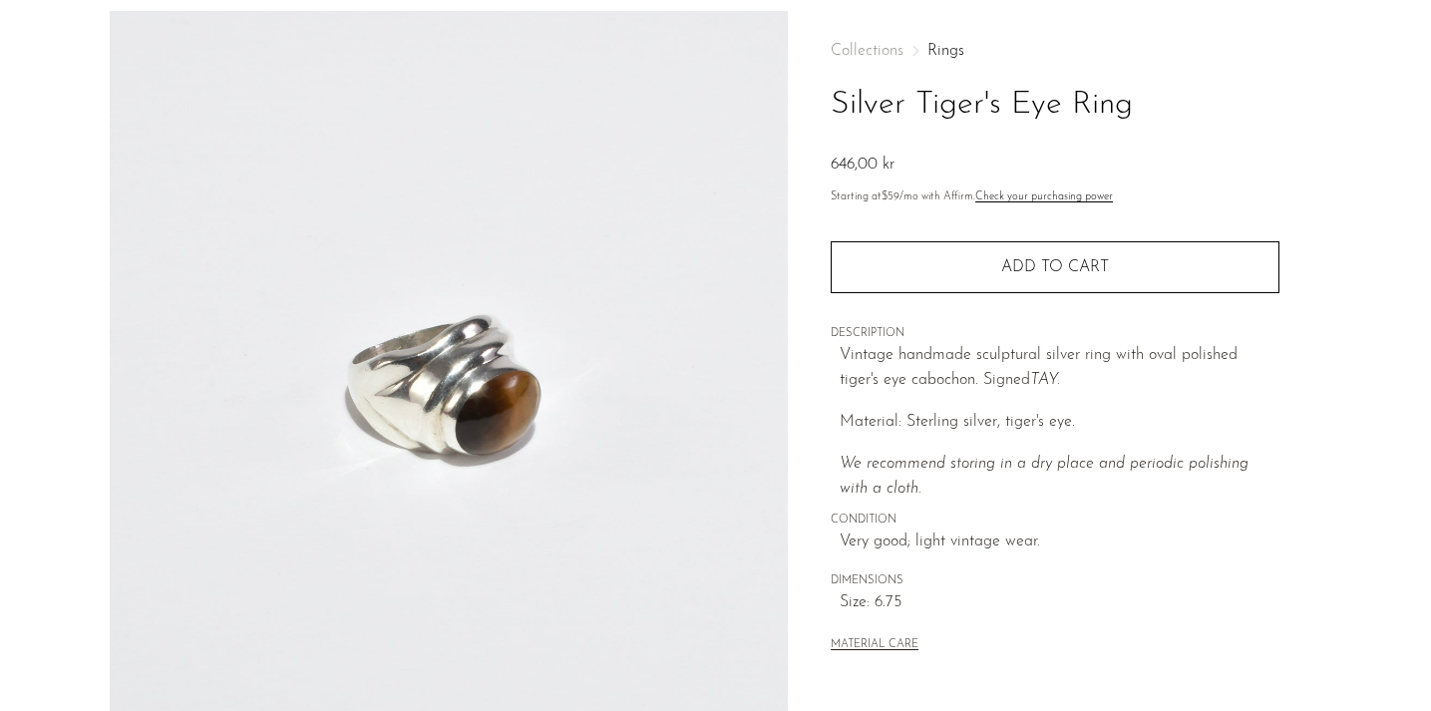
scroll to position [77, 0]
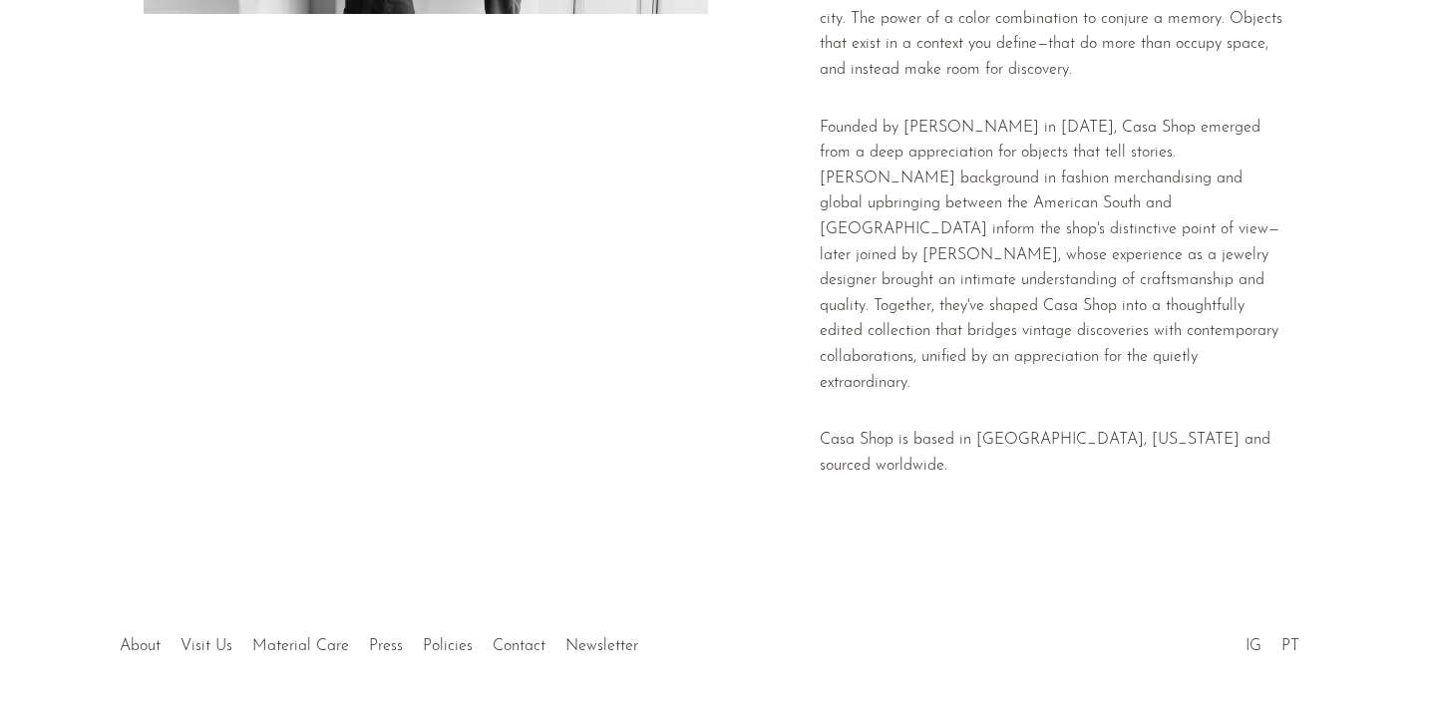
scroll to position [505, 0]
click at [218, 636] on link "Visit Us" at bounding box center [206, 644] width 52 height 16
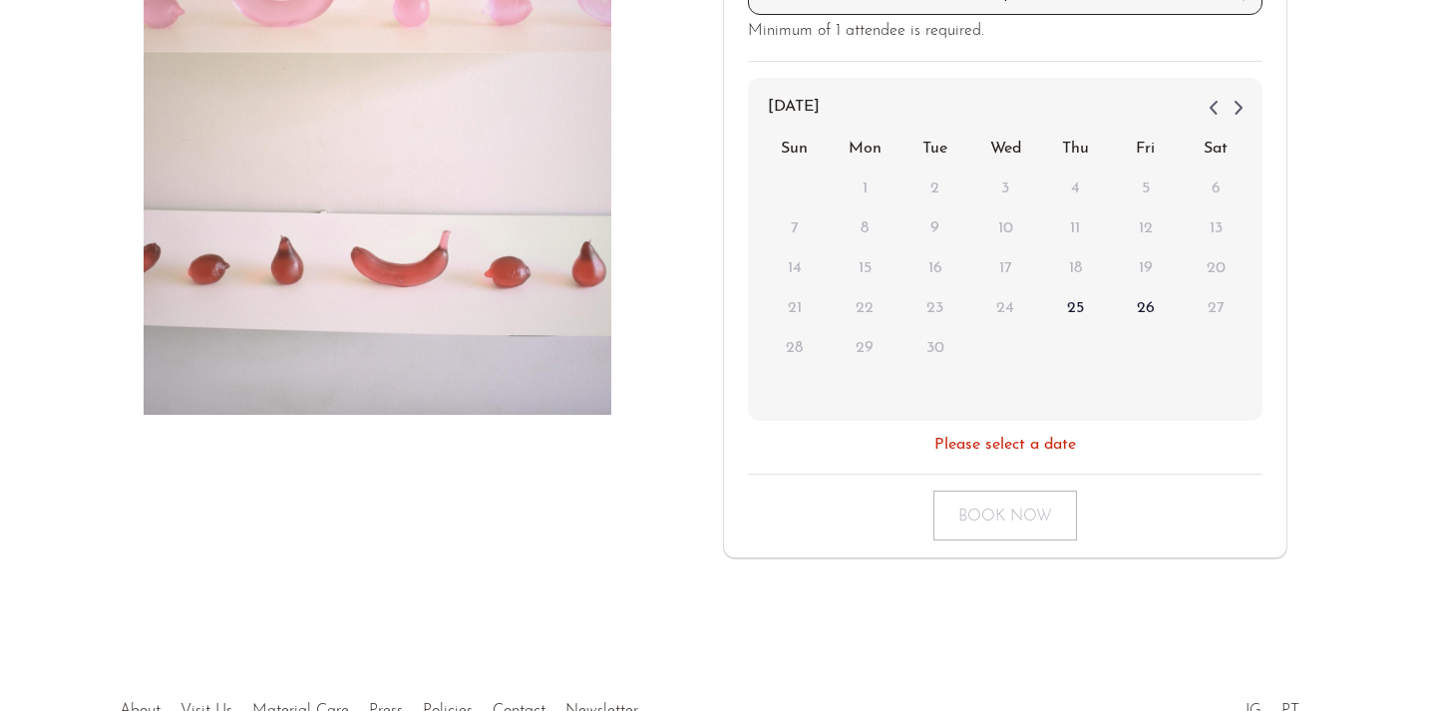
scroll to position [525, 0]
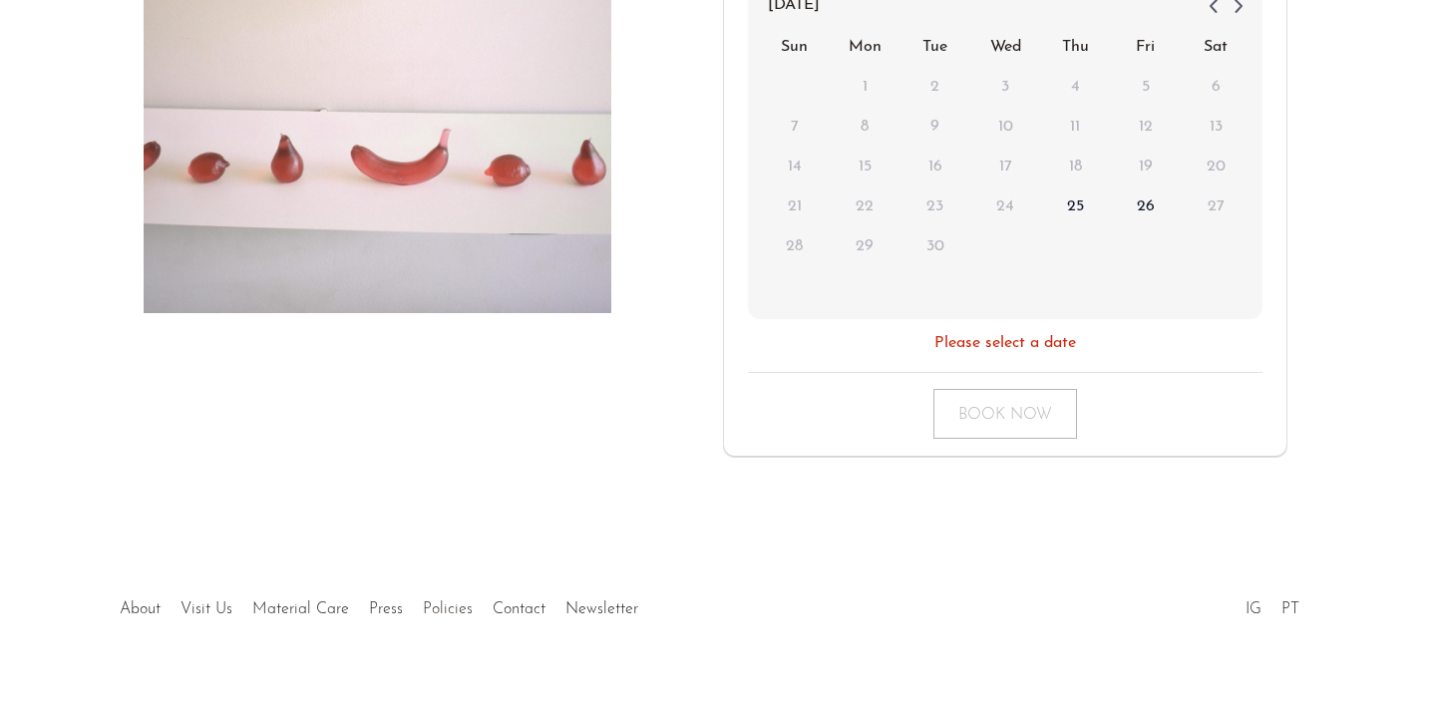
click at [448, 601] on link "Policies" at bounding box center [448, 609] width 50 height 16
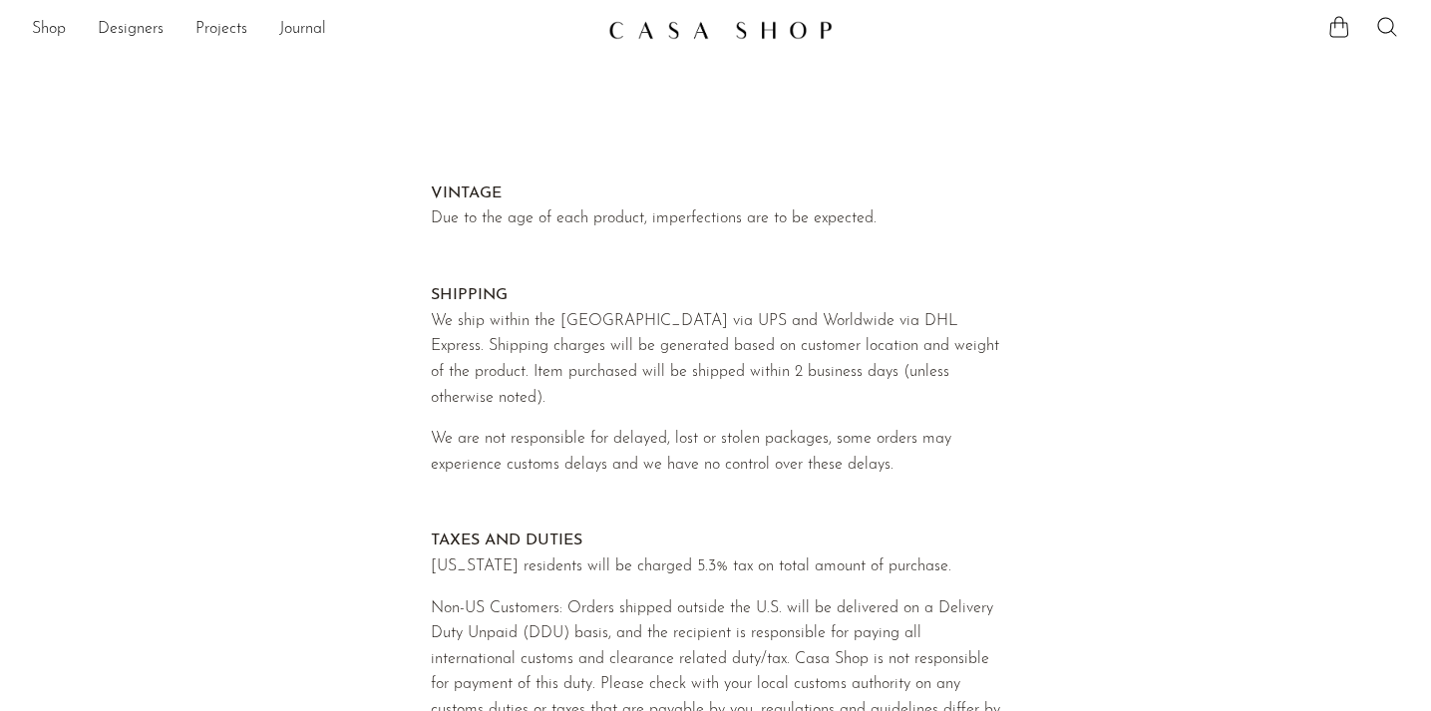
scroll to position [8, 0]
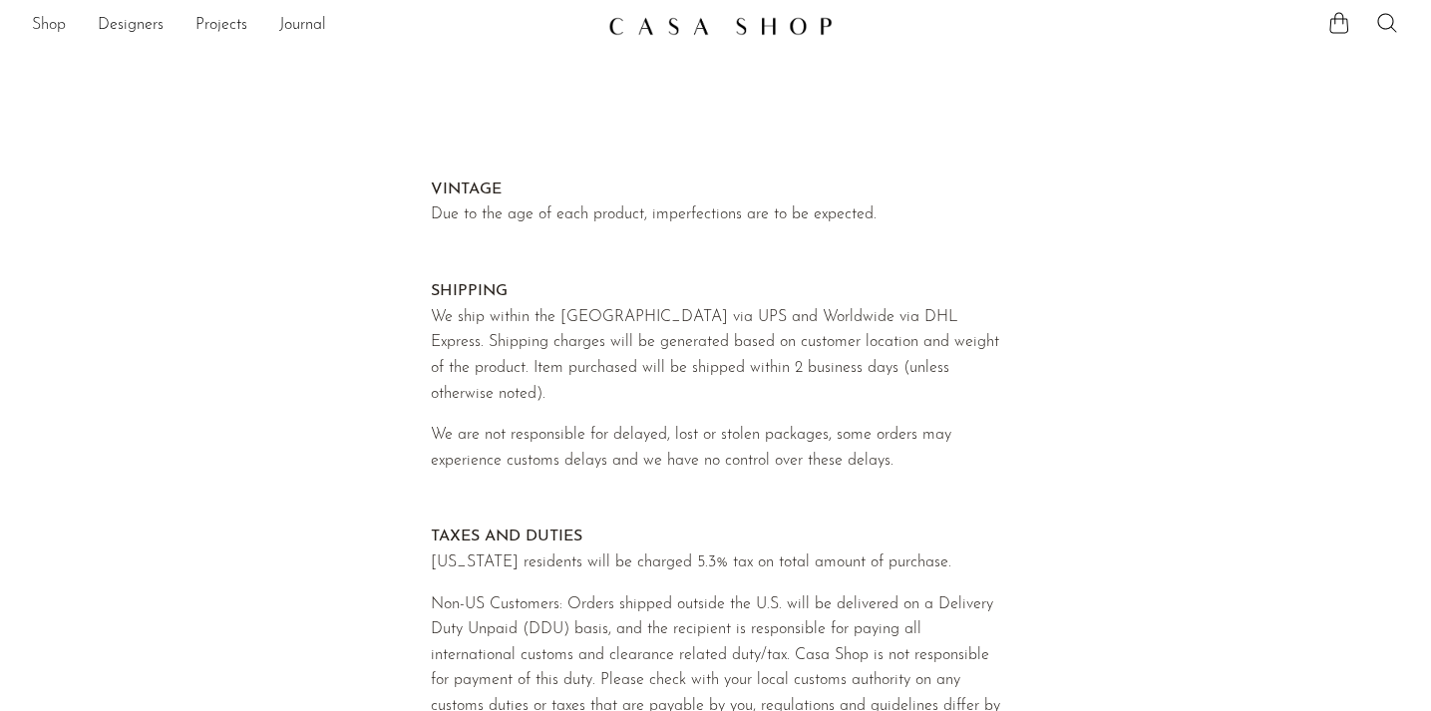
click at [45, 26] on link "Shop" at bounding box center [49, 26] width 34 height 26
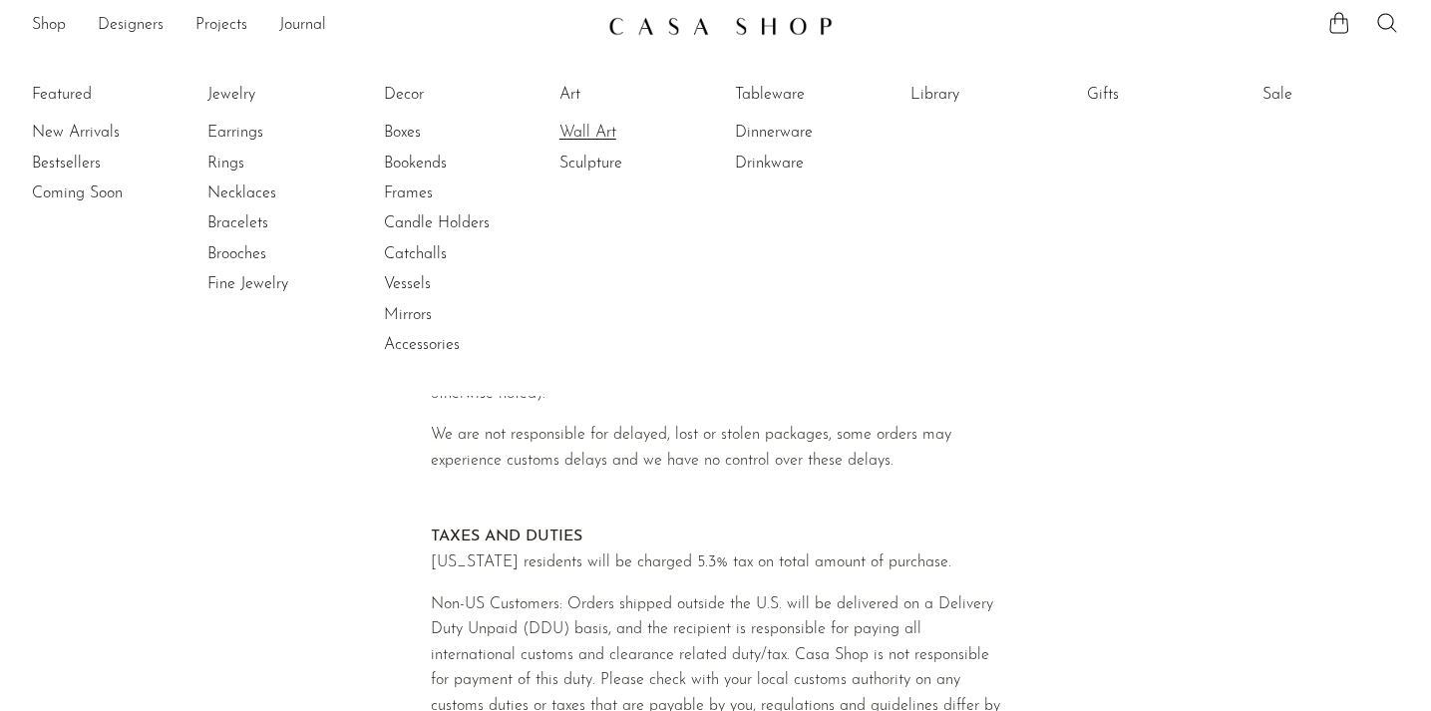
click at [584, 135] on link "Wall Art" at bounding box center [634, 133] width 150 height 22
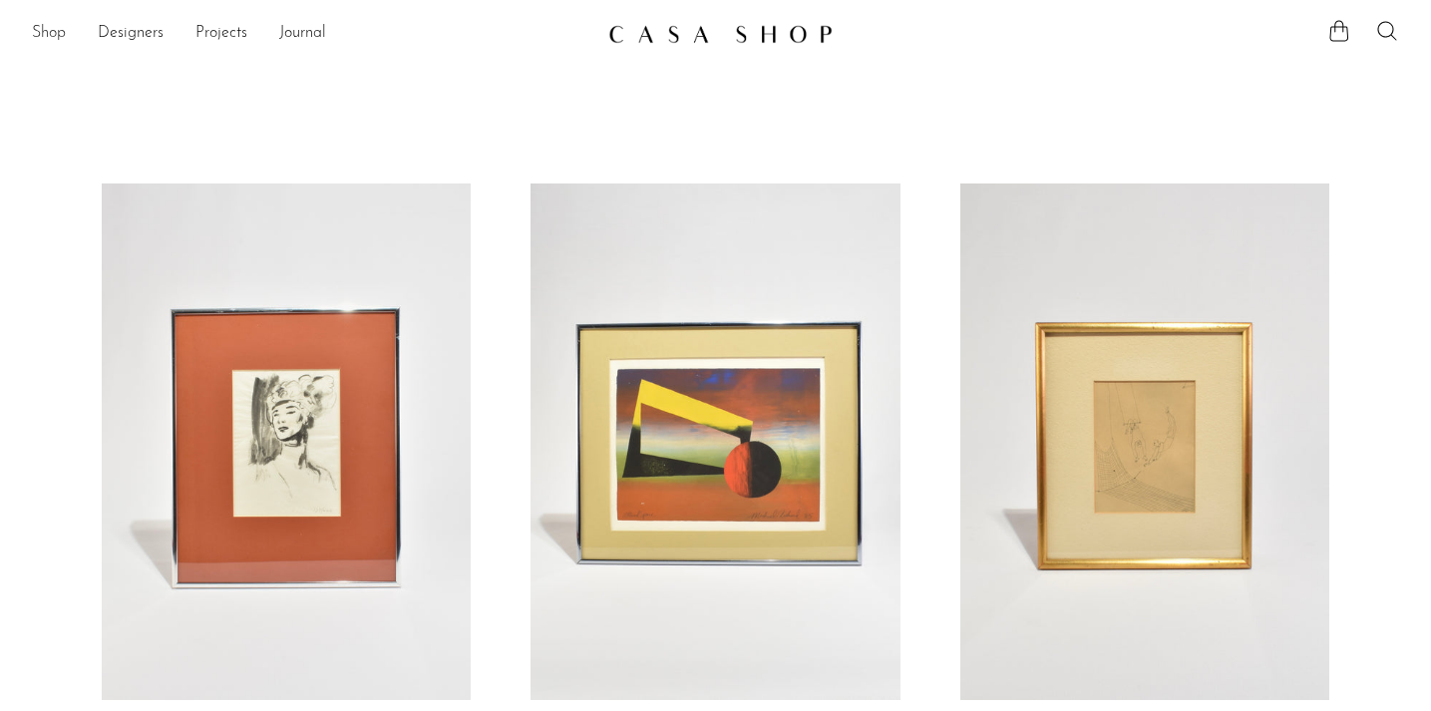
click at [56, 34] on link "Shop" at bounding box center [49, 34] width 34 height 26
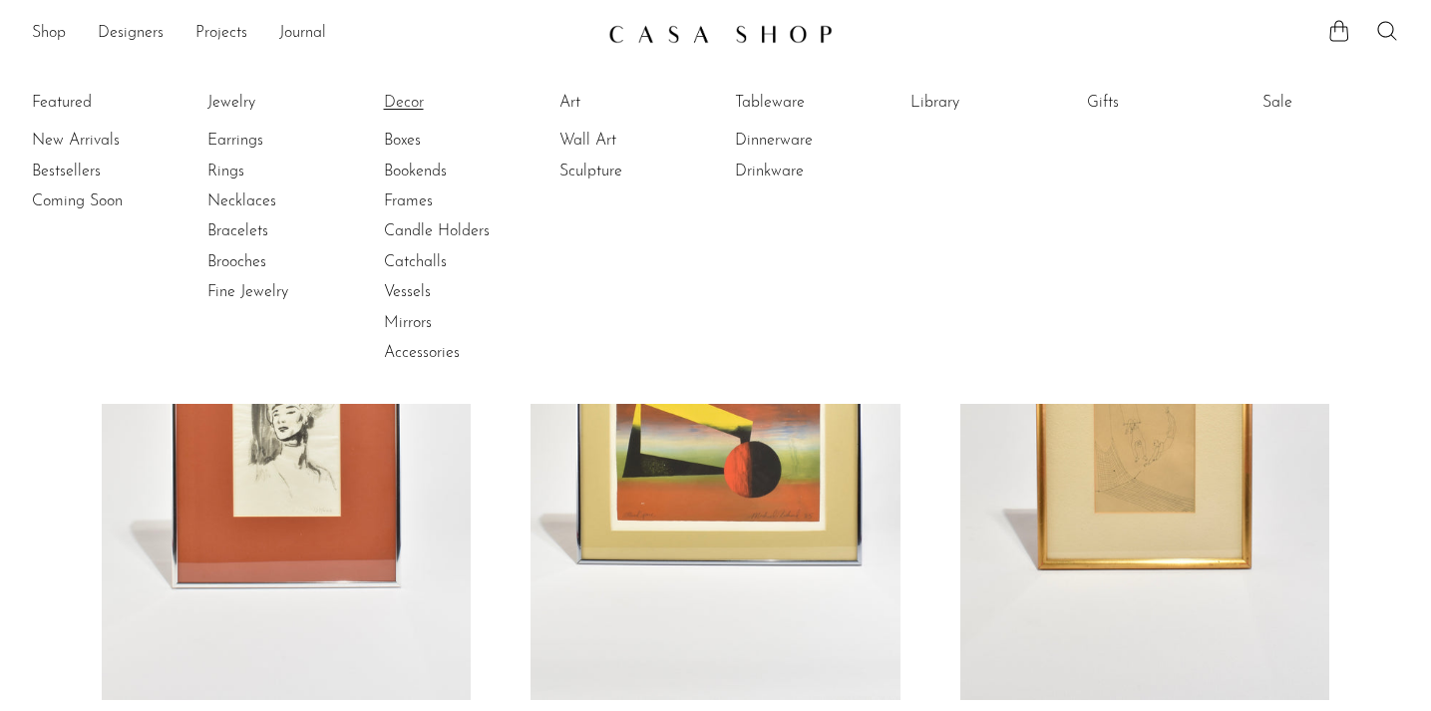
click at [408, 102] on link "Decor" at bounding box center [459, 103] width 150 height 22
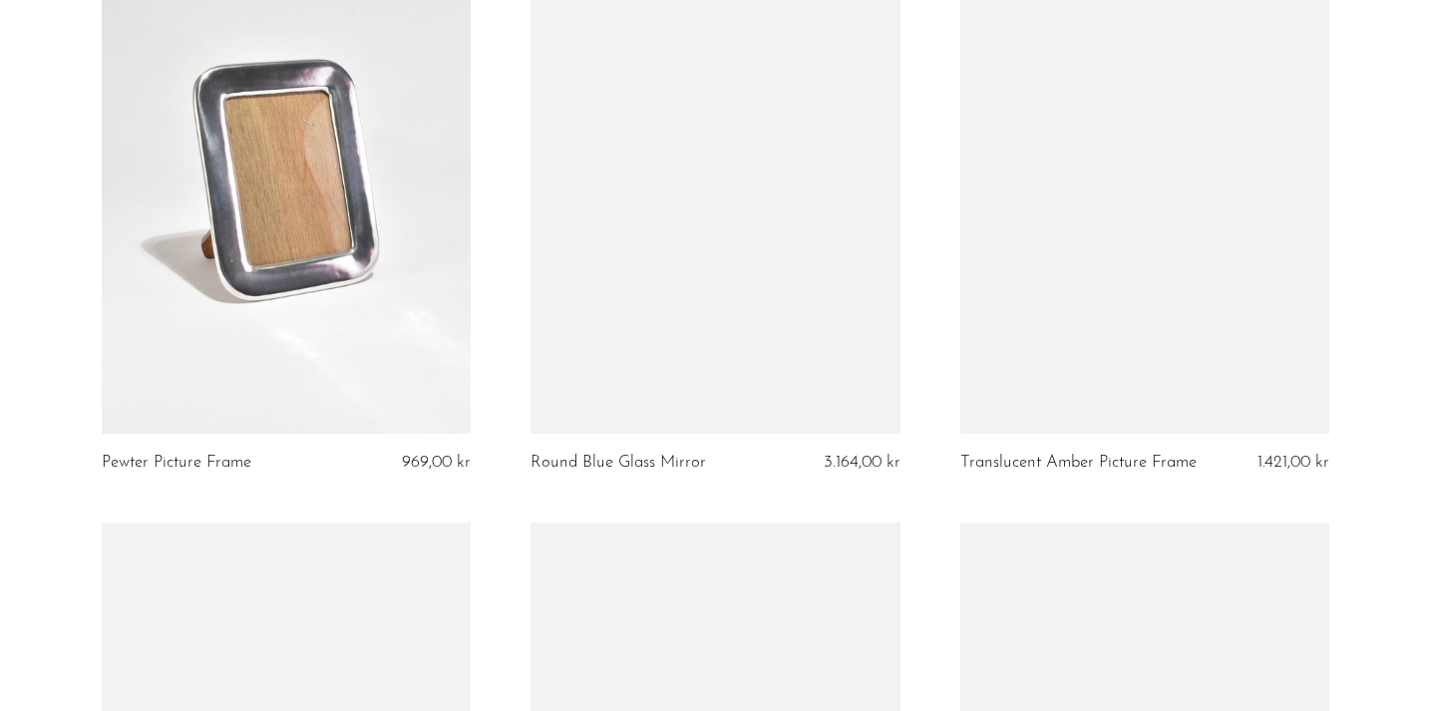
scroll to position [4551, 0]
